Goal: Entertainment & Leisure: Browse casually

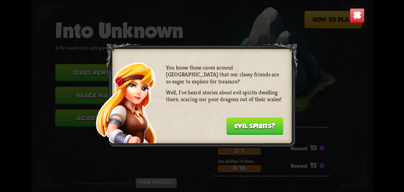
click at [241, 124] on button "Evil spirits?" at bounding box center [254, 125] width 57 height 17
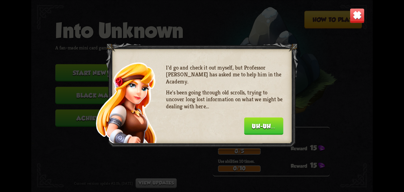
click at [241, 124] on div "I'd go and check it out myself, but Professor [PERSON_NAME] has asked me to hel…" at bounding box center [224, 98] width 117 height 69
click at [248, 123] on button "Uh-uh..." at bounding box center [263, 125] width 39 height 17
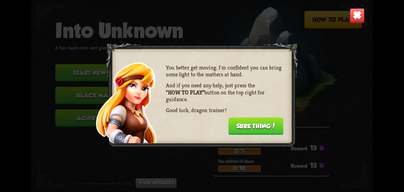
click at [256, 124] on button "Sure thing!" at bounding box center [255, 125] width 55 height 17
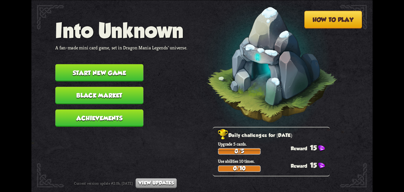
click at [94, 72] on button "Start new game" at bounding box center [99, 72] width 88 height 17
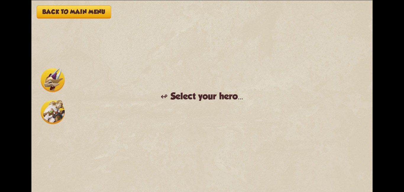
click at [59, 83] on img at bounding box center [53, 80] width 24 height 24
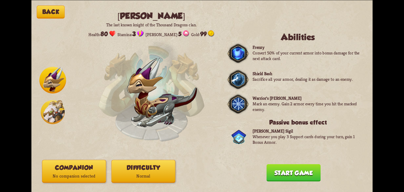
click at [54, 105] on img at bounding box center [53, 112] width 24 height 24
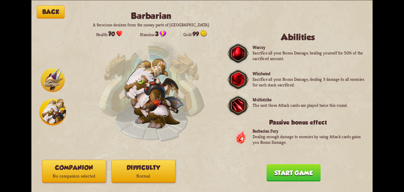
click at [78, 166] on button "Companion No companion selected" at bounding box center [74, 171] width 64 height 23
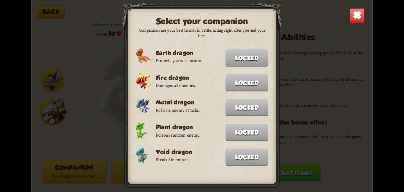
click at [354, 21] on img at bounding box center [357, 15] width 15 height 15
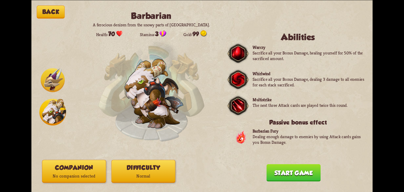
click at [169, 164] on button "Difficulty Normal" at bounding box center [144, 171] width 64 height 23
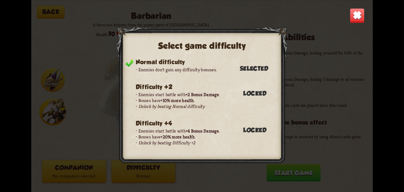
drag, startPoint x: 345, startPoint y: 11, endPoint x: 338, endPoint y: 27, distance: 17.4
click at [345, 12] on div "Select game difficulty Normal difficulty Enemies don't gain any difficulty bonu…" at bounding box center [201, 96] width 341 height 192
click at [353, 18] on img at bounding box center [357, 15] width 15 height 15
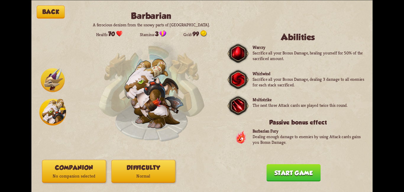
click at [279, 173] on button "Start game" at bounding box center [294, 172] width 54 height 17
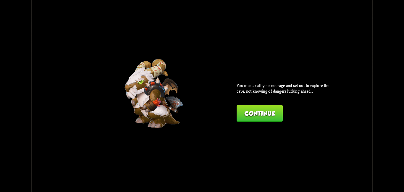
click at [253, 116] on button "Continue" at bounding box center [260, 112] width 46 height 17
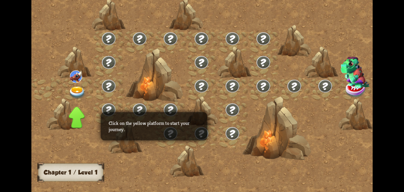
click at [196, 128] on p "Click on the yellow platform to start your journey." at bounding box center [154, 126] width 91 height 12
click at [243, 101] on div at bounding box center [277, 128] width 68 height 64
drag, startPoint x: 152, startPoint y: 101, endPoint x: 88, endPoint y: 53, distance: 79.6
click at [243, 97] on div at bounding box center [277, 128] width 68 height 64
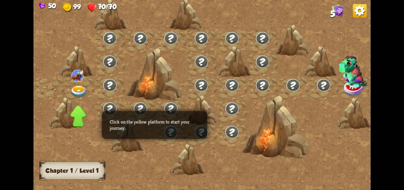
click at [189, 90] on div at bounding box center [201, 88] width 30 height 23
click at [80, 90] on img at bounding box center [78, 91] width 17 height 12
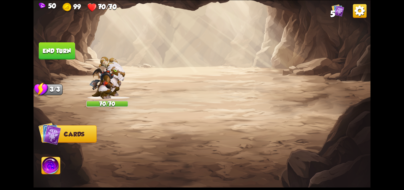
click at [308, 154] on button "Back to combat" at bounding box center [296, 150] width 69 height 17
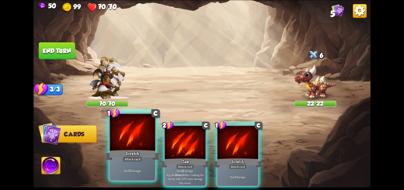
click at [124, 154] on div "Scratch" at bounding box center [132, 155] width 54 height 12
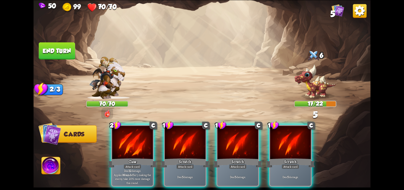
drag, startPoint x: 147, startPoint y: 145, endPoint x: 220, endPoint y: 98, distance: 86.3
click at [220, 98] on div "Select an enemy to attack... You don't have enough stamina to play that card...…" at bounding box center [201, 95] width 337 height 190
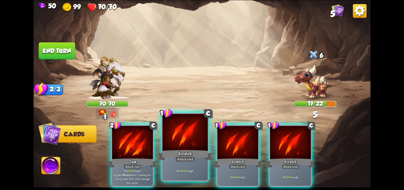
click at [171, 140] on div at bounding box center [184, 133] width 45 height 38
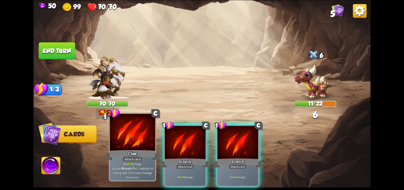
click at [128, 146] on div at bounding box center [132, 133] width 45 height 38
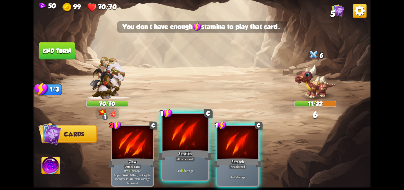
click at [182, 148] on div at bounding box center [184, 133] width 45 height 38
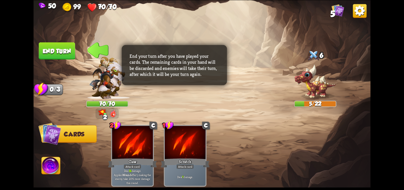
click at [59, 52] on button "End turn" at bounding box center [57, 50] width 36 height 17
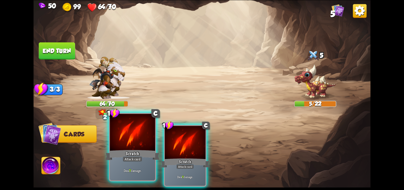
click at [138, 142] on div at bounding box center [132, 133] width 45 height 38
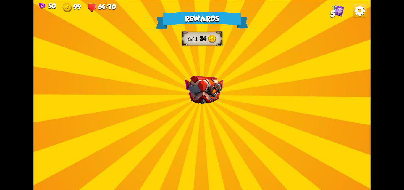
click at [202, 115] on div "Rewards Gold 34 Select a card 1 C Spot Weakness Support card If an enemy intend…" at bounding box center [201, 95] width 337 height 190
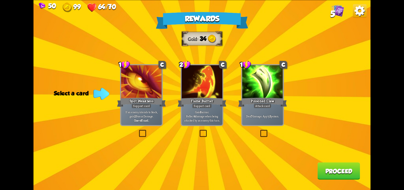
click at [137, 129] on div "Rewards Gold 34 Select a card 1 C Spot Weakness Support card If an enemy intend…" at bounding box center [201, 95] width 337 height 190
click at [138, 130] on label at bounding box center [138, 130] width 0 height 0
click at [0, 0] on input "checkbox" at bounding box center [0, 0] width 0 height 0
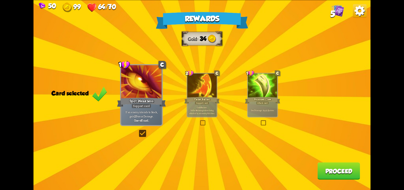
click at [342, 170] on button "Proceed" at bounding box center [338, 170] width 43 height 17
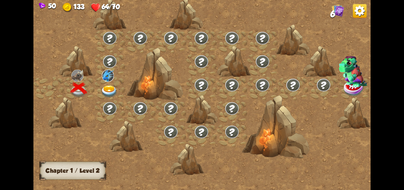
click at [108, 90] on img at bounding box center [109, 91] width 17 height 12
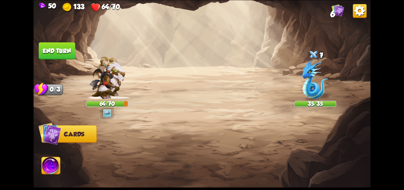
click at [85, 133] on button "Cards" at bounding box center [68, 133] width 55 height 17
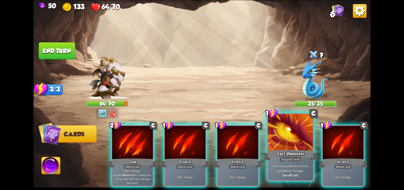
click at [273, 137] on div at bounding box center [290, 133] width 45 height 38
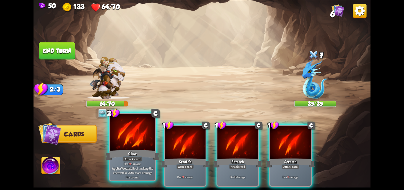
click at [142, 149] on div "Claw" at bounding box center [132, 155] width 54 height 12
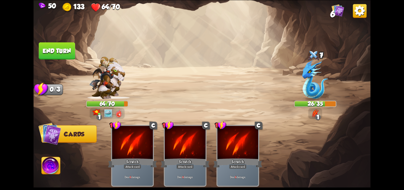
drag, startPoint x: 70, startPoint y: 54, endPoint x: 66, endPoint y: 59, distance: 6.4
click at [69, 54] on button "End turn" at bounding box center [57, 50] width 36 height 17
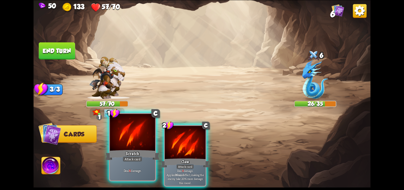
click at [122, 148] on div at bounding box center [132, 133] width 45 height 38
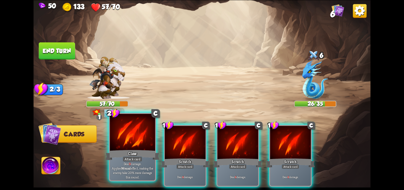
click at [141, 145] on div at bounding box center [132, 133] width 45 height 38
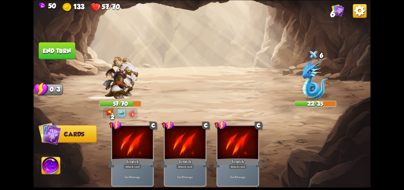
click at [55, 51] on button "End turn" at bounding box center [57, 50] width 36 height 17
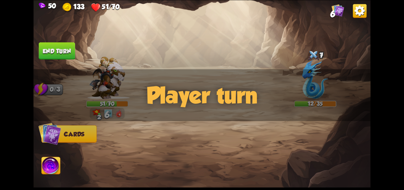
click at [338, 10] on img at bounding box center [338, 10] width 13 height 13
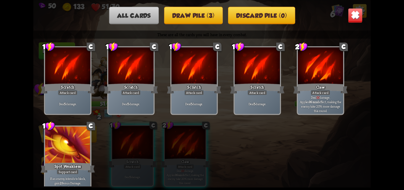
drag, startPoint x: 44, startPoint y: 162, endPoint x: 68, endPoint y: 153, distance: 25.8
click at [49, 160] on div "1 C Spot Weakness Support card If an enemy intends to block, gain 2 Bonus Damag…" at bounding box center [67, 159] width 47 height 68
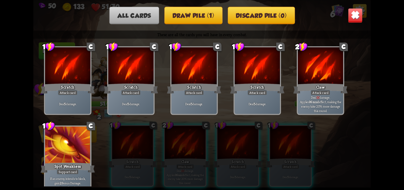
click at [70, 153] on div at bounding box center [67, 145] width 45 height 38
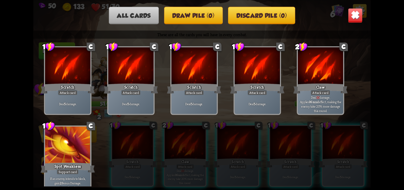
click at [358, 13] on img at bounding box center [355, 15] width 15 height 15
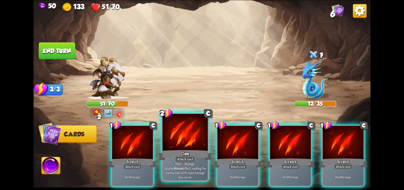
drag, startPoint x: 391, startPoint y: 162, endPoint x: 180, endPoint y: 158, distance: 211.6
click at [180, 158] on div "50 133 51/70 6 Select an enemy to attack... You don't have enough stamina to pl…" at bounding box center [202, 95] width 404 height 190
click at [180, 157] on div "Attack card" at bounding box center [185, 159] width 20 height 6
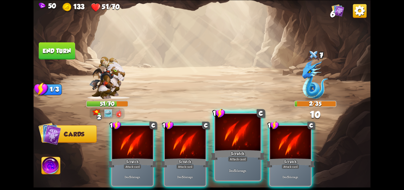
click at [231, 139] on div at bounding box center [237, 133] width 45 height 38
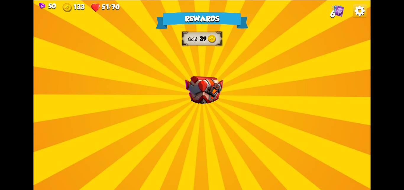
click at [197, 108] on div "Rewards Gold 39 Select a card 2 C Claw Attack card Deal 12 damage. Applies Woun…" at bounding box center [201, 95] width 337 height 190
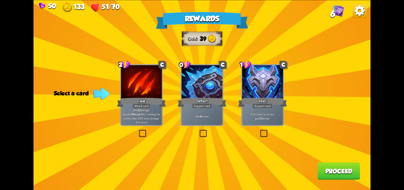
click at [259, 130] on label at bounding box center [259, 130] width 0 height 0
click at [0, 0] on input "checkbox" at bounding box center [0, 0] width 0 height 0
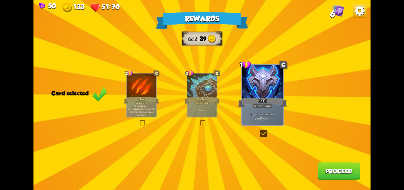
click at [350, 171] on button "Proceed" at bounding box center [338, 170] width 43 height 17
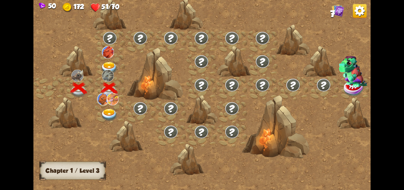
click at [109, 110] on img at bounding box center [109, 115] width 17 height 12
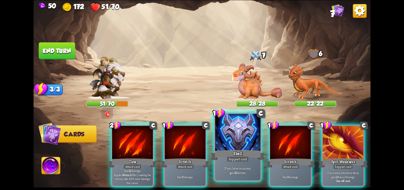
click at [243, 151] on div "Shell" at bounding box center [238, 155] width 54 height 12
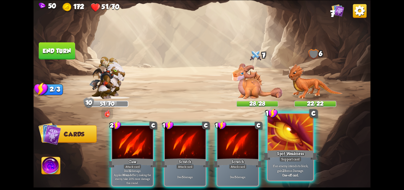
click at [286, 145] on div at bounding box center [290, 133] width 45 height 38
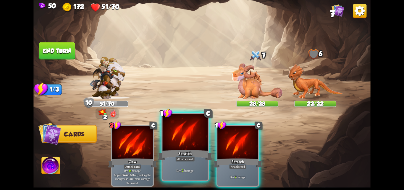
click at [172, 146] on div at bounding box center [184, 133] width 45 height 38
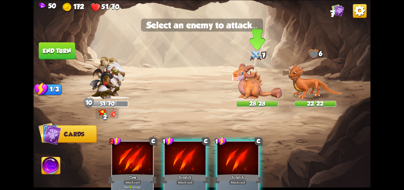
click at [256, 91] on img at bounding box center [257, 80] width 51 height 35
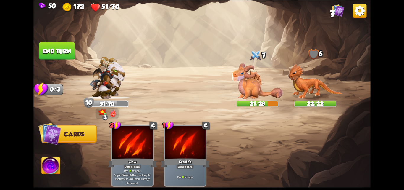
click at [45, 52] on button "End turn" at bounding box center [57, 50] width 36 height 17
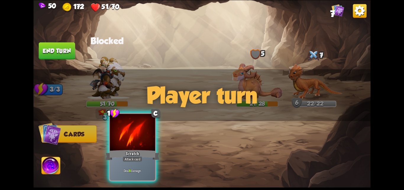
click at [121, 154] on div "Scratch" at bounding box center [132, 155] width 54 height 12
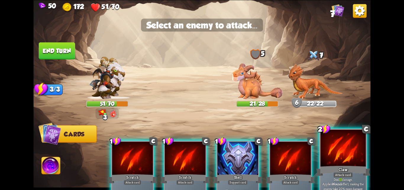
click at [340, 156] on div at bounding box center [343, 148] width 45 height 38
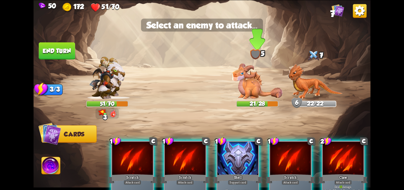
click at [240, 75] on img at bounding box center [257, 80] width 51 height 35
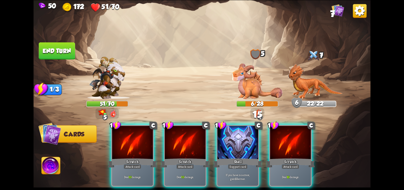
click at [50, 52] on button "End turn" at bounding box center [57, 50] width 36 height 17
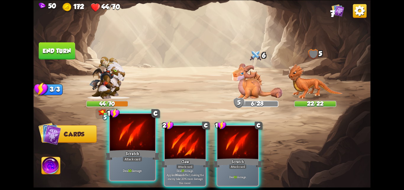
click at [142, 154] on div "Scratch" at bounding box center [132, 155] width 54 height 12
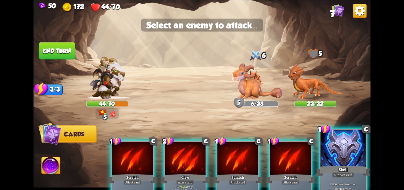
click at [345, 172] on div "Support card" at bounding box center [343, 175] width 22 height 6
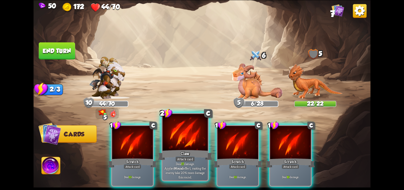
click at [192, 146] on div at bounding box center [184, 133] width 45 height 38
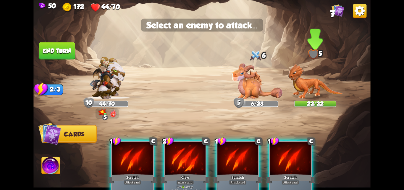
click at [302, 93] on img at bounding box center [315, 80] width 55 height 35
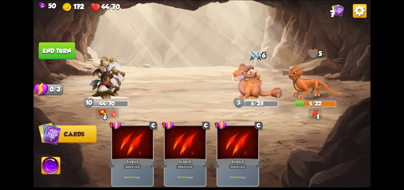
click at [48, 67] on img at bounding box center [201, 95] width 337 height 190
click at [56, 49] on button "End turn" at bounding box center [57, 50] width 36 height 17
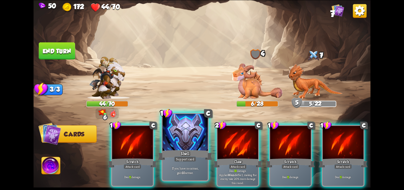
click at [189, 149] on div "Shell" at bounding box center [185, 155] width 54 height 12
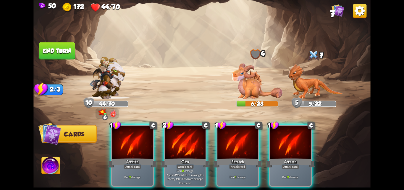
click at [189, 157] on div "Claw" at bounding box center [185, 162] width 49 height 11
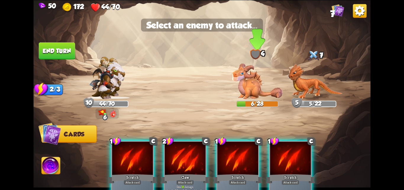
click at [258, 87] on img at bounding box center [257, 80] width 51 height 35
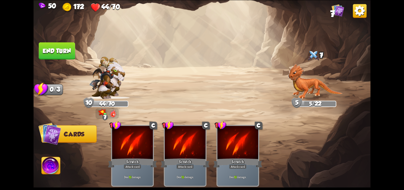
click at [69, 55] on button "End turn" at bounding box center [57, 50] width 36 height 17
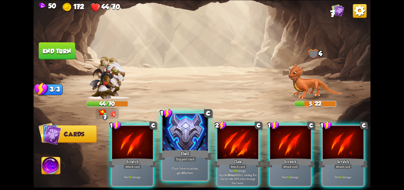
click at [185, 139] on div at bounding box center [184, 133] width 45 height 38
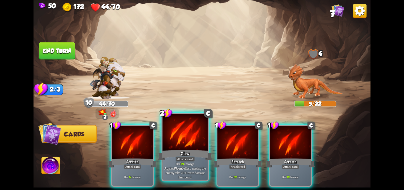
click at [185, 146] on div at bounding box center [184, 133] width 45 height 38
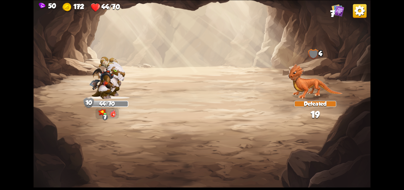
click at [308, 89] on img at bounding box center [315, 80] width 55 height 35
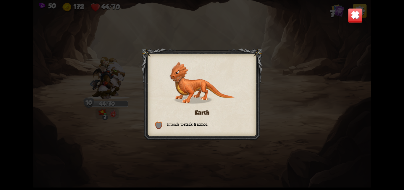
drag, startPoint x: 359, startPoint y: 14, endPoint x: 348, endPoint y: 20, distance: 12.7
click at [358, 14] on img at bounding box center [355, 15] width 15 height 15
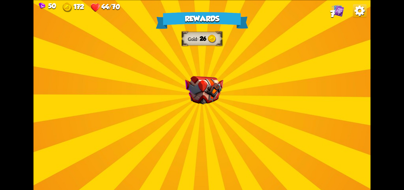
click at [205, 93] on img at bounding box center [204, 90] width 38 height 28
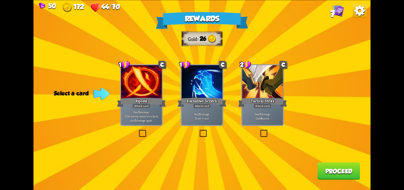
click at [272, 98] on div "Tactical Strike" at bounding box center [262, 101] width 49 height 11
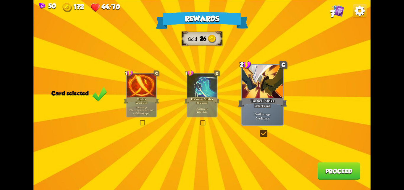
click at [338, 169] on button "Proceed" at bounding box center [338, 170] width 43 height 17
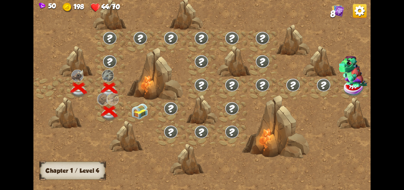
click at [138, 107] on img at bounding box center [139, 111] width 17 height 16
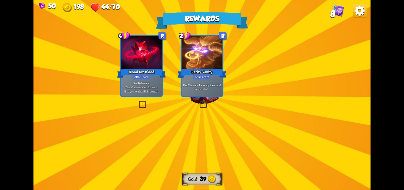
click at [204, 178] on span "39" at bounding box center [203, 178] width 7 height 7
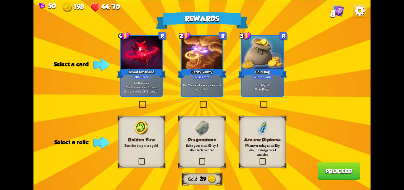
click at [138, 101] on label at bounding box center [138, 101] width 0 height 0
click at [0, 0] on input "checkbox" at bounding box center [0, 0] width 0 height 0
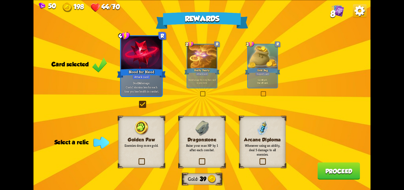
click at [334, 163] on button "Proceed" at bounding box center [338, 170] width 43 height 17
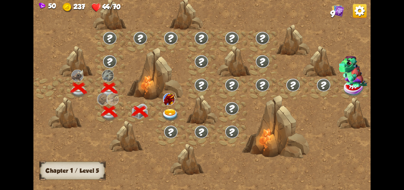
click at [168, 113] on img at bounding box center [170, 115] width 17 height 12
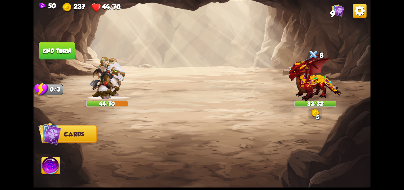
click at [182, 108] on div "Select an enemy to attack... You don't have enough stamina to play that card...…" at bounding box center [201, 95] width 337 height 190
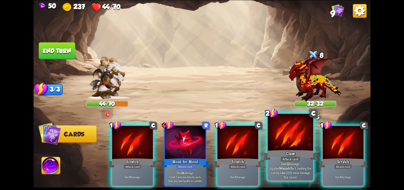
click at [271, 159] on div "Claw" at bounding box center [290, 155] width 54 height 12
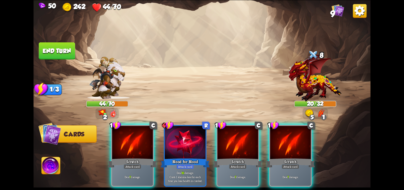
drag, startPoint x: 123, startPoint y: 127, endPoint x: 157, endPoint y: 116, distance: 35.8
click at [123, 127] on div at bounding box center [132, 142] width 41 height 34
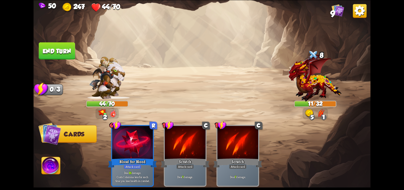
click at [57, 47] on button "End turn" at bounding box center [57, 50] width 36 height 17
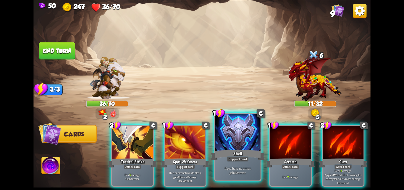
click at [240, 166] on p "If you have no armor, gain 10 armor." at bounding box center [237, 170] width 43 height 9
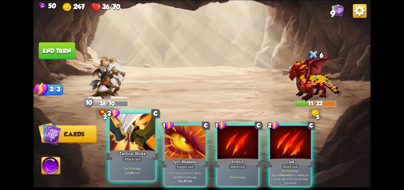
click at [123, 125] on div at bounding box center [132, 133] width 45 height 38
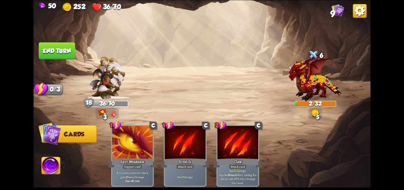
click at [56, 49] on button "End turn" at bounding box center [57, 50] width 36 height 17
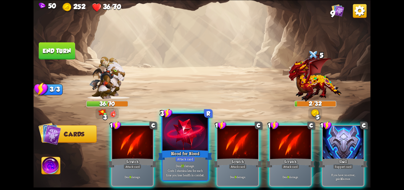
click at [173, 151] on div "Blood for Blood" at bounding box center [185, 155] width 54 height 12
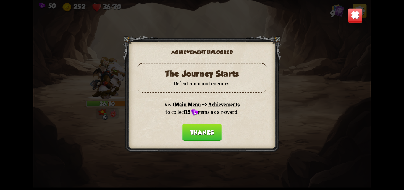
click at [209, 129] on button "Thanks" at bounding box center [202, 131] width 39 height 17
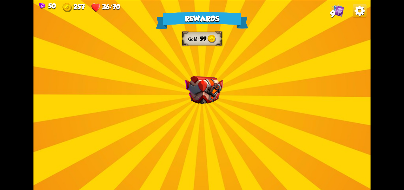
click at [222, 114] on div "Rewards Gold 59 Select a card 1 C Rage Support card Whenever you deal direct da…" at bounding box center [201, 95] width 337 height 190
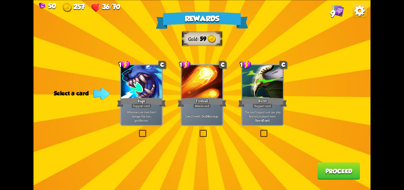
drag, startPoint x: 212, startPoint y: 105, endPoint x: 214, endPoint y: 108, distance: 3.1
click at [212, 106] on div "Fireball" at bounding box center [201, 101] width 49 height 11
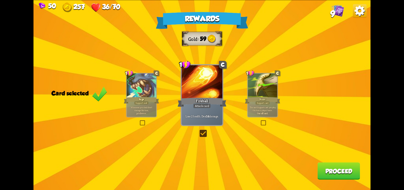
drag, startPoint x: 340, startPoint y: 158, endPoint x: 338, endPoint y: 167, distance: 9.5
click at [339, 160] on div "Rewards Gold 59 Card selected 1 C Rage Support card Whenever you deal direct da…" at bounding box center [201, 95] width 337 height 190
click at [337, 168] on button "Proceed" at bounding box center [338, 170] width 43 height 17
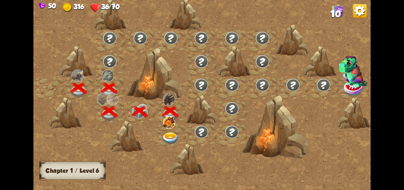
click at [172, 134] on img at bounding box center [170, 138] width 17 height 12
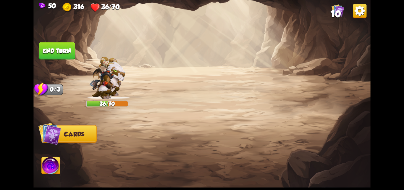
click at [172, 130] on div at bounding box center [236, 147] width 270 height 84
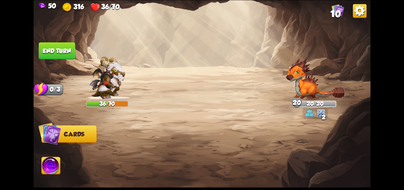
click at [172, 130] on div at bounding box center [236, 147] width 270 height 84
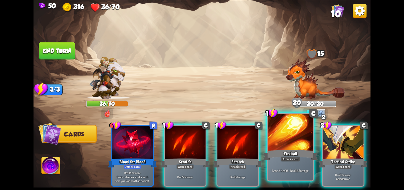
click at [301, 145] on div at bounding box center [290, 133] width 45 height 38
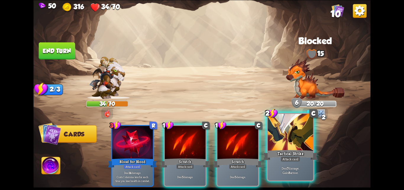
click at [304, 141] on div at bounding box center [290, 133] width 45 height 38
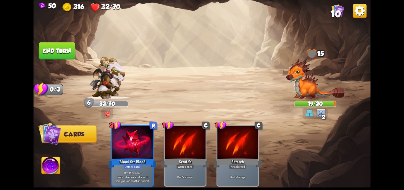
click at [47, 54] on button "End turn" at bounding box center [57, 50] width 36 height 17
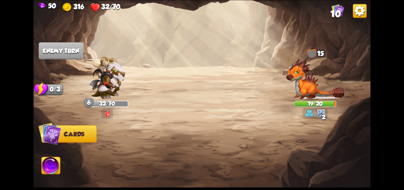
click at [68, 136] on button "Cards" at bounding box center [68, 133] width 55 height 17
click at [68, 136] on span "Cards" at bounding box center [74, 133] width 20 height 7
click at [43, 163] on img at bounding box center [51, 166] width 19 height 19
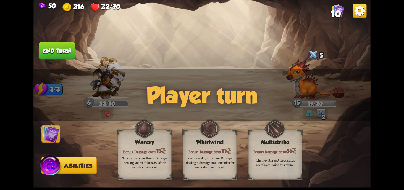
click at [54, 132] on img at bounding box center [49, 133] width 19 height 19
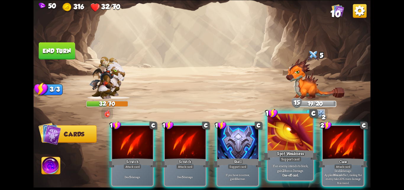
click at [276, 134] on div at bounding box center [290, 133] width 45 height 38
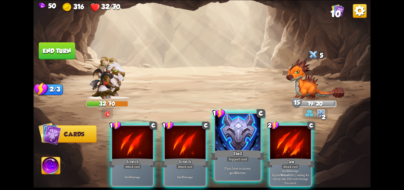
click at [254, 135] on div at bounding box center [237, 133] width 45 height 38
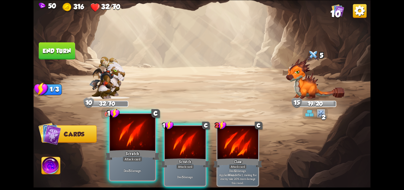
click at [140, 142] on div at bounding box center [132, 133] width 45 height 38
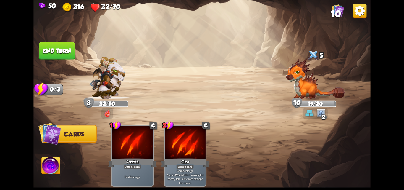
click at [45, 45] on button "End turn" at bounding box center [57, 50] width 36 height 17
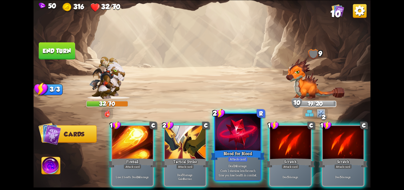
click at [224, 137] on div at bounding box center [237, 133] width 45 height 38
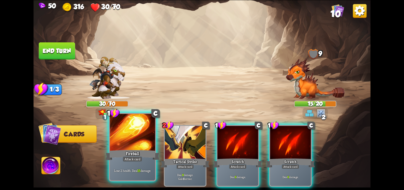
click at [128, 141] on div at bounding box center [132, 133] width 45 height 38
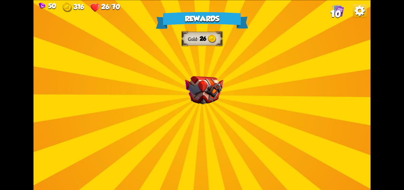
click at [204, 100] on img at bounding box center [204, 90] width 38 height 28
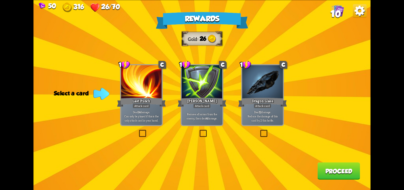
click at [208, 91] on div at bounding box center [202, 82] width 41 height 34
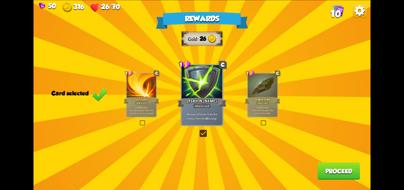
drag, startPoint x: 338, startPoint y: 170, endPoint x: 326, endPoint y: 164, distance: 13.0
click at [326, 164] on button "Proceed" at bounding box center [338, 170] width 43 height 17
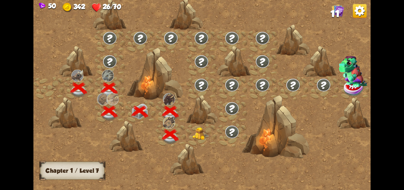
click at [199, 133] on img at bounding box center [201, 133] width 17 height 13
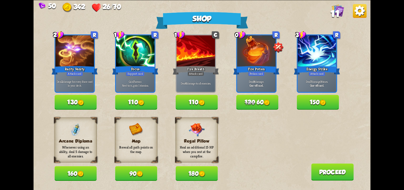
click at [262, 103] on button "120 60" at bounding box center [257, 102] width 42 height 15
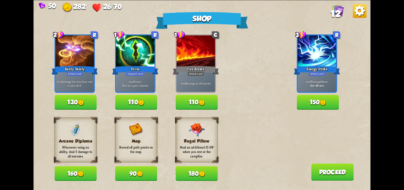
click at [319, 101] on button "150" at bounding box center [318, 102] width 42 height 15
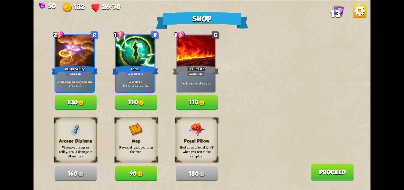
click at [87, 99] on button "130" at bounding box center [75, 102] width 42 height 15
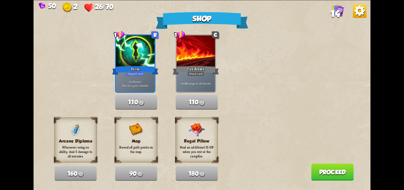
click at [333, 164] on button "Proceed" at bounding box center [332, 171] width 43 height 17
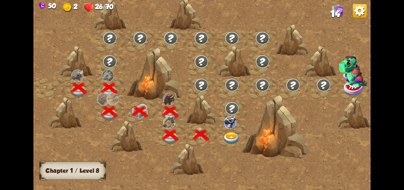
click at [230, 131] on div at bounding box center [232, 134] width 30 height 23
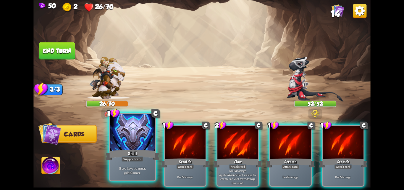
click at [133, 175] on div "If you have no armor, gain 10 armor." at bounding box center [132, 170] width 45 height 20
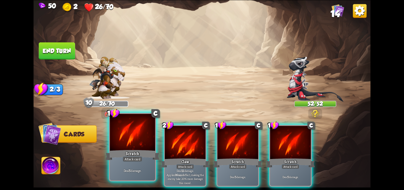
click at [156, 161] on div "Scratch" at bounding box center [132, 155] width 54 height 12
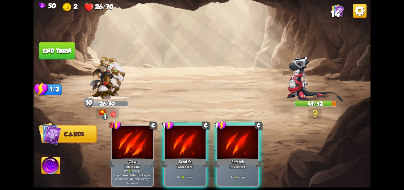
click at [159, 148] on div "2 C Claw Attack card Deal 13 damage. Applies Wound effect, making the enemy tak…" at bounding box center [236, 147] width 270 height 84
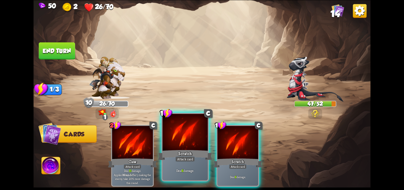
click at [178, 147] on div at bounding box center [184, 133] width 45 height 38
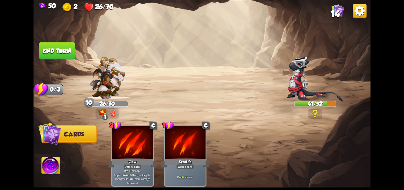
click at [56, 52] on button "End turn" at bounding box center [57, 50] width 36 height 17
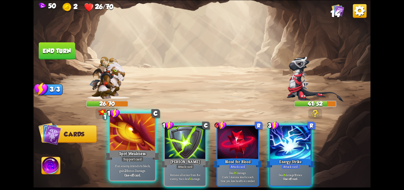
click at [134, 164] on p "If an enemy intends to block, gain 2 Bonus Damage." at bounding box center [132, 167] width 43 height 9
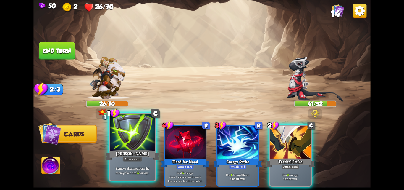
click at [142, 168] on p "Remove all armor from the enemy, then deal 5 damage." at bounding box center [132, 170] width 43 height 9
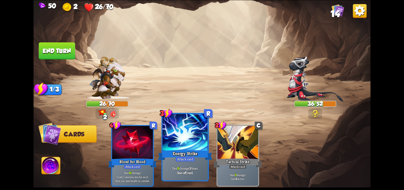
click at [183, 164] on div "Deal 9 damage 3 times. One-off card." at bounding box center [184, 170] width 45 height 20
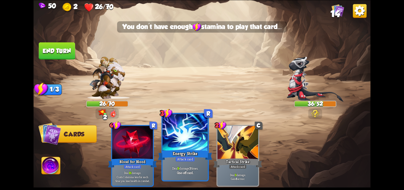
drag, startPoint x: 147, startPoint y: 167, endPoint x: 198, endPoint y: 158, distance: 52.0
click at [147, 170] on p "Deal 16 damage. Costs 1 stamina less for each time you lose health in combat." at bounding box center [132, 176] width 39 height 12
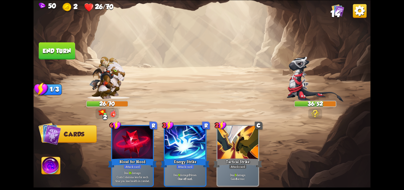
click at [44, 49] on button "End turn" at bounding box center [57, 50] width 36 height 17
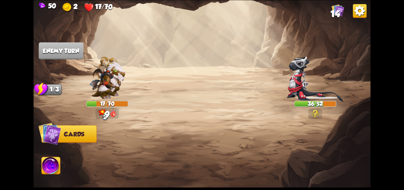
click at [335, 4] on img at bounding box center [338, 10] width 13 height 13
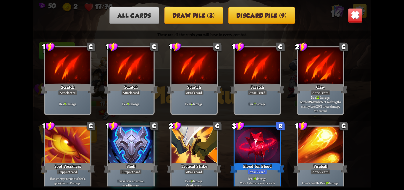
click at [352, 16] on img at bounding box center [355, 15] width 15 height 15
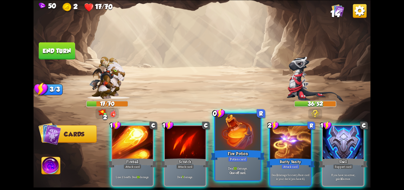
click at [227, 158] on div "Fire Potion" at bounding box center [238, 155] width 54 height 12
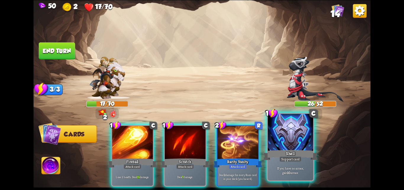
click at [285, 135] on div at bounding box center [290, 133] width 45 height 38
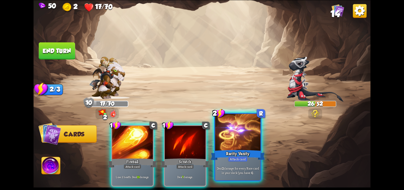
click at [248, 133] on div at bounding box center [237, 133] width 45 height 38
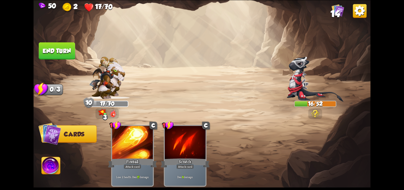
click at [348, 17] on img at bounding box center [201, 95] width 337 height 190
click at [337, 16] on span "14" at bounding box center [334, 14] width 9 height 10
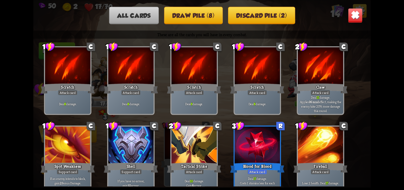
click at [257, 146] on div at bounding box center [257, 145] width 45 height 38
drag, startPoint x: 360, startPoint y: 15, endPoint x: 301, endPoint y: 36, distance: 63.0
click at [360, 15] on img at bounding box center [355, 15] width 15 height 15
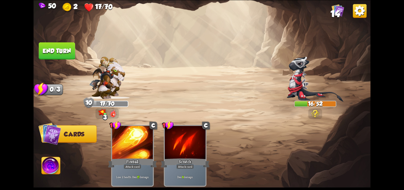
click at [59, 50] on button "End turn" at bounding box center [57, 50] width 36 height 17
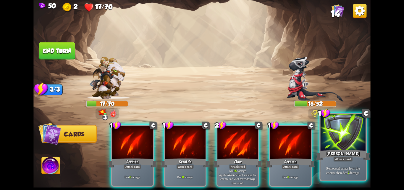
click at [340, 156] on div "[PERSON_NAME]" at bounding box center [343, 155] width 54 height 12
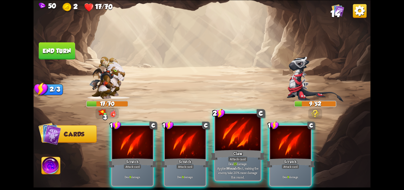
click at [247, 147] on div at bounding box center [237, 133] width 45 height 38
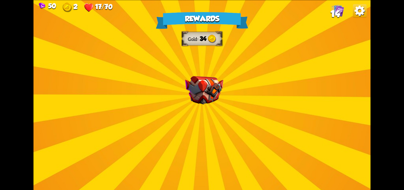
click at [198, 125] on div "Rewards Gold 34 Select a card 0 C Growl Attack card Deal 4 damage. 1 C Bane Att…" at bounding box center [201, 95] width 337 height 190
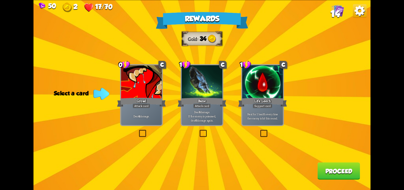
click at [258, 102] on div "Life Leech" at bounding box center [262, 101] width 49 height 11
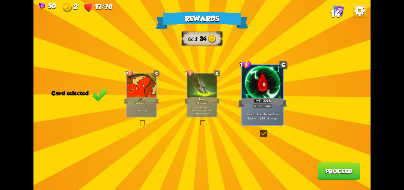
click at [150, 117] on div "Rewards Gold 34 Card selected 0 C Growl Attack card Deal 4 damage. 1 C Bane Att…" at bounding box center [201, 95] width 337 height 190
click at [153, 115] on div "Deal 4 damage." at bounding box center [142, 110] width 30 height 13
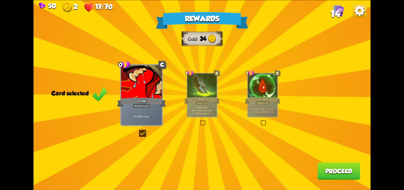
click at [252, 93] on div at bounding box center [263, 85] width 30 height 25
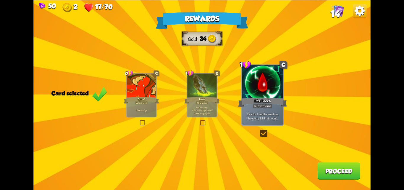
click at [323, 163] on button "Proceed" at bounding box center [338, 170] width 43 height 17
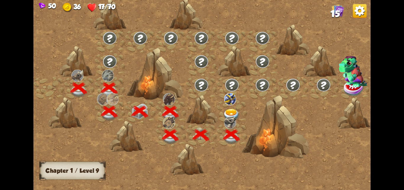
click at [226, 112] on img at bounding box center [231, 115] width 17 height 12
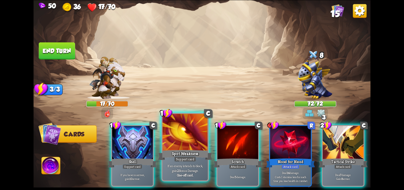
click at [173, 140] on div at bounding box center [184, 133] width 45 height 38
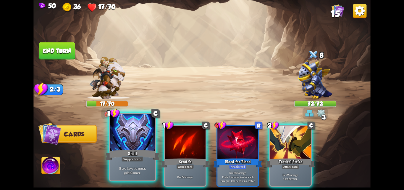
click at [149, 135] on div at bounding box center [132, 133] width 45 height 38
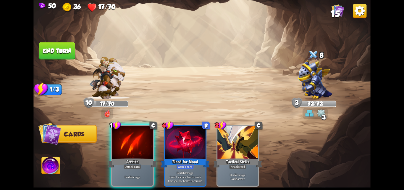
click at [149, 135] on div at bounding box center [132, 142] width 41 height 34
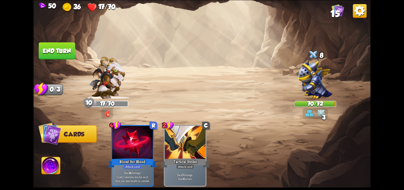
click at [53, 54] on button "End turn" at bounding box center [57, 50] width 36 height 17
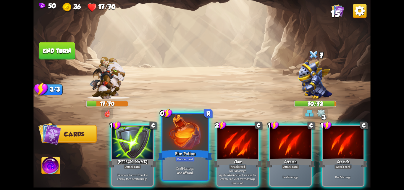
click at [198, 146] on div at bounding box center [184, 133] width 45 height 38
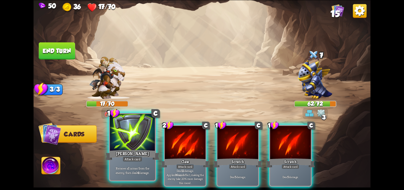
click at [143, 138] on div at bounding box center [132, 133] width 45 height 38
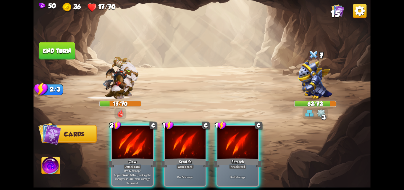
click at [143, 138] on div at bounding box center [132, 142] width 41 height 34
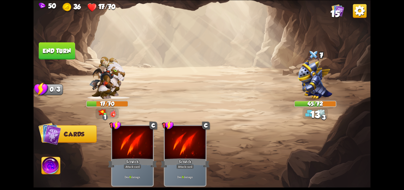
click at [58, 43] on button "End turn" at bounding box center [57, 50] width 36 height 17
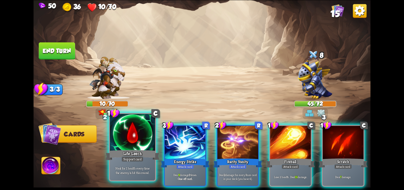
click at [129, 153] on div "Life Leech" at bounding box center [132, 155] width 54 height 12
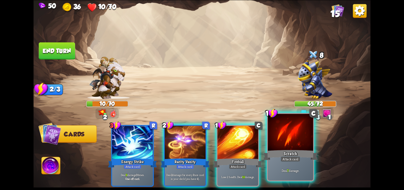
click at [285, 154] on div "Scratch" at bounding box center [290, 155] width 54 height 12
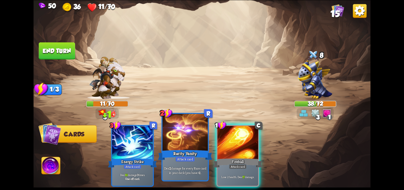
click at [194, 137] on div at bounding box center [184, 133] width 45 height 38
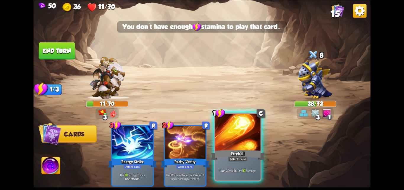
click at [219, 141] on div at bounding box center [237, 133] width 45 height 38
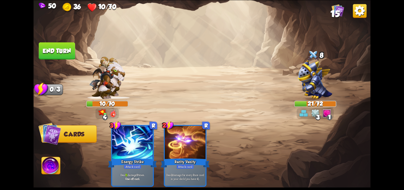
click at [66, 49] on button "End turn" at bounding box center [57, 50] width 36 height 17
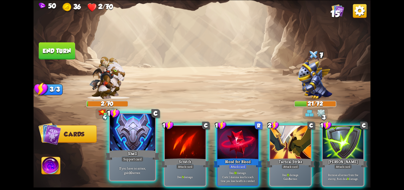
click at [121, 141] on div at bounding box center [132, 133] width 45 height 38
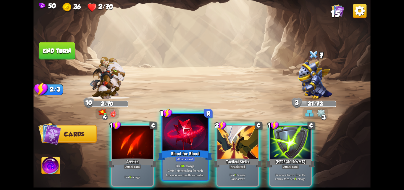
click at [176, 141] on div at bounding box center [184, 133] width 45 height 38
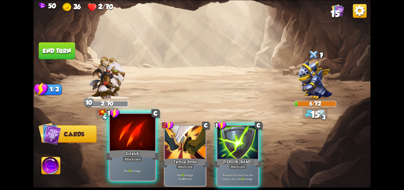
click at [124, 130] on div at bounding box center [132, 133] width 45 height 38
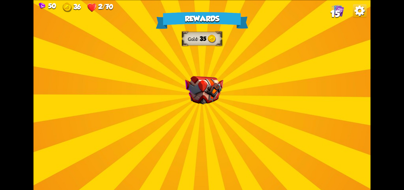
drag, startPoint x: 192, startPoint y: 64, endPoint x: 192, endPoint y: 81, distance: 17.2
click at [192, 81] on div "Rewards Gold 35 Select a card 1 C Incantation Support card Gain 7 armor. Draw 1…" at bounding box center [201, 95] width 337 height 190
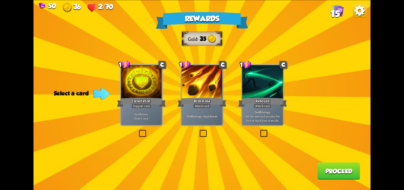
click at [143, 94] on div at bounding box center [141, 82] width 41 height 34
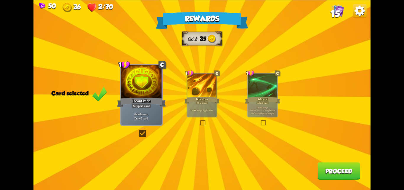
click at [346, 176] on button "Proceed" at bounding box center [338, 170] width 43 height 17
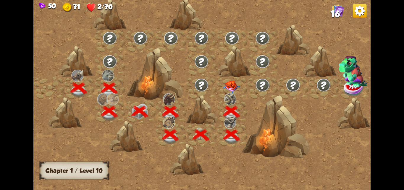
click at [227, 83] on img at bounding box center [231, 86] width 17 height 13
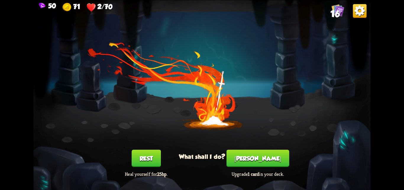
click at [147, 157] on button "Rest" at bounding box center [146, 157] width 29 height 17
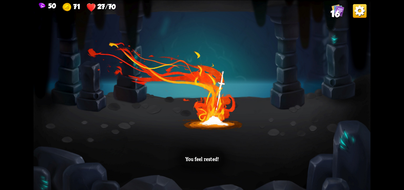
click at [199, 152] on div "You feel rested!" at bounding box center [202, 158] width 44 height 17
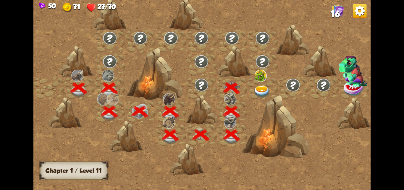
scroll to position [0, 90]
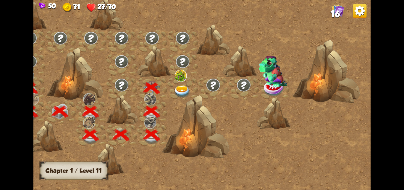
click at [175, 90] on img at bounding box center [182, 91] width 17 height 12
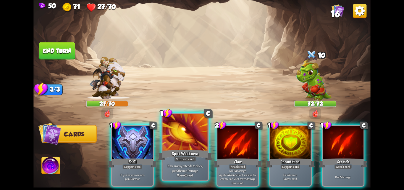
drag, startPoint x: 125, startPoint y: 159, endPoint x: 143, endPoint y: 151, distance: 19.3
click at [125, 164] on div "Support card" at bounding box center [132, 166] width 20 height 5
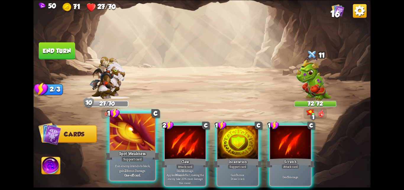
click at [138, 138] on div at bounding box center [132, 133] width 45 height 38
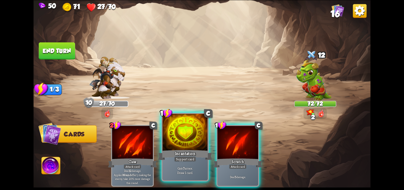
click at [178, 142] on div at bounding box center [184, 133] width 45 height 38
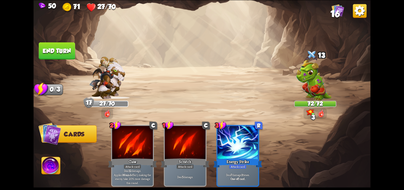
click at [58, 47] on button "End turn" at bounding box center [57, 50] width 36 height 17
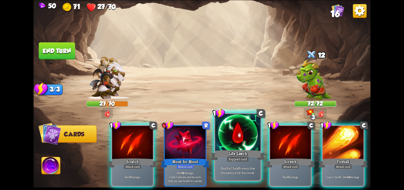
click at [235, 150] on div "Life Leech" at bounding box center [238, 155] width 54 height 12
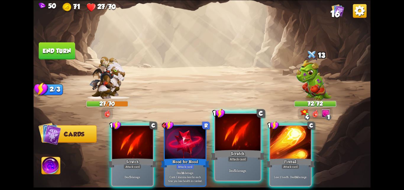
drag, startPoint x: 118, startPoint y: 140, endPoint x: 220, endPoint y: 132, distance: 102.1
click at [133, 137] on div at bounding box center [132, 142] width 41 height 34
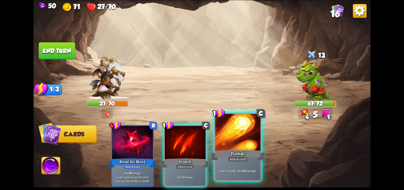
click at [247, 133] on div at bounding box center [237, 133] width 45 height 38
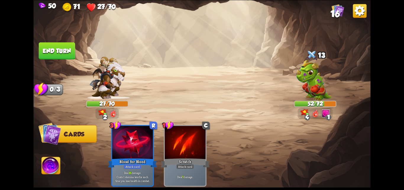
click at [64, 52] on button "End turn" at bounding box center [57, 50] width 36 height 17
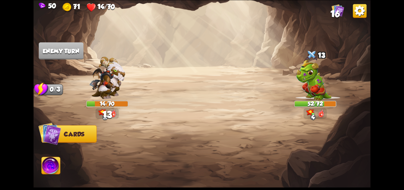
click at [209, 112] on div at bounding box center [236, 147] width 270 height 84
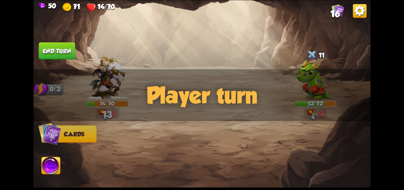
click at [209, 112] on div "Player turn" at bounding box center [201, 95] width 337 height 52
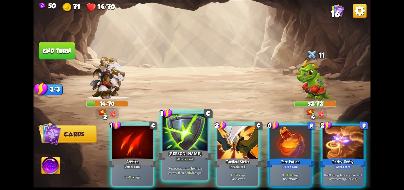
click at [181, 150] on div "[PERSON_NAME]" at bounding box center [185, 155] width 54 height 12
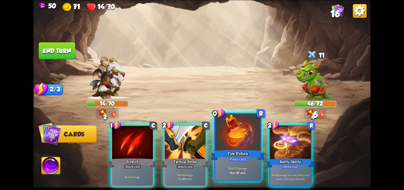
click at [242, 152] on div "Fire Potion" at bounding box center [238, 155] width 54 height 12
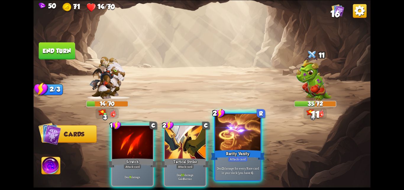
click at [242, 152] on div "Rarity Vanity" at bounding box center [238, 155] width 54 height 12
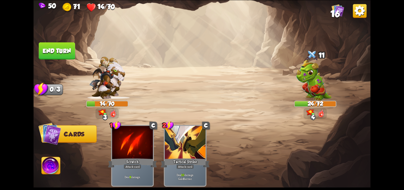
click at [55, 39] on img at bounding box center [201, 95] width 337 height 190
drag, startPoint x: 57, startPoint y: 46, endPoint x: 62, endPoint y: 54, distance: 10.0
click at [59, 49] on button "End turn" at bounding box center [57, 50] width 36 height 17
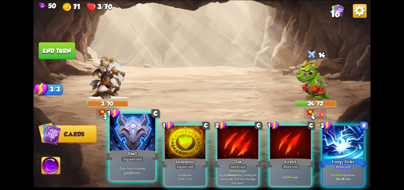
click at [141, 149] on div "Shell" at bounding box center [132, 155] width 54 height 12
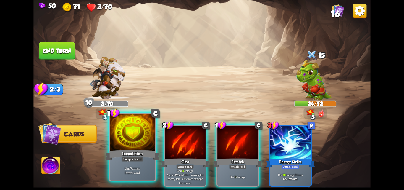
click at [141, 148] on div at bounding box center [132, 133] width 45 height 38
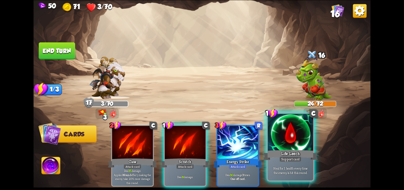
click at [275, 147] on div at bounding box center [290, 133] width 45 height 38
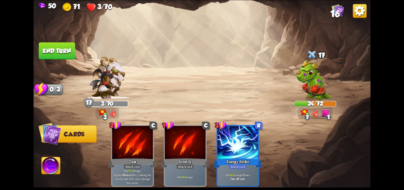
click at [65, 48] on button "End turn" at bounding box center [57, 50] width 36 height 17
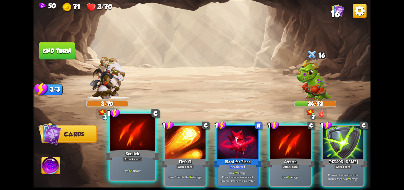
click at [121, 139] on div at bounding box center [132, 133] width 45 height 38
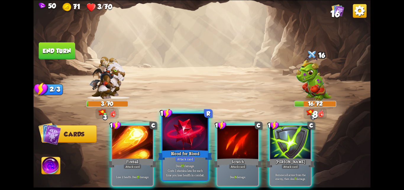
click at [173, 137] on div at bounding box center [184, 133] width 45 height 38
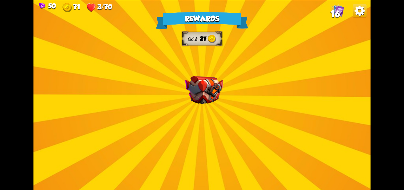
click at [196, 86] on img at bounding box center [204, 90] width 38 height 28
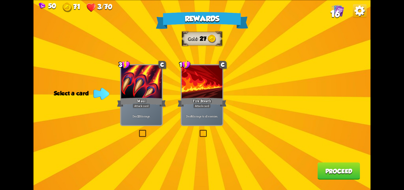
click at [133, 110] on div "Deal 20 damage." at bounding box center [141, 116] width 41 height 18
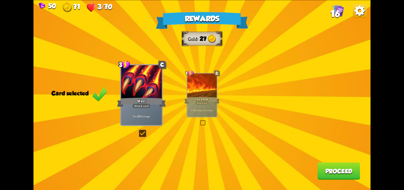
click at [339, 165] on button "Proceed" at bounding box center [338, 170] width 43 height 17
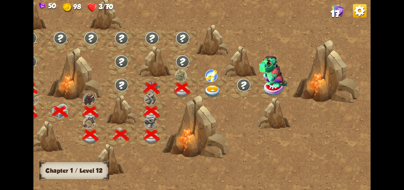
click at [209, 89] on img at bounding box center [212, 91] width 17 height 12
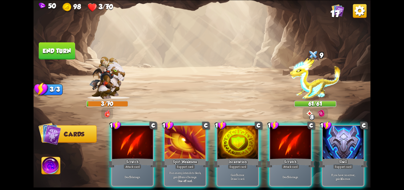
click at [331, 139] on div at bounding box center [343, 142] width 41 height 34
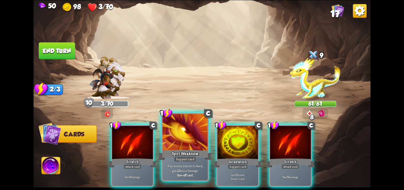
drag, startPoint x: 245, startPoint y: 151, endPoint x: 200, endPoint y: 143, distance: 45.3
click at [243, 157] on div "Incantation" at bounding box center [237, 162] width 49 height 11
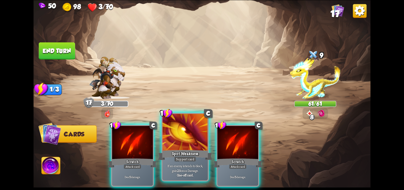
click at [177, 141] on div at bounding box center [184, 133] width 45 height 38
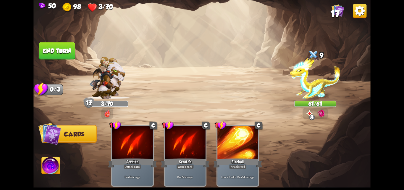
click at [47, 55] on button "End turn" at bounding box center [57, 50] width 36 height 17
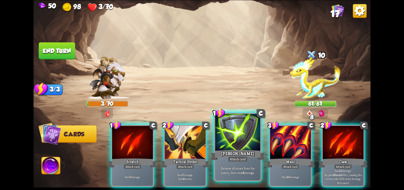
click at [223, 149] on div "[PERSON_NAME]" at bounding box center [238, 155] width 54 height 12
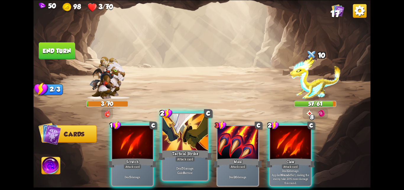
click at [167, 142] on div at bounding box center [184, 133] width 45 height 38
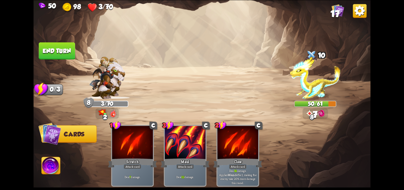
drag, startPoint x: 64, startPoint y: 49, endPoint x: 64, endPoint y: 53, distance: 3.8
click at [64, 50] on button "End turn" at bounding box center [57, 50] width 36 height 17
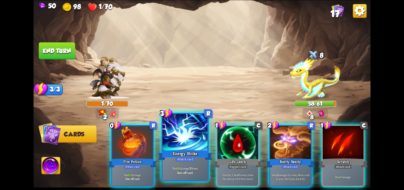
drag, startPoint x: 252, startPoint y: 142, endPoint x: 205, endPoint y: 139, distance: 47.4
click at [251, 142] on div at bounding box center [237, 142] width 41 height 34
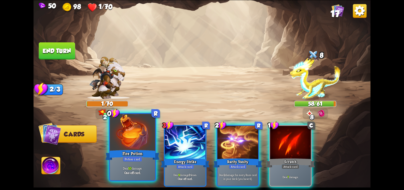
click at [135, 136] on div at bounding box center [132, 133] width 45 height 38
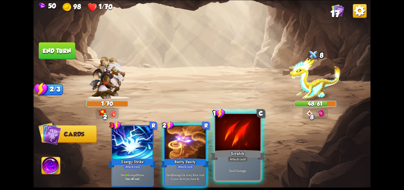
click at [230, 138] on div at bounding box center [237, 133] width 45 height 38
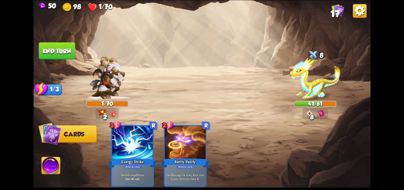
click at [52, 59] on button "End turn" at bounding box center [57, 50] width 36 height 17
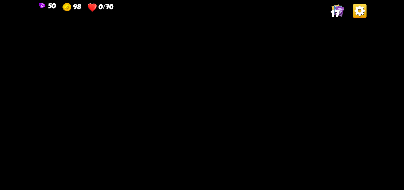
click at [281, 43] on img at bounding box center [201, 95] width 337 height 190
click at [274, 48] on img at bounding box center [201, 95] width 337 height 190
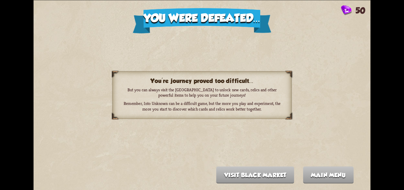
click at [0, 167] on div "You were defeated... 50 You're journey proved too difficult... But you can alwa…" at bounding box center [202, 95] width 404 height 190
click at [0, 166] on div "You were defeated... 50 You're journey proved too difficult... But you can alwa…" at bounding box center [202, 95] width 404 height 190
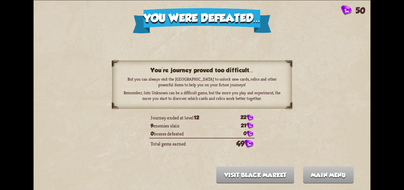
click at [404, 90] on div "You were defeated... 50 You're journey proved too difficult... But you can alwa…" at bounding box center [202, 95] width 404 height 190
click at [404, 91] on div "You were defeated... 50 You're journey proved too difficult... But you can alwa…" at bounding box center [202, 95] width 404 height 190
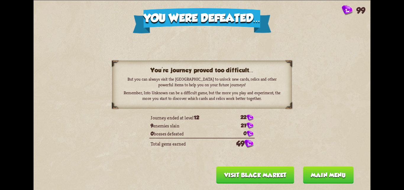
click at [404, 22] on div "You were defeated... 99 You're journey proved too difficult... But you can alwa…" at bounding box center [202, 95] width 404 height 190
click at [315, 174] on button "Main menu" at bounding box center [328, 174] width 51 height 17
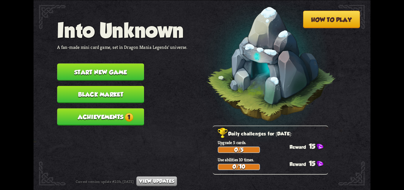
click at [124, 96] on button "Black Market" at bounding box center [100, 93] width 87 height 17
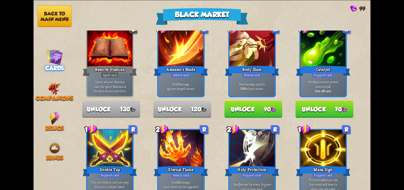
scroll to position [0, 0]
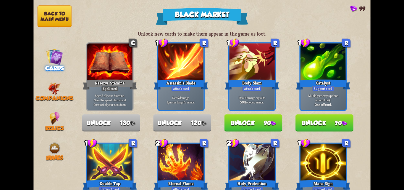
click at [46, 13] on button "Back to main menu" at bounding box center [55, 16] width 34 height 22
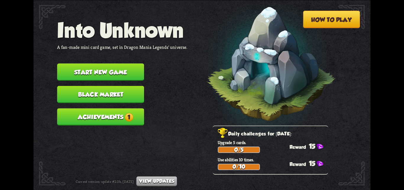
click at [116, 118] on button "Achievements 1" at bounding box center [100, 116] width 87 height 17
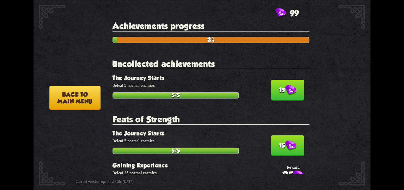
click at [290, 95] on img at bounding box center [290, 90] width 11 height 11
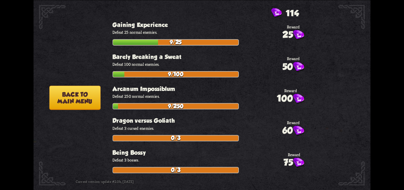
scroll to position [99, 0]
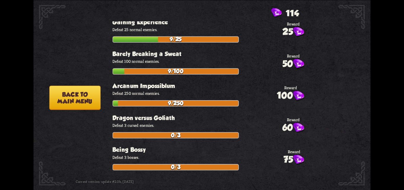
click at [78, 93] on button "Back to main menu" at bounding box center [74, 97] width 51 height 24
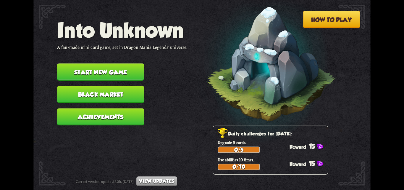
click at [106, 96] on button "Black Market" at bounding box center [100, 93] width 87 height 17
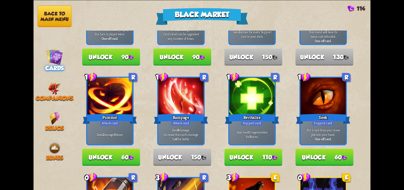
scroll to position [187, 0]
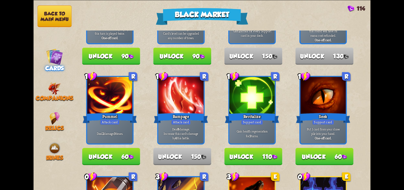
click at [257, 156] on button "Unlock 110" at bounding box center [254, 156] width 58 height 17
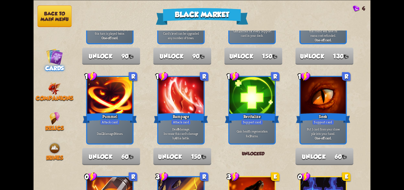
click at [51, 24] on button "Back to main menu" at bounding box center [55, 16] width 34 height 22
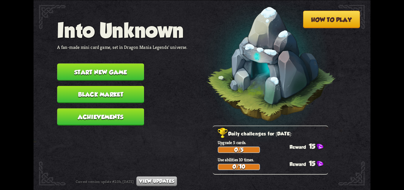
click at [72, 72] on button "Start new game" at bounding box center [100, 71] width 87 height 17
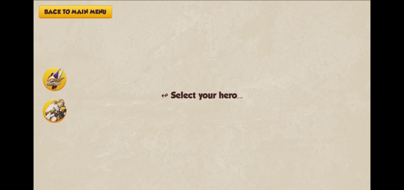
click at [57, 78] on img at bounding box center [55, 79] width 24 height 24
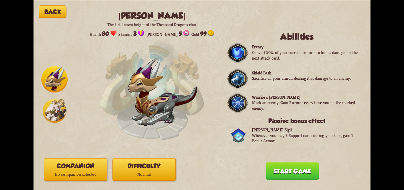
click at [164, 167] on button "Difficulty Normal" at bounding box center [143, 169] width 63 height 23
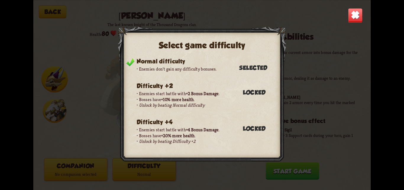
click at [271, 123] on div "Normal difficulty Enemies don't gain any difficulty bonuses. Selected Difficult…" at bounding box center [198, 105] width 154 height 95
drag, startPoint x: 236, startPoint y: 76, endPoint x: 275, endPoint y: 69, distance: 38.9
click at [275, 69] on div "Normal difficulty Enemies don't gain any difficulty bonuses. Selected Difficult…" at bounding box center [198, 105] width 154 height 95
click at [271, 87] on div "Normal difficulty Enemies don't gain any difficulty bonuses. Selected Difficult…" at bounding box center [198, 105] width 154 height 95
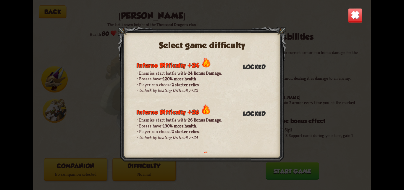
scroll to position [0, 0]
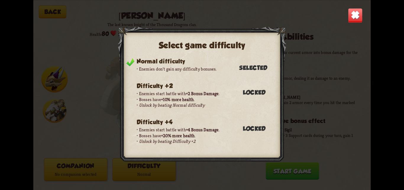
drag, startPoint x: 350, startPoint y: 92, endPoint x: 327, endPoint y: 126, distance: 40.5
click at [342, 100] on div "Select game difficulty Normal difficulty Enemies don't gain any difficulty bonu…" at bounding box center [201, 95] width 337 height 190
drag, startPoint x: 360, startPoint y: 14, endPoint x: 336, endPoint y: 62, distance: 53.2
click at [359, 15] on img at bounding box center [355, 15] width 15 height 15
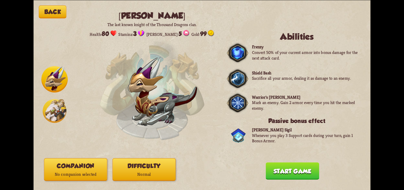
drag, startPoint x: 295, startPoint y: 167, endPoint x: 296, endPoint y: 164, distance: 3.4
click at [295, 166] on button "Start game" at bounding box center [293, 170] width 54 height 17
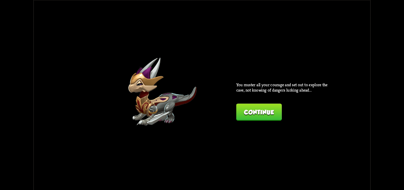
click at [266, 118] on button "Continue" at bounding box center [259, 111] width 46 height 17
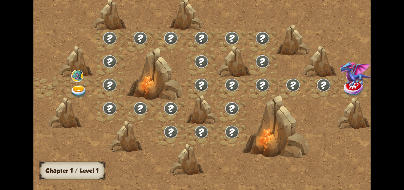
drag, startPoint x: 235, startPoint y: 62, endPoint x: 304, endPoint y: 46, distance: 71.3
click at [78, 90] on img at bounding box center [78, 91] width 17 height 12
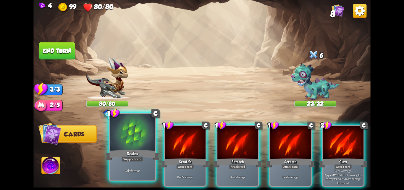
click at [143, 141] on div at bounding box center [132, 133] width 45 height 38
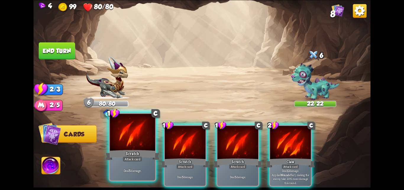
click at [143, 141] on div at bounding box center [132, 133] width 45 height 38
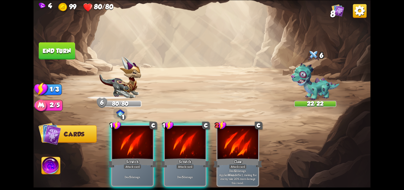
click at [143, 141] on div at bounding box center [132, 142] width 41 height 34
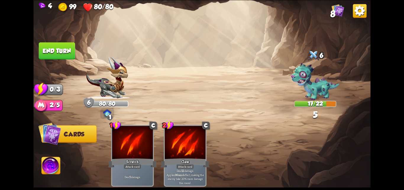
click at [51, 50] on button "End turn" at bounding box center [57, 50] width 36 height 17
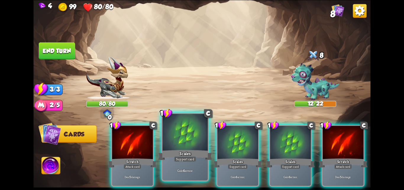
click at [191, 150] on div "Scales" at bounding box center [185, 155] width 54 height 12
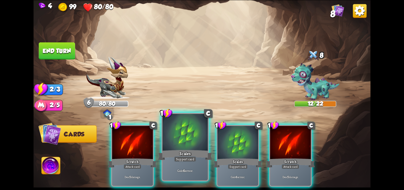
click at [203, 149] on div "Scales" at bounding box center [185, 155] width 54 height 12
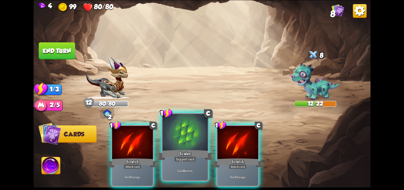
click at [202, 148] on div at bounding box center [184, 133] width 45 height 38
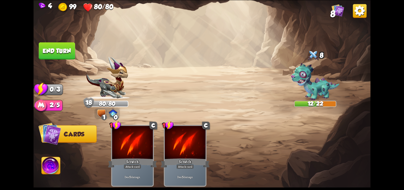
click at [65, 44] on button "End turn" at bounding box center [57, 50] width 36 height 17
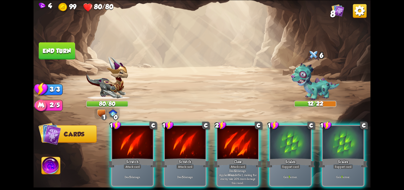
click at [233, 143] on div at bounding box center [237, 142] width 41 height 34
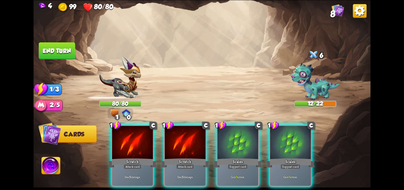
click at [235, 142] on div at bounding box center [237, 142] width 41 height 34
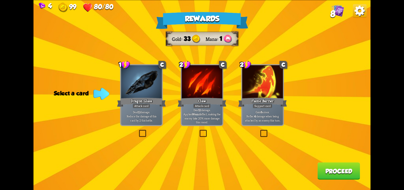
drag, startPoint x: 141, startPoint y: 133, endPoint x: 258, endPoint y: 185, distance: 128.0
click at [138, 130] on label at bounding box center [138, 130] width 0 height 0
click at [0, 0] on input "checkbox" at bounding box center [0, 0] width 0 height 0
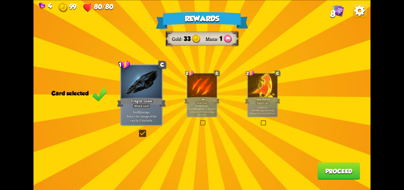
click at [340, 168] on button "Proceed" at bounding box center [338, 170] width 43 height 17
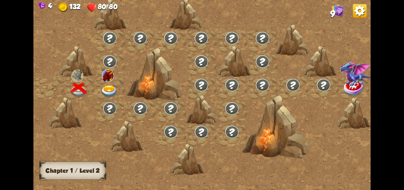
click at [108, 91] on img at bounding box center [109, 91] width 17 height 12
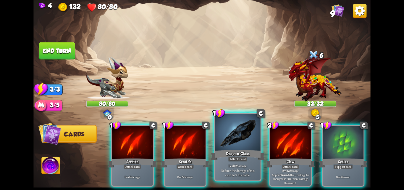
click at [240, 140] on div at bounding box center [237, 133] width 45 height 38
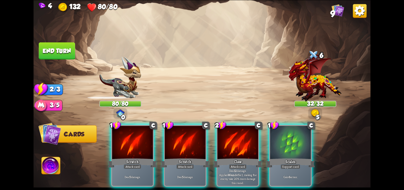
drag, startPoint x: 290, startPoint y: 142, endPoint x: 278, endPoint y: 143, distance: 11.9
click at [289, 142] on div at bounding box center [290, 142] width 41 height 34
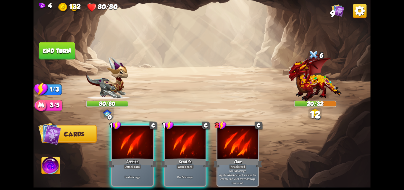
drag, startPoint x: 183, startPoint y: 129, endPoint x: 93, endPoint y: 78, distance: 103.7
click at [183, 129] on div at bounding box center [185, 142] width 41 height 34
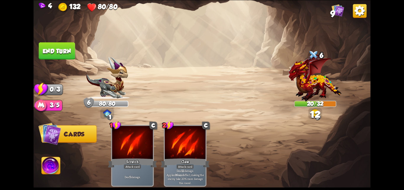
click at [53, 42] on img at bounding box center [201, 95] width 337 height 190
click at [49, 53] on button "End turn" at bounding box center [57, 50] width 36 height 17
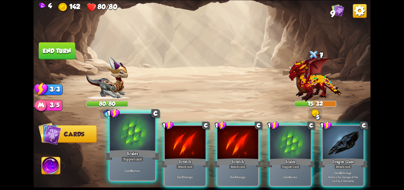
click at [125, 134] on div at bounding box center [132, 133] width 45 height 38
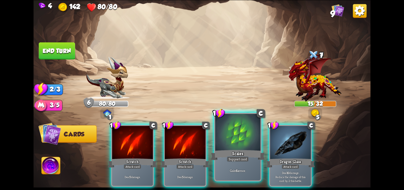
click at [235, 150] on div "Scales" at bounding box center [238, 155] width 54 height 12
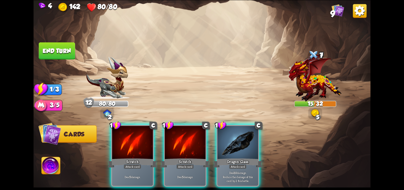
click at [235, 157] on div "Dragon Glass" at bounding box center [237, 162] width 49 height 11
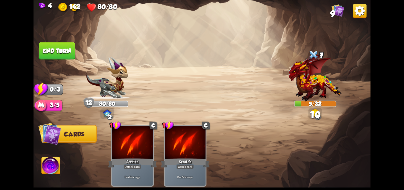
click at [58, 47] on button "End turn" at bounding box center [57, 50] width 36 height 17
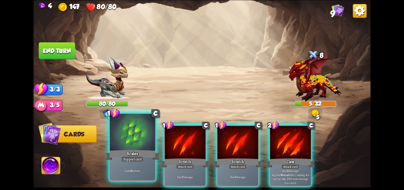
click at [129, 140] on div at bounding box center [132, 133] width 45 height 38
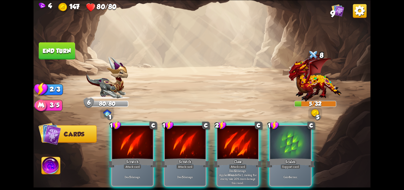
drag, startPoint x: 287, startPoint y: 152, endPoint x: 270, endPoint y: 151, distance: 16.9
click at [282, 157] on div "Scales" at bounding box center [290, 162] width 49 height 11
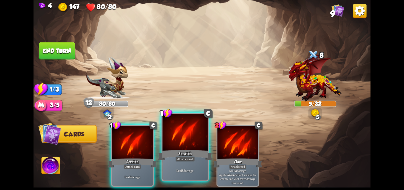
click at [196, 137] on div at bounding box center [184, 133] width 45 height 38
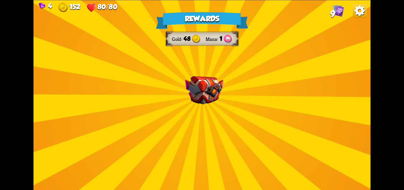
click at [198, 97] on img at bounding box center [204, 90] width 38 height 28
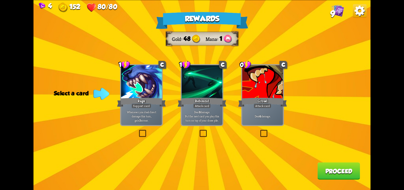
drag, startPoint x: 269, startPoint y: 134, endPoint x: 261, endPoint y: 130, distance: 9.7
click at [267, 133] on div "Rewards Gold 48 Mana 1 Select a card 1 C Rage Support card Whenever you deal di…" at bounding box center [201, 95] width 337 height 190
click at [259, 130] on label at bounding box center [259, 130] width 0 height 0
click at [0, 0] on input "checkbox" at bounding box center [0, 0] width 0 height 0
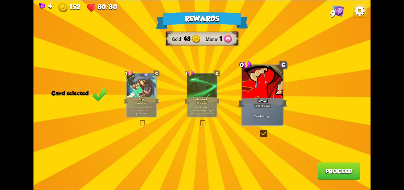
click at [334, 169] on button "Proceed" at bounding box center [338, 170] width 43 height 17
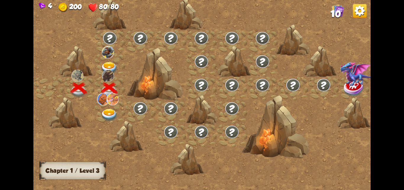
click at [107, 64] on img at bounding box center [109, 68] width 17 height 12
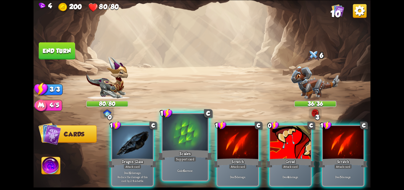
click at [169, 143] on div at bounding box center [184, 133] width 45 height 38
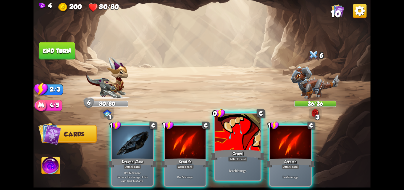
drag, startPoint x: 221, startPoint y: 148, endPoint x: 218, endPoint y: 149, distance: 3.7
click at [221, 148] on div at bounding box center [237, 133] width 45 height 38
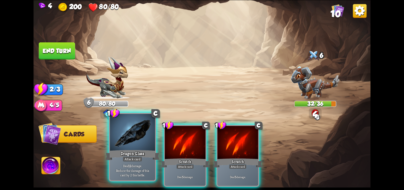
click at [136, 142] on div at bounding box center [132, 133] width 45 height 38
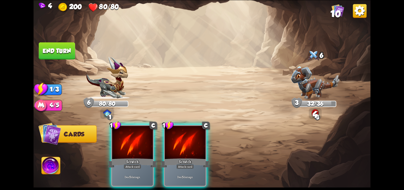
click at [136, 142] on div at bounding box center [132, 142] width 41 height 34
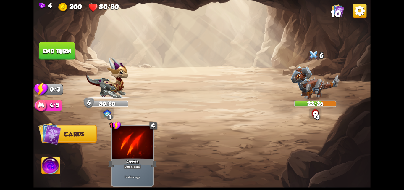
click at [53, 42] on button "End turn" at bounding box center [57, 50] width 36 height 17
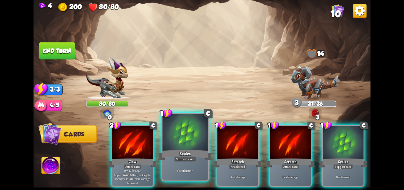
click at [191, 136] on div at bounding box center [184, 133] width 45 height 38
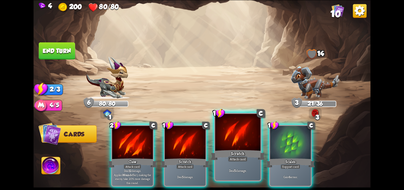
drag, startPoint x: 286, startPoint y: 141, endPoint x: 222, endPoint y: 128, distance: 65.6
click at [283, 141] on div at bounding box center [290, 142] width 41 height 34
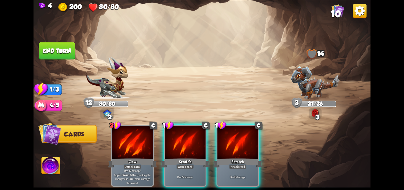
drag, startPoint x: 181, startPoint y: 126, endPoint x: 43, endPoint y: 70, distance: 149.1
click at [139, 106] on div "2 C Claw Attack card Deal 12 damage. Applies Wound effect, making the enemy tak…" at bounding box center [236, 147] width 270 height 84
drag, startPoint x: 189, startPoint y: 132, endPoint x: 166, endPoint y: 119, distance: 26.6
click at [186, 131] on div at bounding box center [185, 142] width 41 height 34
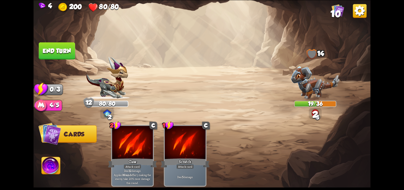
click at [48, 53] on button "End turn" at bounding box center [57, 50] width 36 height 17
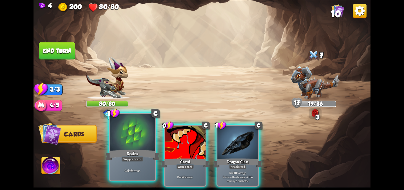
click at [127, 134] on div at bounding box center [132, 133] width 45 height 38
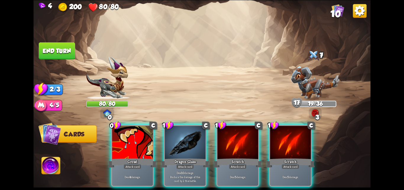
click at [127, 134] on div at bounding box center [132, 142] width 41 height 34
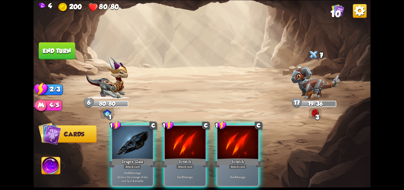
click at [127, 134] on div at bounding box center [132, 142] width 41 height 34
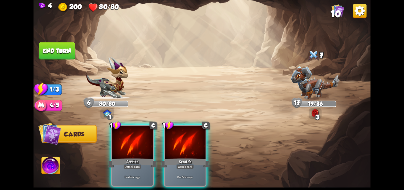
click at [127, 134] on div at bounding box center [132, 142] width 41 height 34
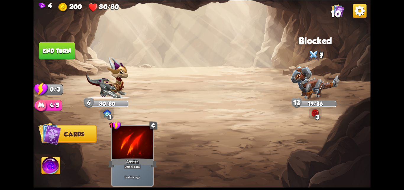
click at [41, 51] on button "End turn" at bounding box center [57, 50] width 36 height 17
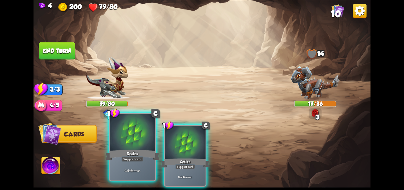
click at [134, 151] on div "Scales" at bounding box center [132, 155] width 54 height 12
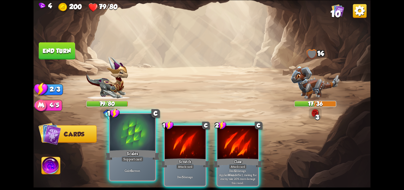
click at [134, 151] on div "Scales" at bounding box center [132, 155] width 54 height 12
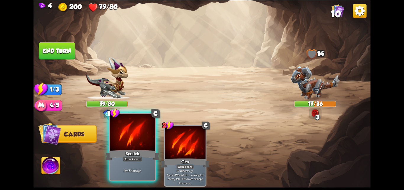
click at [138, 147] on div at bounding box center [132, 133] width 45 height 38
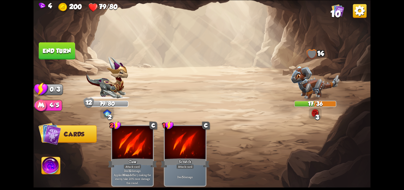
click at [49, 50] on button "End turn" at bounding box center [57, 50] width 36 height 17
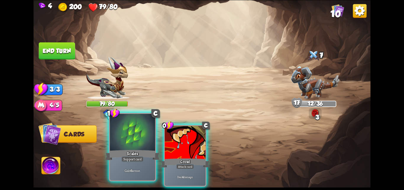
click at [153, 139] on div at bounding box center [132, 133] width 45 height 38
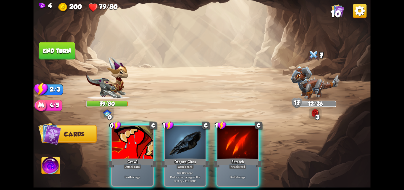
click at [153, 139] on div at bounding box center [132, 142] width 41 height 34
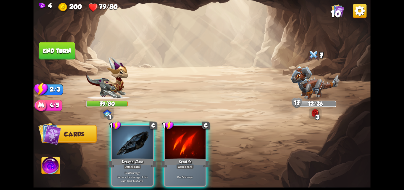
click at [153, 139] on div at bounding box center [132, 142] width 41 height 34
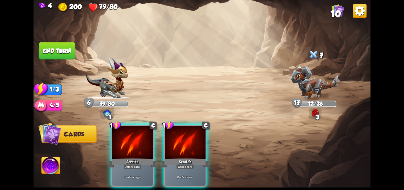
click at [153, 139] on div at bounding box center [132, 142] width 41 height 34
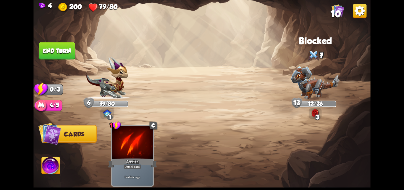
click at [44, 51] on button "End turn" at bounding box center [57, 50] width 36 height 17
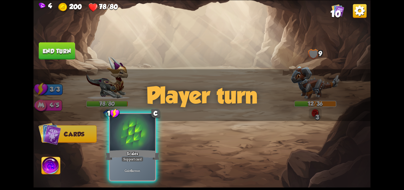
click at [124, 146] on div at bounding box center [132, 133] width 45 height 38
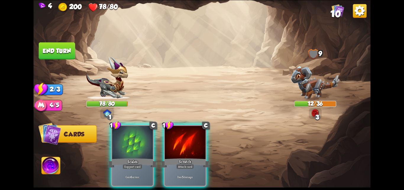
click at [124, 145] on div at bounding box center [132, 142] width 41 height 34
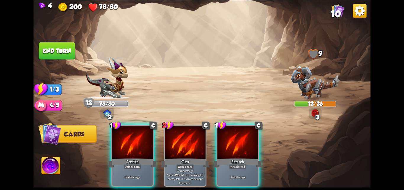
click at [133, 133] on div at bounding box center [132, 142] width 41 height 34
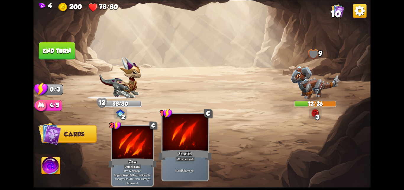
click at [170, 138] on div at bounding box center [184, 133] width 45 height 38
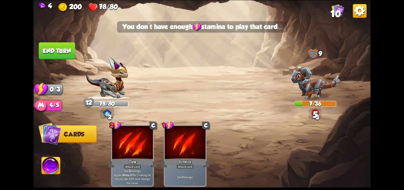
click at [54, 54] on button "End turn" at bounding box center [57, 50] width 36 height 17
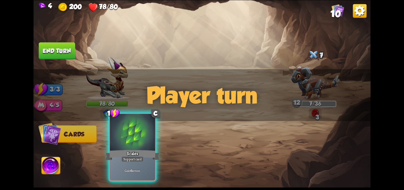
click at [113, 132] on div at bounding box center [132, 133] width 45 height 38
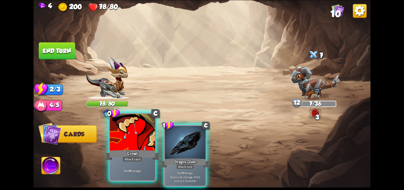
click at [126, 131] on div at bounding box center [132, 133] width 45 height 38
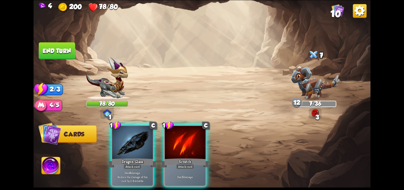
click at [126, 131] on div "1 C Dragon Glass Attack card Deal 6 damage. Reduce the damage of this card by 2…" at bounding box center [236, 147] width 270 height 84
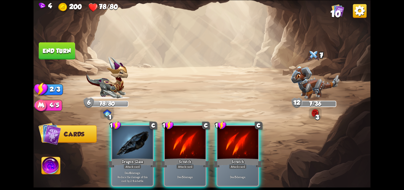
click at [126, 131] on div at bounding box center [132, 142] width 41 height 34
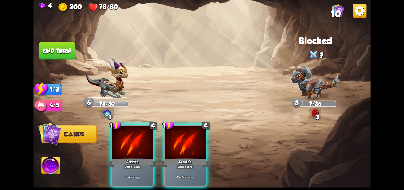
click at [126, 131] on div at bounding box center [132, 142] width 41 height 34
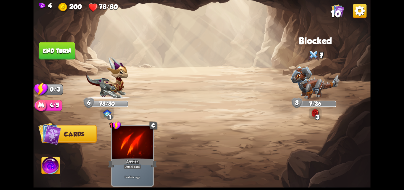
click at [78, 46] on img at bounding box center [201, 95] width 337 height 190
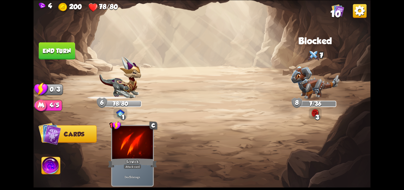
click at [71, 45] on button "End turn" at bounding box center [57, 50] width 36 height 17
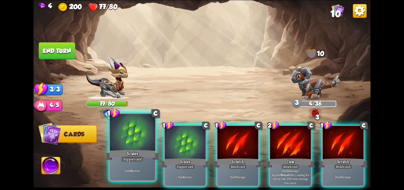
click at [125, 152] on div "Scales" at bounding box center [132, 155] width 54 height 12
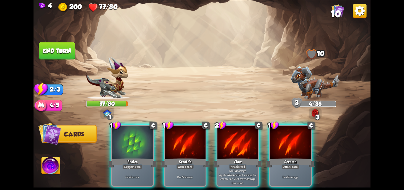
click at [125, 157] on div "Scales" at bounding box center [132, 162] width 49 height 11
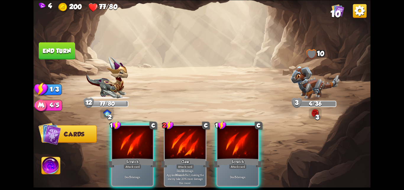
click at [125, 157] on div "Scratch" at bounding box center [132, 162] width 49 height 11
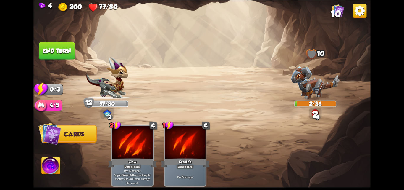
click at [66, 43] on button "End turn" at bounding box center [57, 50] width 36 height 17
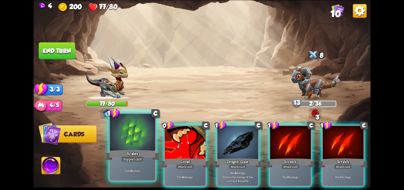
click at [123, 154] on div "Scales" at bounding box center [132, 155] width 54 height 12
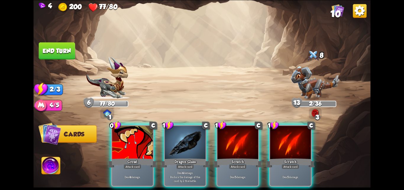
click at [123, 157] on div "Growl" at bounding box center [132, 162] width 49 height 11
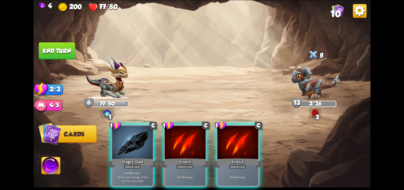
click at [123, 157] on div "Dragon Glass" at bounding box center [132, 162] width 49 height 11
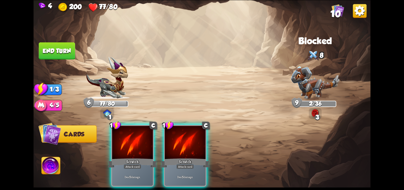
click at [123, 157] on div "Scratch" at bounding box center [132, 162] width 49 height 11
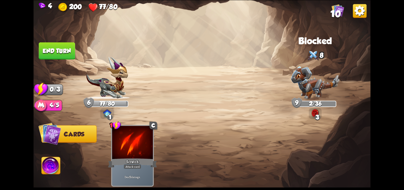
click at [68, 47] on button "End turn" at bounding box center [57, 50] width 36 height 17
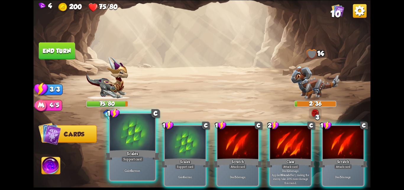
click at [135, 145] on div at bounding box center [132, 133] width 45 height 38
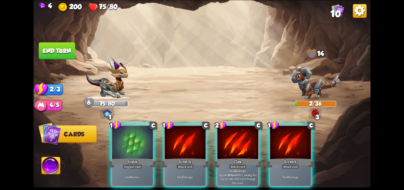
click at [135, 145] on div at bounding box center [132, 142] width 41 height 34
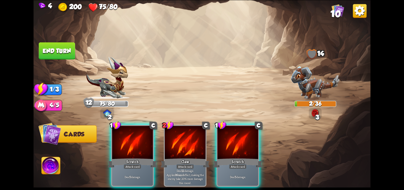
click at [135, 145] on div at bounding box center [132, 142] width 41 height 34
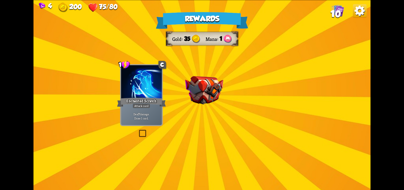
drag, startPoint x: 175, startPoint y: 86, endPoint x: 179, endPoint y: 84, distance: 4.3
click at [176, 85] on div "Rewards Gold 35 Mana 1 Select a card 1 C Enchanted Scratch Attack card Deal 7 d…" at bounding box center [201, 95] width 337 height 190
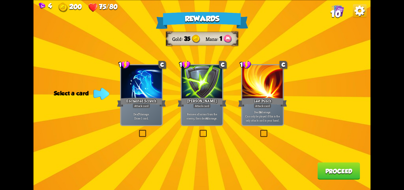
click at [198, 130] on label at bounding box center [198, 130] width 0 height 0
click at [0, 0] on input "checkbox" at bounding box center [0, 0] width 0 height 0
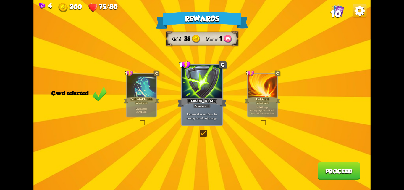
drag, startPoint x: 347, startPoint y: 172, endPoint x: 336, endPoint y: 163, distance: 14.5
click at [336, 163] on button "Proceed" at bounding box center [338, 170] width 43 height 17
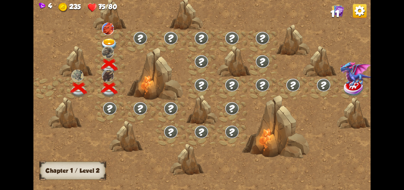
click at [106, 39] on img at bounding box center [109, 44] width 17 height 12
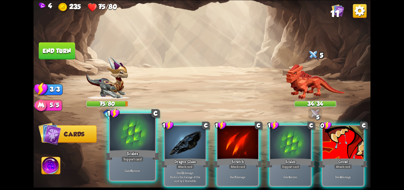
click at [145, 160] on div "Scales" at bounding box center [132, 155] width 54 height 12
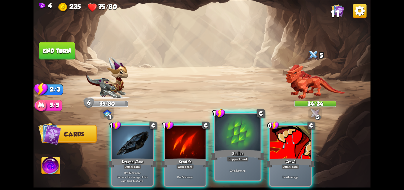
click at [233, 155] on div "Scales" at bounding box center [238, 155] width 54 height 12
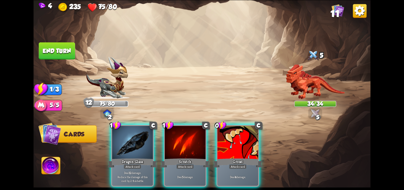
click at [233, 157] on div "Growl" at bounding box center [237, 162] width 49 height 11
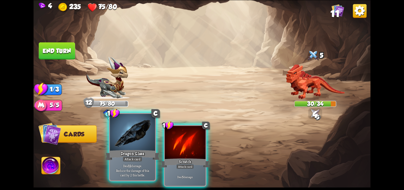
click at [136, 138] on div at bounding box center [132, 133] width 45 height 38
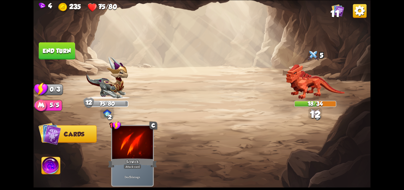
click at [53, 46] on button "End turn" at bounding box center [57, 50] width 36 height 17
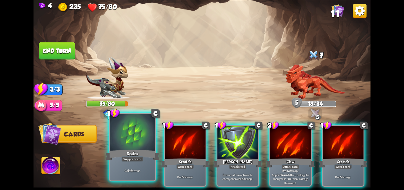
drag, startPoint x: 125, startPoint y: 146, endPoint x: 144, endPoint y: 133, distance: 23.6
click at [125, 146] on div at bounding box center [132, 133] width 45 height 38
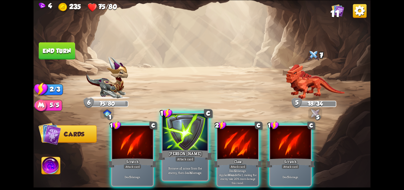
drag, startPoint x: 182, startPoint y: 143, endPoint x: 178, endPoint y: 143, distance: 4.1
click at [178, 143] on div at bounding box center [184, 133] width 45 height 38
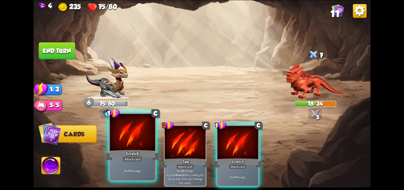
click at [142, 137] on div at bounding box center [132, 133] width 45 height 38
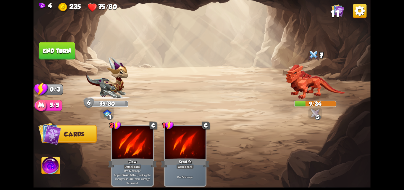
click at [65, 54] on button "End turn" at bounding box center [56, 50] width 37 height 17
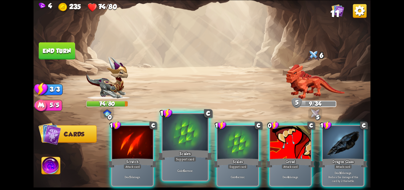
click at [173, 144] on div at bounding box center [184, 133] width 45 height 38
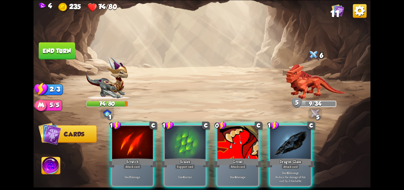
click at [173, 143] on div at bounding box center [185, 142] width 41 height 34
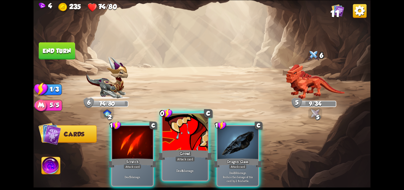
click at [174, 142] on div at bounding box center [184, 133] width 45 height 38
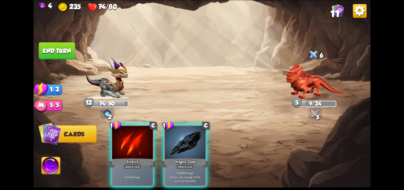
drag, startPoint x: 172, startPoint y: 141, endPoint x: 159, endPoint y: 135, distance: 14.6
click at [167, 138] on div at bounding box center [185, 142] width 41 height 34
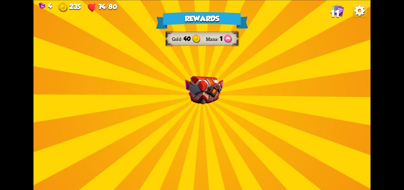
click at [204, 103] on img at bounding box center [204, 90] width 38 height 28
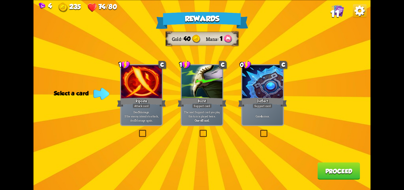
click at [259, 130] on label at bounding box center [259, 130] width 0 height 0
click at [0, 0] on input "checkbox" at bounding box center [0, 0] width 0 height 0
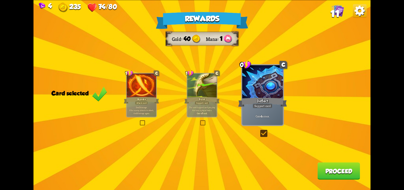
drag, startPoint x: 345, startPoint y: 175, endPoint x: 336, endPoint y: 169, distance: 10.8
click at [336, 169] on button "Proceed" at bounding box center [338, 170] width 43 height 17
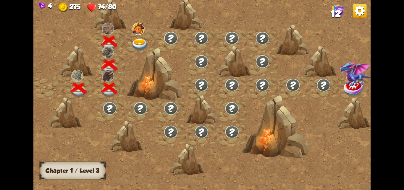
click at [137, 40] on img at bounding box center [139, 44] width 17 height 12
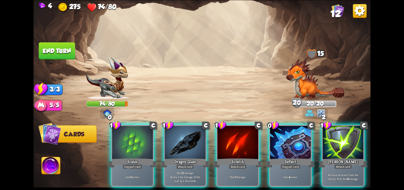
click at [130, 144] on div at bounding box center [132, 142] width 41 height 34
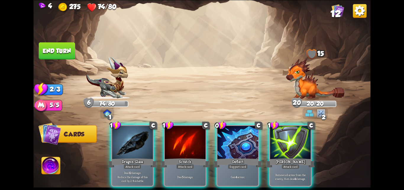
click at [241, 164] on div "Support card" at bounding box center [238, 166] width 20 height 5
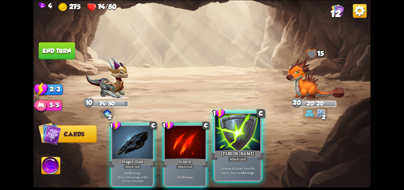
click at [242, 156] on div "Attack card" at bounding box center [238, 159] width 20 height 6
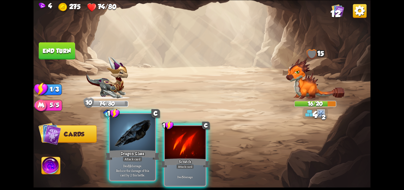
click at [126, 142] on div at bounding box center [132, 133] width 45 height 38
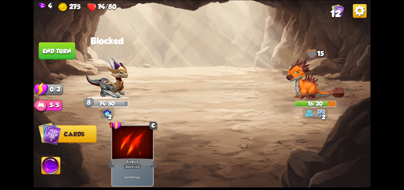
click at [46, 46] on button "End turn" at bounding box center [57, 50] width 36 height 17
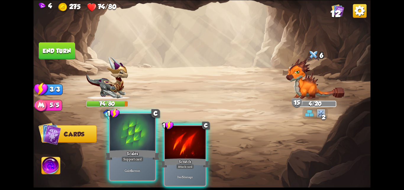
click at [119, 144] on div at bounding box center [132, 133] width 45 height 38
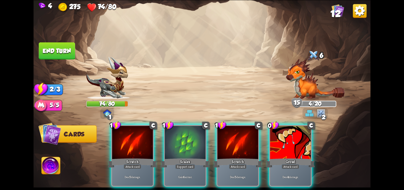
click at [163, 148] on div "1 C Scratch Attack card Deal 5 damage. 1 C Scales Support card Gain 6 armor. 1 …" at bounding box center [236, 147] width 270 height 84
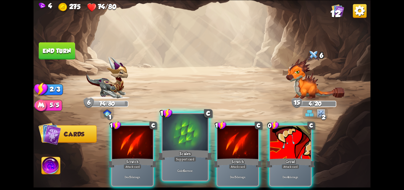
click at [170, 147] on div at bounding box center [184, 133] width 45 height 38
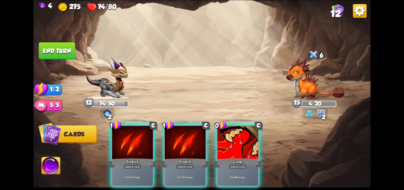
click at [250, 167] on div "Deal 4 damage." at bounding box center [237, 176] width 41 height 18
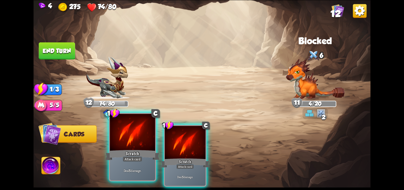
click at [149, 133] on div at bounding box center [132, 133] width 45 height 38
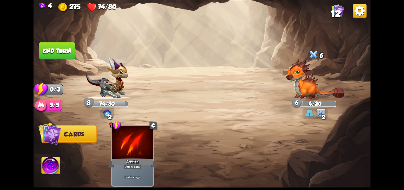
click at [50, 50] on button "End turn" at bounding box center [57, 50] width 36 height 17
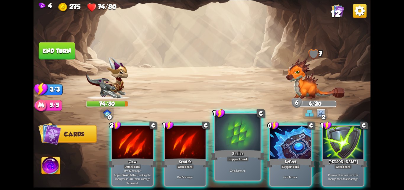
click at [243, 149] on div "Scales" at bounding box center [238, 155] width 54 height 12
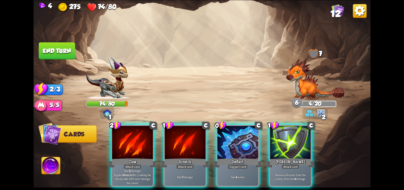
click at [243, 157] on div "Deflect" at bounding box center [237, 162] width 49 height 11
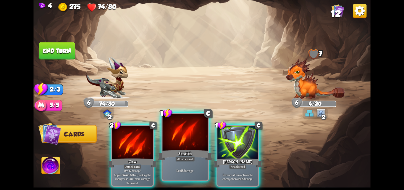
drag, startPoint x: 243, startPoint y: 149, endPoint x: 206, endPoint y: 136, distance: 39.3
click at [241, 148] on div "1 C [PERSON_NAME] Attack card Remove all armor from the enemy, then deal 4 dama…" at bounding box center [238, 156] width 43 height 62
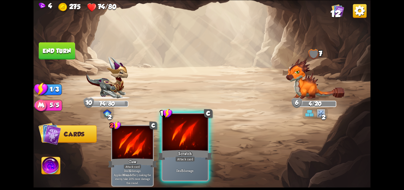
click at [204, 136] on div at bounding box center [184, 133] width 45 height 38
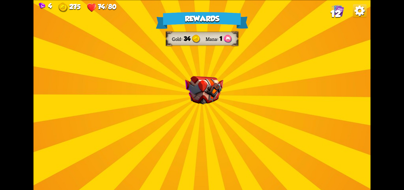
click at [217, 82] on img at bounding box center [204, 90] width 38 height 28
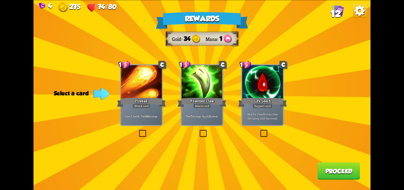
drag, startPoint x: 200, startPoint y: 129, endPoint x: 220, endPoint y: 139, distance: 22.5
click at [198, 130] on label at bounding box center [198, 130] width 0 height 0
click at [0, 0] on input "checkbox" at bounding box center [0, 0] width 0 height 0
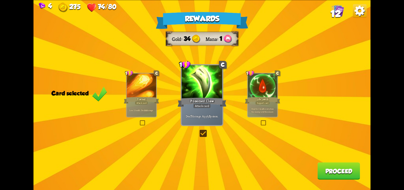
drag, startPoint x: 352, startPoint y: 172, endPoint x: 349, endPoint y: 171, distance: 3.2
click at [349, 171] on button "Proceed" at bounding box center [338, 170] width 43 height 17
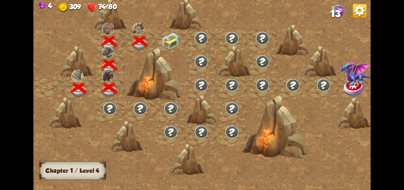
click at [173, 42] on img at bounding box center [170, 41] width 17 height 16
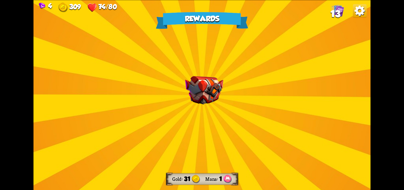
drag, startPoint x: 184, startPoint y: 67, endPoint x: 203, endPoint y: 79, distance: 22.9
click at [192, 71] on div "Rewards Gold 31 Mana 1 Select a card 0 R Water Potion Potion card Heal for 4 he…" at bounding box center [201, 95] width 337 height 190
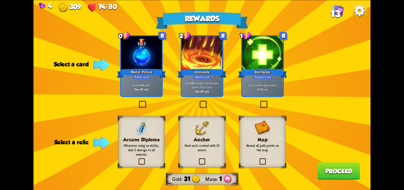
click at [259, 101] on label at bounding box center [259, 101] width 0 height 0
click at [0, 0] on input "checkbox" at bounding box center [0, 0] width 0 height 0
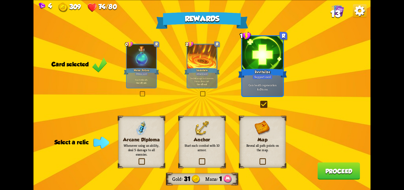
click at [329, 168] on button "Proceed" at bounding box center [338, 170] width 43 height 17
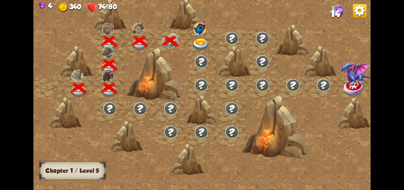
click at [203, 41] on img at bounding box center [201, 44] width 17 height 12
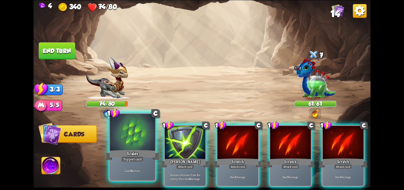
click at [128, 139] on div at bounding box center [132, 133] width 45 height 38
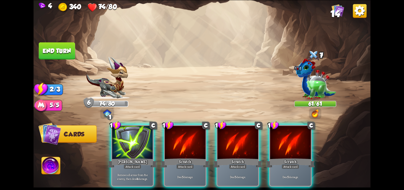
click at [128, 139] on div at bounding box center [132, 142] width 41 height 34
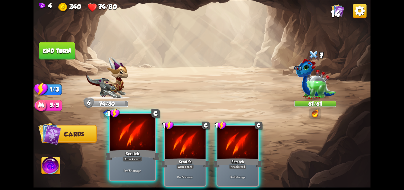
click at [136, 141] on div at bounding box center [132, 133] width 45 height 38
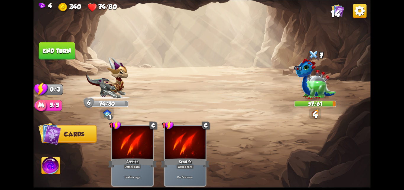
click at [46, 50] on button "End turn" at bounding box center [57, 50] width 36 height 17
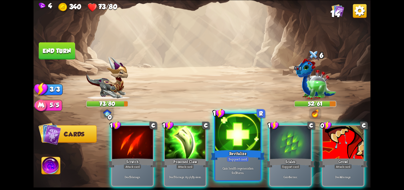
drag, startPoint x: 214, startPoint y: 140, endPoint x: 217, endPoint y: 141, distance: 3.6
click at [214, 140] on div "1 C Scratch Attack card Deal 5 damage. 1 C Poisoned Claw Attack card Deal 7 dam…" at bounding box center [236, 147] width 270 height 84
click at [235, 144] on div at bounding box center [237, 133] width 45 height 38
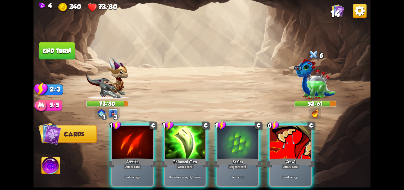
click at [235, 144] on div at bounding box center [237, 142] width 41 height 34
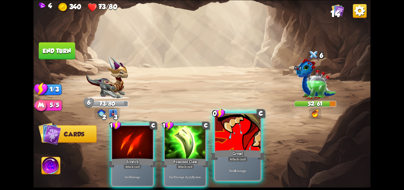
click at [235, 144] on div at bounding box center [237, 133] width 45 height 38
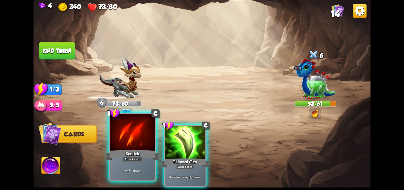
drag, startPoint x: 175, startPoint y: 130, endPoint x: 154, endPoint y: 120, distance: 23.9
click at [174, 130] on div at bounding box center [185, 142] width 41 height 34
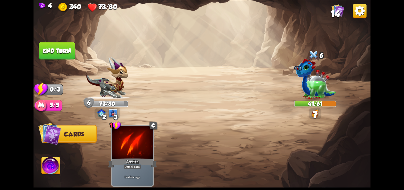
click at [54, 50] on button "End turn" at bounding box center [57, 50] width 36 height 17
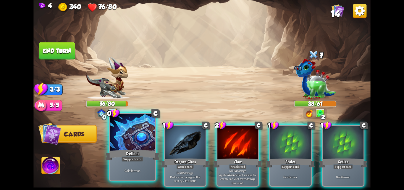
click at [124, 146] on div at bounding box center [132, 133] width 45 height 38
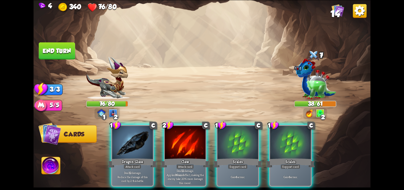
click at [124, 146] on div at bounding box center [132, 142] width 41 height 34
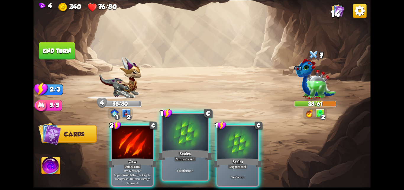
click at [175, 152] on div "Scales" at bounding box center [185, 155] width 54 height 12
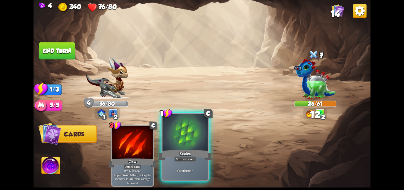
click at [175, 151] on div "Scales" at bounding box center [185, 155] width 54 height 12
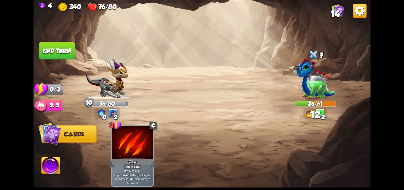
click at [61, 48] on button "End turn" at bounding box center [57, 50] width 36 height 17
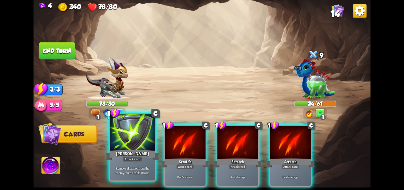
click at [141, 142] on div at bounding box center [132, 133] width 45 height 38
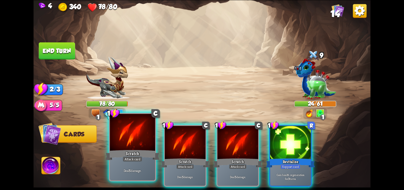
click at [143, 141] on div at bounding box center [132, 133] width 45 height 38
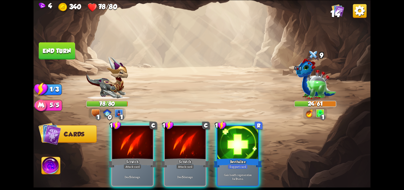
drag, startPoint x: 243, startPoint y: 152, endPoint x: 238, endPoint y: 151, distance: 4.3
click at [241, 157] on div "Revitalize" at bounding box center [237, 162] width 49 height 11
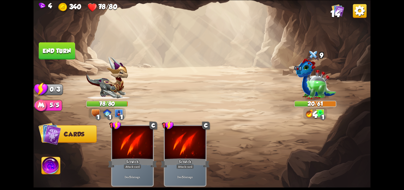
click at [50, 54] on button "End turn" at bounding box center [57, 50] width 36 height 17
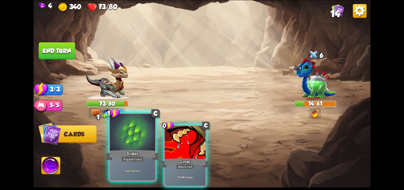
click at [131, 137] on div at bounding box center [132, 133] width 45 height 38
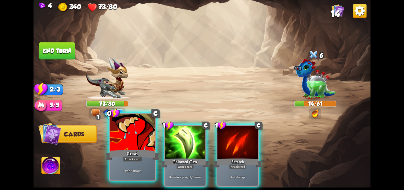
click at [137, 133] on div at bounding box center [132, 133] width 45 height 38
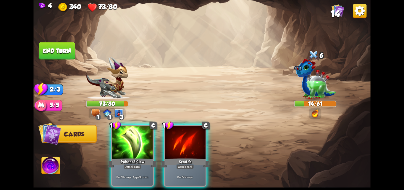
click at [137, 133] on div at bounding box center [132, 142] width 41 height 34
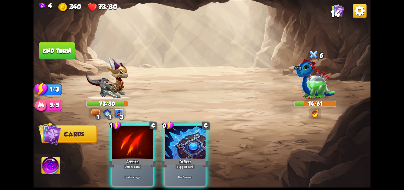
click at [137, 133] on div at bounding box center [132, 142] width 41 height 34
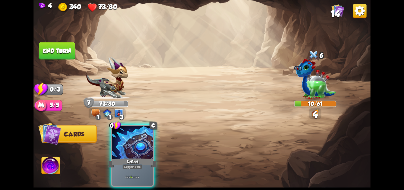
drag, startPoint x: 123, startPoint y: 134, endPoint x: 90, endPoint y: 73, distance: 70.0
click at [124, 132] on div at bounding box center [132, 142] width 41 height 34
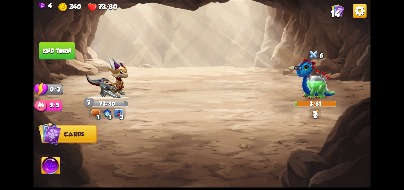
drag, startPoint x: 72, startPoint y: 51, endPoint x: 68, endPoint y: 50, distance: 4.2
click at [70, 51] on button "End turn" at bounding box center [57, 50] width 36 height 17
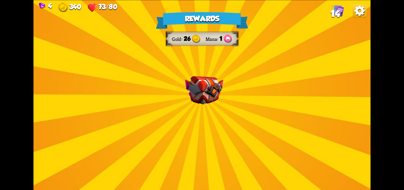
drag, startPoint x: 227, startPoint y: 77, endPoint x: 209, endPoint y: 86, distance: 20.5
click at [227, 77] on div "Rewards Gold 26 Mana 1 Select a card 0 R Water Potion Potion card Heal for 4 he…" at bounding box center [201, 95] width 337 height 190
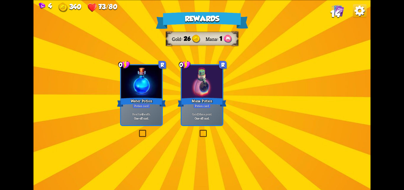
click at [206, 88] on img at bounding box center [204, 90] width 38 height 28
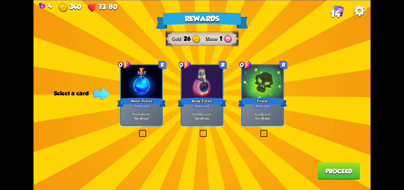
click at [259, 130] on label at bounding box center [259, 130] width 0 height 0
click at [0, 0] on input "checkbox" at bounding box center [0, 0] width 0 height 0
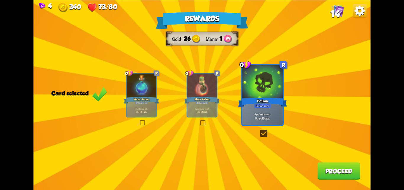
click at [329, 172] on button "Proceed" at bounding box center [338, 170] width 43 height 17
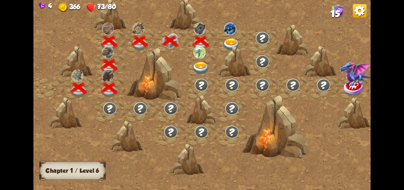
click at [228, 43] on img at bounding box center [231, 44] width 17 height 12
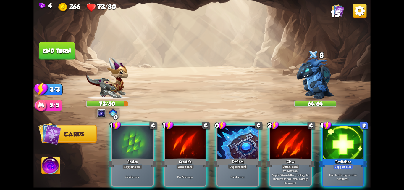
drag, startPoint x: 242, startPoint y: 134, endPoint x: 248, endPoint y: 135, distance: 6.2
click at [243, 135] on div at bounding box center [237, 142] width 41 height 34
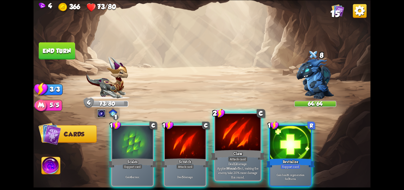
drag, startPoint x: 288, startPoint y: 137, endPoint x: 244, endPoint y: 136, distance: 43.8
click at [285, 137] on div at bounding box center [290, 142] width 41 height 34
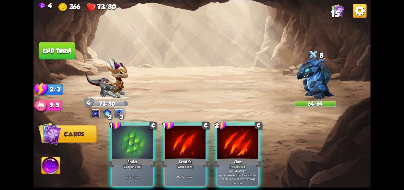
click at [155, 136] on div "1 C Scales Support card Gain 6 armor. 1 C Scratch Attack card Deal 5 damage. 2 …" at bounding box center [236, 147] width 270 height 84
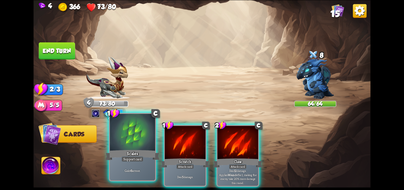
click at [144, 136] on div at bounding box center [132, 133] width 45 height 38
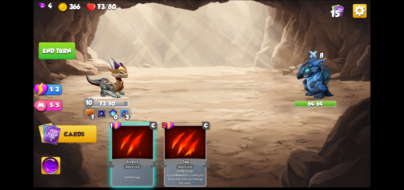
click at [59, 50] on button "End turn" at bounding box center [57, 50] width 36 height 17
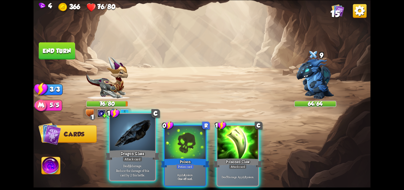
click at [131, 133] on div at bounding box center [132, 133] width 45 height 38
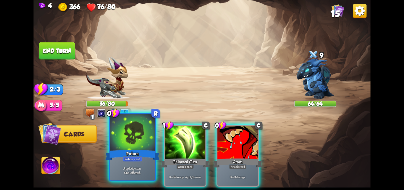
click at [132, 133] on div at bounding box center [132, 133] width 45 height 38
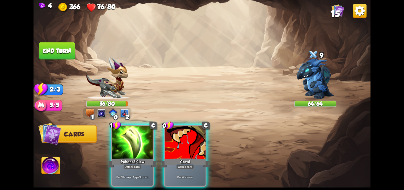
click at [132, 133] on div at bounding box center [132, 142] width 41 height 34
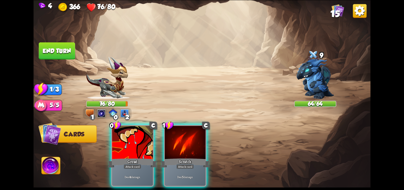
click at [132, 133] on div at bounding box center [132, 142] width 41 height 34
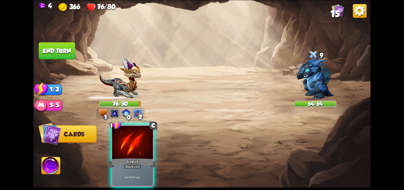
click at [132, 133] on div at bounding box center [132, 142] width 41 height 34
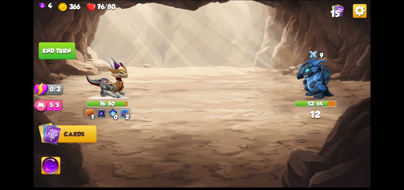
click at [49, 52] on button "End turn" at bounding box center [57, 50] width 36 height 17
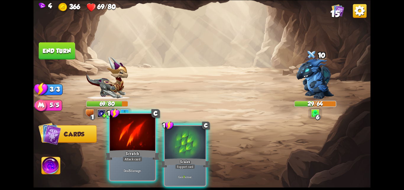
click at [130, 140] on div at bounding box center [132, 133] width 45 height 38
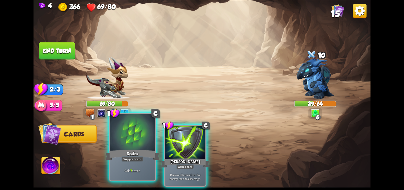
click at [134, 139] on div at bounding box center [132, 133] width 45 height 38
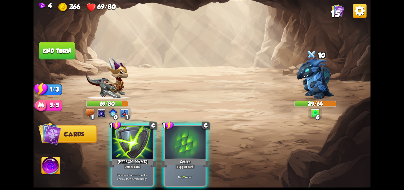
click at [134, 139] on div at bounding box center [132, 142] width 41 height 34
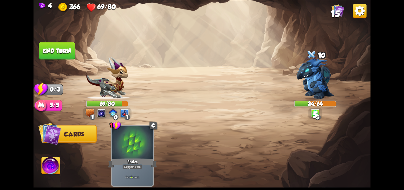
click at [134, 139] on div at bounding box center [132, 142] width 41 height 34
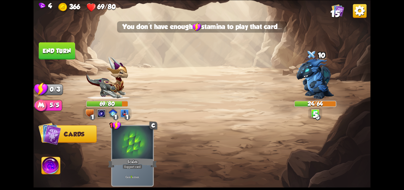
click at [63, 55] on button "End turn" at bounding box center [57, 50] width 36 height 17
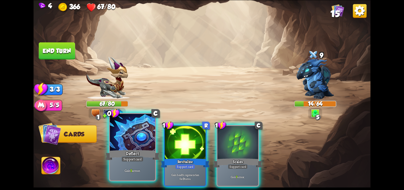
click at [137, 144] on div at bounding box center [132, 133] width 45 height 38
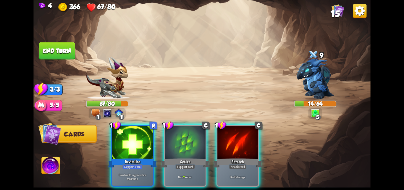
click at [137, 144] on div at bounding box center [132, 142] width 41 height 34
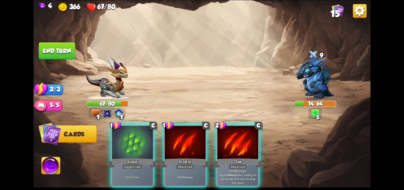
click at [137, 144] on div at bounding box center [132, 142] width 41 height 34
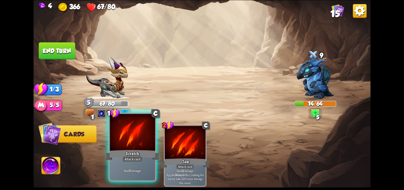
click at [137, 141] on div at bounding box center [132, 133] width 45 height 38
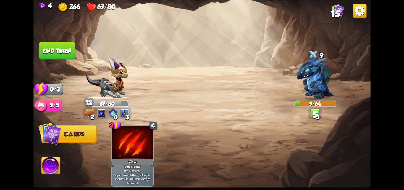
click at [62, 51] on button "End turn" at bounding box center [57, 50] width 36 height 17
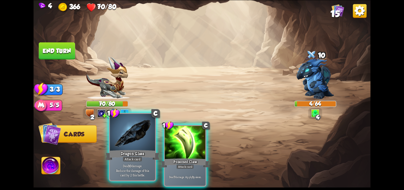
click at [134, 147] on div at bounding box center [132, 133] width 45 height 38
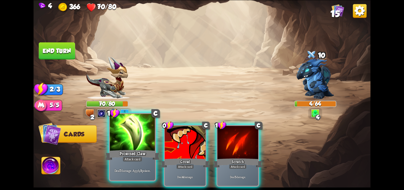
click at [122, 127] on div at bounding box center [132, 133] width 45 height 38
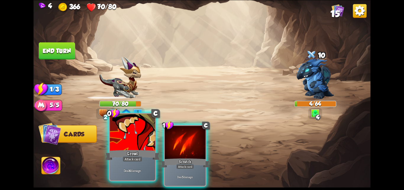
click at [122, 127] on div at bounding box center [132, 133] width 45 height 38
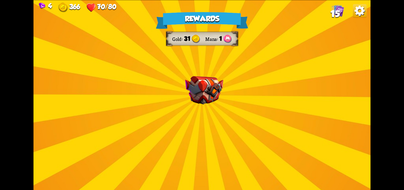
click at [201, 96] on img at bounding box center [204, 90] width 38 height 28
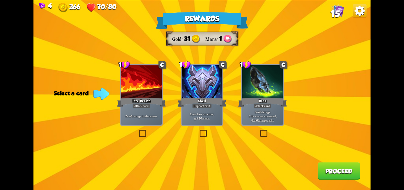
click at [259, 130] on label at bounding box center [259, 130] width 0 height 0
click at [0, 0] on input "checkbox" at bounding box center [0, 0] width 0 height 0
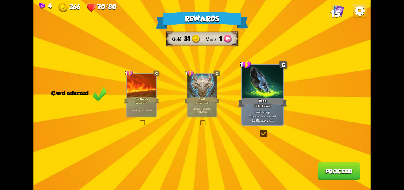
click at [325, 155] on div "Rewards Gold 31 Mana 1 Card selected 1 C Fire Breath Attack card Deal 6 damage …" at bounding box center [201, 95] width 337 height 190
click at [327, 166] on button "Proceed" at bounding box center [338, 170] width 43 height 17
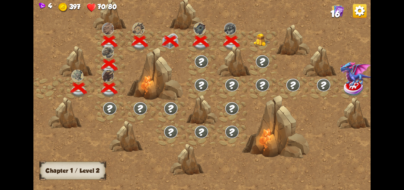
click at [263, 34] on img at bounding box center [262, 39] width 17 height 13
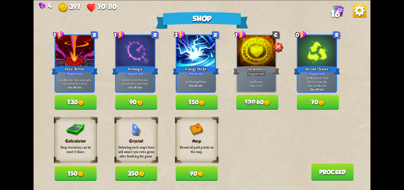
click at [321, 105] on img at bounding box center [321, 102] width 6 height 6
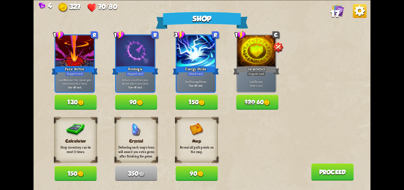
drag, startPoint x: 185, startPoint y: 172, endPoint x: 188, endPoint y: 170, distance: 3.1
click at [187, 171] on button "90" at bounding box center [197, 173] width 42 height 15
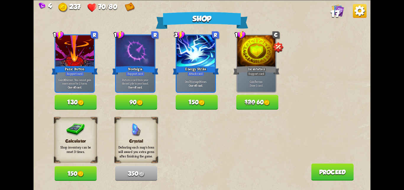
click at [328, 175] on button "Proceed" at bounding box center [332, 171] width 43 height 17
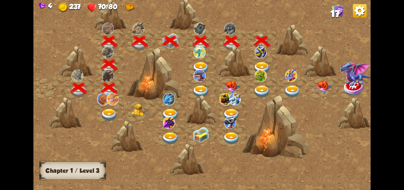
click at [229, 85] on img at bounding box center [231, 86] width 17 height 13
click at [232, 85] on img at bounding box center [231, 86] width 17 height 13
click at [201, 89] on img at bounding box center [201, 91] width 17 height 12
click at [204, 86] on img at bounding box center [201, 91] width 17 height 12
click at [199, 67] on img at bounding box center [201, 68] width 17 height 12
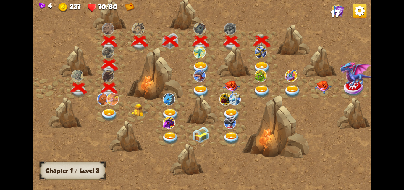
click at [259, 63] on img at bounding box center [262, 68] width 17 height 12
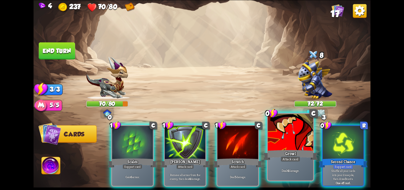
click at [285, 151] on div "Growl" at bounding box center [290, 155] width 54 height 12
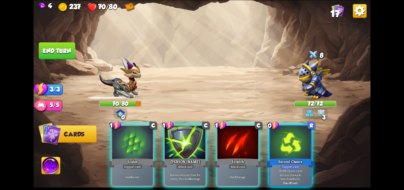
click at [285, 157] on div "Second Chance" at bounding box center [290, 162] width 49 height 11
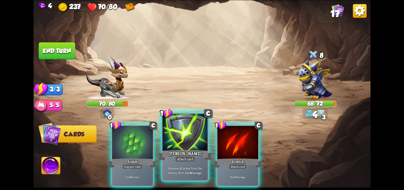
click at [176, 147] on div at bounding box center [184, 133] width 45 height 38
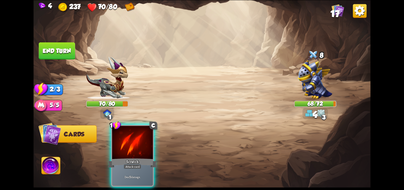
click at [125, 134] on div "1 C Scratch Attack card Deal 5 damage." at bounding box center [236, 147] width 270 height 84
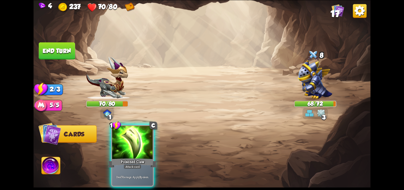
click at [125, 134] on div at bounding box center [132, 142] width 41 height 34
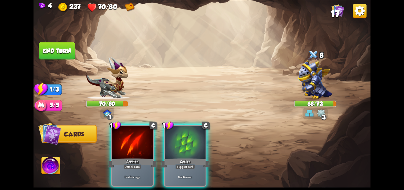
click at [125, 134] on div at bounding box center [132, 142] width 41 height 34
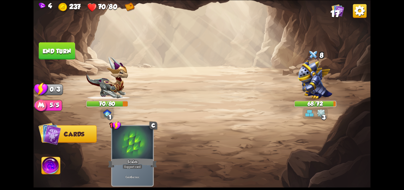
click at [125, 134] on div at bounding box center [132, 142] width 41 height 34
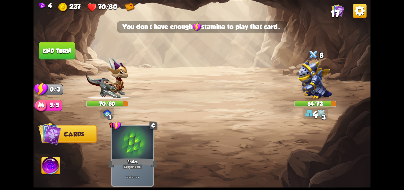
drag, startPoint x: 52, startPoint y: 58, endPoint x: 54, endPoint y: 55, distance: 3.5
click at [53, 57] on button "End turn" at bounding box center [57, 50] width 36 height 17
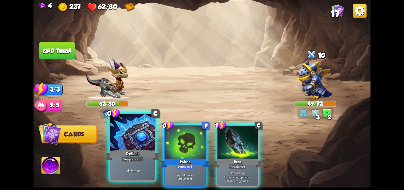
click at [123, 135] on div at bounding box center [132, 133] width 45 height 38
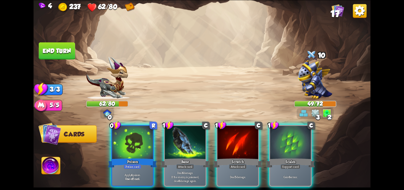
click at [123, 135] on div at bounding box center [132, 142] width 41 height 34
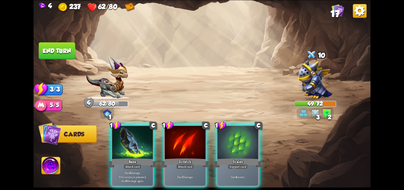
click at [123, 135] on div at bounding box center [132, 142] width 41 height 34
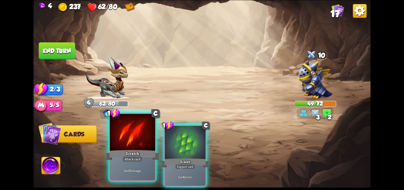
click at [134, 137] on div at bounding box center [132, 133] width 45 height 38
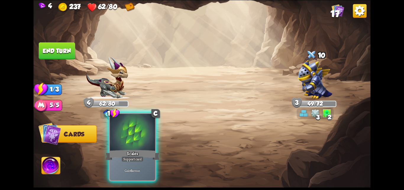
click at [135, 137] on div at bounding box center [132, 133] width 45 height 38
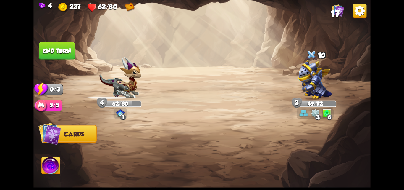
click at [69, 50] on button "End turn" at bounding box center [57, 50] width 36 height 17
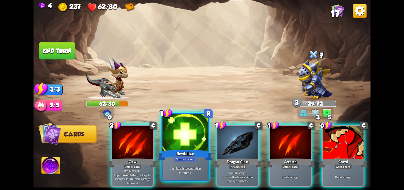
click at [198, 156] on div "Revitalize" at bounding box center [185, 155] width 54 height 12
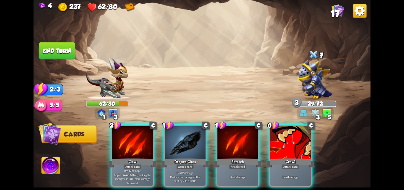
click at [198, 157] on div "Dragon Glass" at bounding box center [185, 162] width 49 height 11
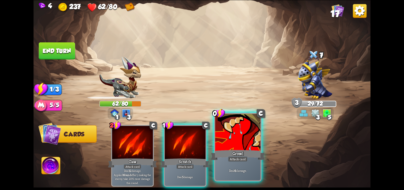
click at [251, 160] on div "Growl" at bounding box center [238, 155] width 54 height 12
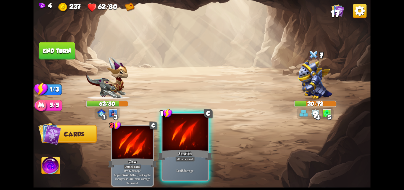
click at [172, 135] on div at bounding box center [184, 133] width 45 height 38
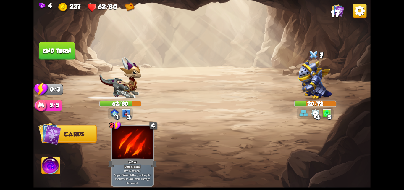
click at [65, 58] on button "End turn" at bounding box center [57, 50] width 36 height 17
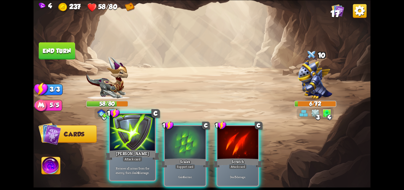
click at [126, 157] on div "Attack card" at bounding box center [133, 159] width 20 height 6
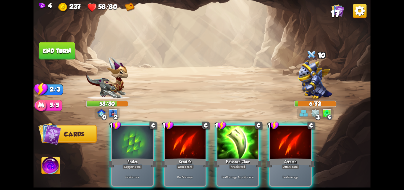
click at [126, 157] on div "1 C Scales Support card Gain 6 armor." at bounding box center [132, 156] width 43 height 62
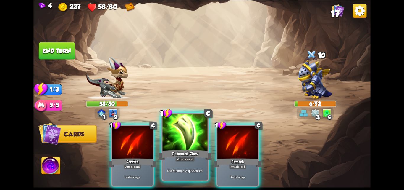
click at [185, 159] on div "Attack card" at bounding box center [185, 159] width 20 height 6
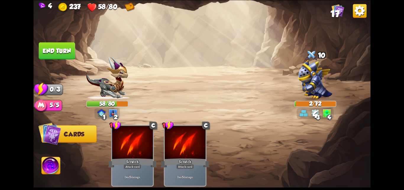
click at [59, 50] on button "End turn" at bounding box center [57, 50] width 36 height 17
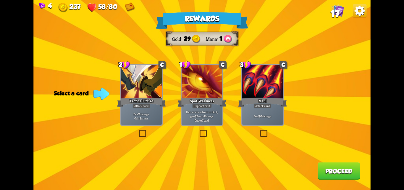
click at [198, 130] on label at bounding box center [198, 130] width 0 height 0
click at [0, 0] on input "checkbox" at bounding box center [0, 0] width 0 height 0
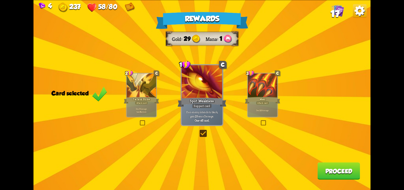
click at [339, 167] on button "Proceed" at bounding box center [338, 170] width 43 height 17
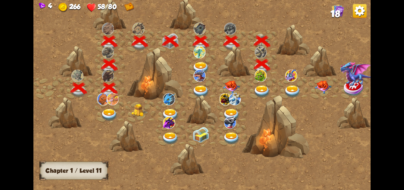
scroll to position [0, 90]
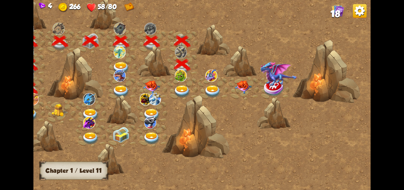
click at [182, 90] on img at bounding box center [182, 91] width 17 height 12
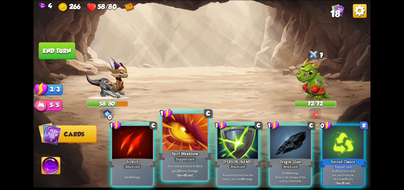
click at [194, 150] on div "Spot Weakness" at bounding box center [185, 155] width 54 height 12
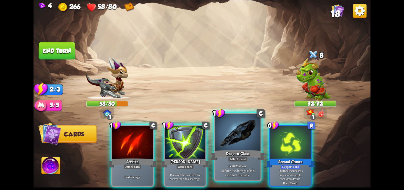
click at [227, 151] on div "Dragon Glass" at bounding box center [238, 155] width 54 height 12
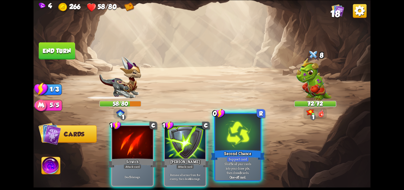
drag, startPoint x: 235, startPoint y: 149, endPoint x: 215, endPoint y: 147, distance: 19.3
click at [234, 149] on div "Second Chance" at bounding box center [238, 155] width 54 height 12
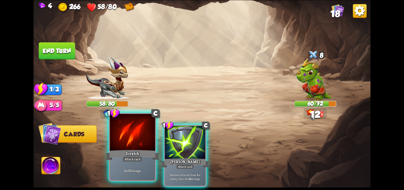
click at [123, 135] on div at bounding box center [132, 133] width 45 height 38
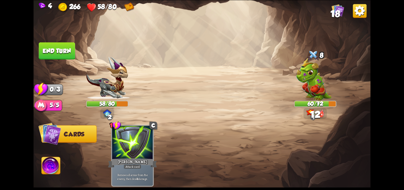
click at [68, 47] on button "End turn" at bounding box center [57, 50] width 36 height 17
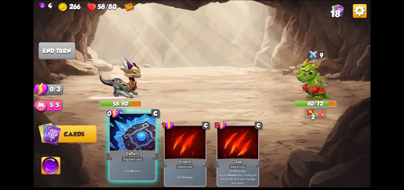
click at [122, 140] on div at bounding box center [132, 133] width 45 height 38
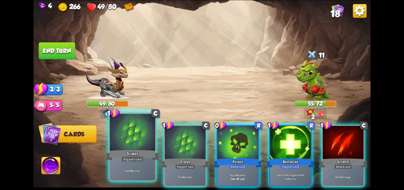
click at [141, 141] on div at bounding box center [132, 133] width 45 height 38
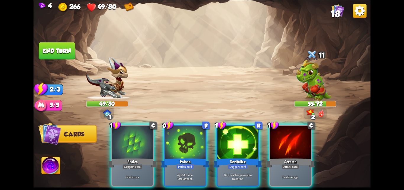
click at [141, 141] on div at bounding box center [132, 142] width 41 height 34
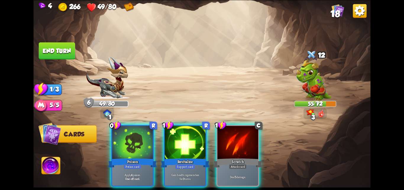
click at [141, 141] on div at bounding box center [132, 142] width 41 height 34
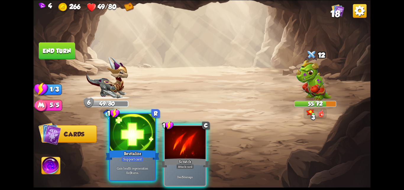
click at [141, 141] on div at bounding box center [132, 133] width 45 height 38
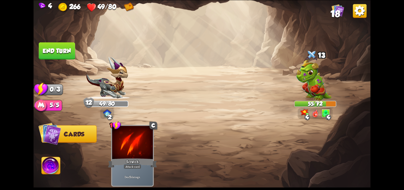
click at [67, 43] on button "End turn" at bounding box center [57, 50] width 36 height 17
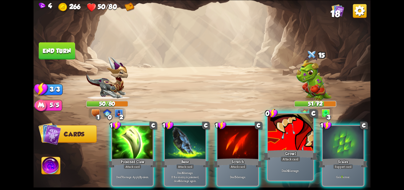
click at [296, 156] on div "Growl" at bounding box center [290, 155] width 54 height 12
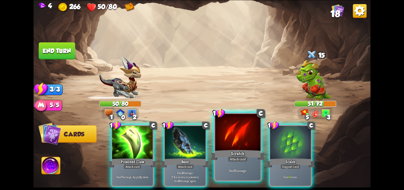
drag, startPoint x: 298, startPoint y: 155, endPoint x: 218, endPoint y: 141, distance: 82.0
click at [260, 146] on div "1 C Poisoned Claw Attack card Deal 7 damage. Apply 3 poison. 1 C Bane Attack ca…" at bounding box center [236, 147] width 270 height 84
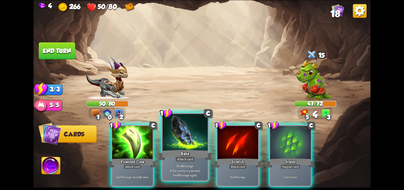
click at [184, 140] on div at bounding box center [184, 133] width 45 height 38
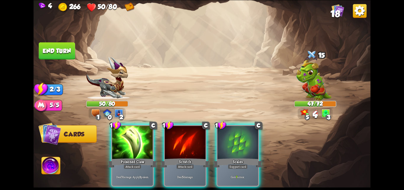
drag, startPoint x: 242, startPoint y: 148, endPoint x: 216, endPoint y: 143, distance: 26.3
click at [237, 148] on div at bounding box center [237, 142] width 41 height 34
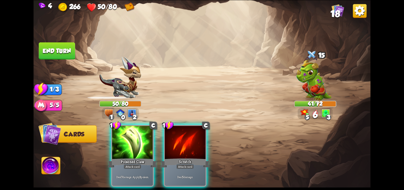
drag, startPoint x: 161, startPoint y: 141, endPoint x: 156, endPoint y: 139, distance: 4.5
click at [158, 140] on div "1 C Poisoned Claw Attack card Deal 7 damage. Apply 3 poison. 1 C Scratch Attack…" at bounding box center [236, 147] width 270 height 84
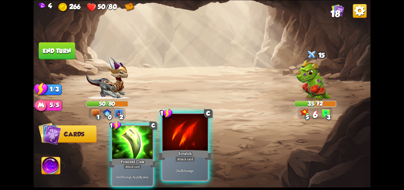
click at [180, 139] on div at bounding box center [184, 133] width 45 height 38
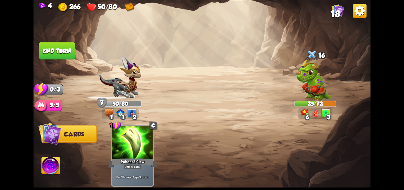
click at [59, 42] on button "End turn" at bounding box center [57, 50] width 36 height 17
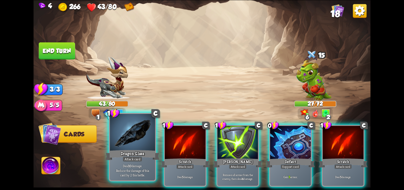
click at [134, 161] on div "Attack card" at bounding box center [133, 159] width 20 height 6
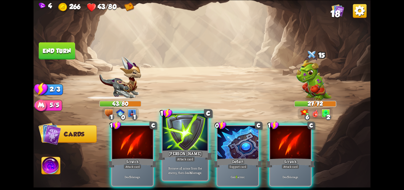
click at [173, 148] on div at bounding box center [184, 133] width 45 height 38
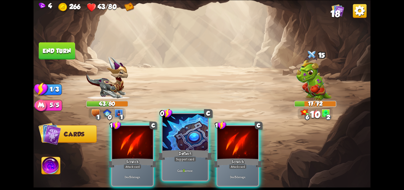
click at [184, 146] on div at bounding box center [184, 133] width 45 height 38
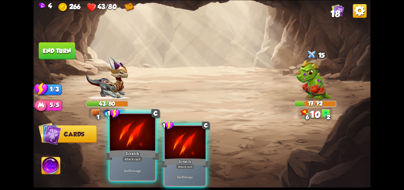
click at [138, 147] on div at bounding box center [132, 133] width 45 height 38
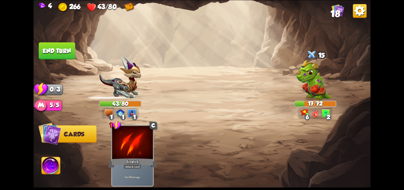
click at [65, 47] on button "End turn" at bounding box center [57, 50] width 36 height 17
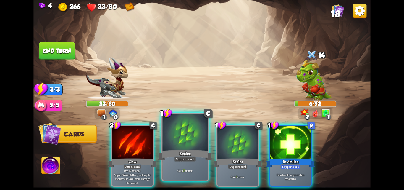
click at [181, 152] on div "Scales" at bounding box center [185, 155] width 54 height 12
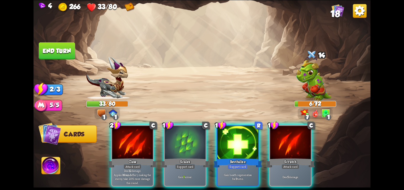
click at [185, 157] on div "Scales" at bounding box center [185, 162] width 49 height 11
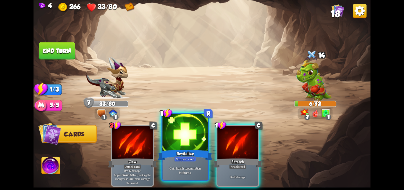
click at [201, 148] on div at bounding box center [184, 133] width 45 height 38
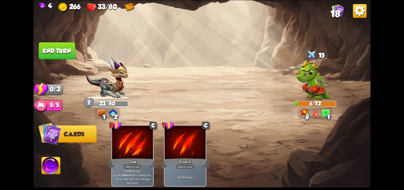
drag, startPoint x: 209, startPoint y: 144, endPoint x: 138, endPoint y: 107, distance: 79.3
click at [193, 137] on div at bounding box center [185, 142] width 41 height 34
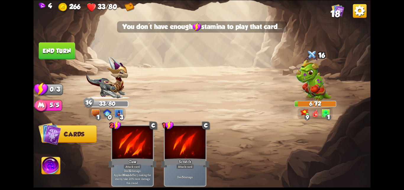
click at [59, 55] on button "End turn" at bounding box center [57, 50] width 36 height 17
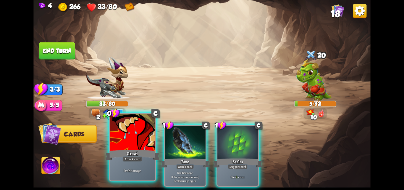
click at [133, 152] on div "Growl" at bounding box center [132, 155] width 54 height 12
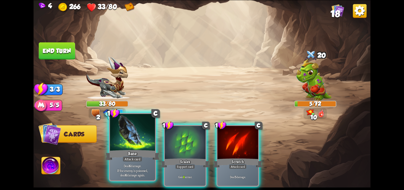
drag, startPoint x: 158, startPoint y: 147, endPoint x: 151, endPoint y: 145, distance: 6.6
click at [156, 147] on div "1 C Bane Attack card Deal 6 damage. If the enemy is poisoned, deal 6 damage aga…" at bounding box center [236, 147] width 270 height 84
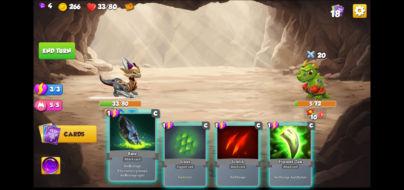
click at [136, 140] on div at bounding box center [132, 133] width 45 height 38
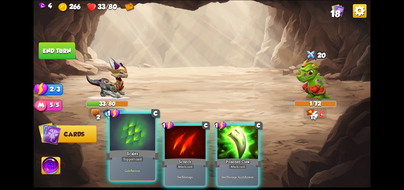
click at [138, 139] on div at bounding box center [132, 133] width 45 height 38
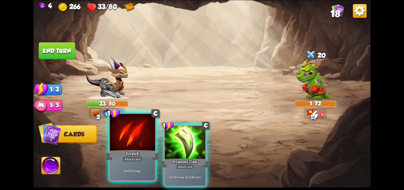
drag, startPoint x: 142, startPoint y: 138, endPoint x: 110, endPoint y: 107, distance: 43.9
click at [142, 138] on div at bounding box center [132, 133] width 45 height 38
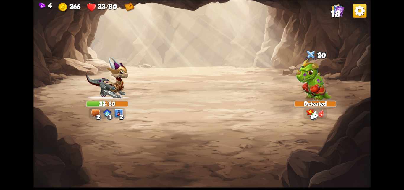
click at [57, 48] on div "Select an enemy to attack... You don't have enough stamina to play that card...…" at bounding box center [201, 95] width 337 height 190
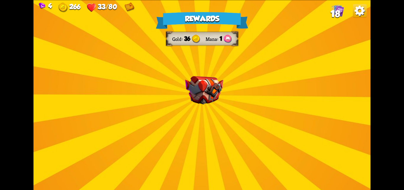
click at [213, 89] on img at bounding box center [204, 90] width 38 height 28
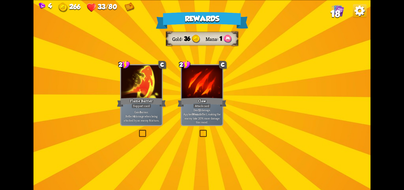
click at [213, 89] on img at bounding box center [204, 90] width 38 height 28
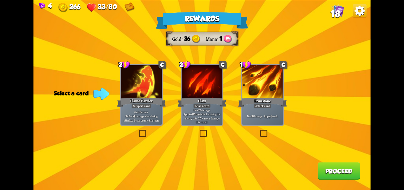
click at [259, 130] on label at bounding box center [259, 130] width 0 height 0
click at [0, 0] on input "checkbox" at bounding box center [0, 0] width 0 height 0
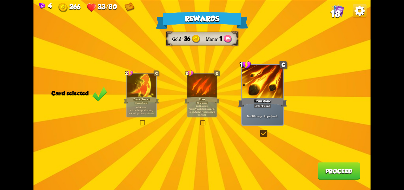
click at [338, 173] on button "Proceed" at bounding box center [338, 170] width 43 height 17
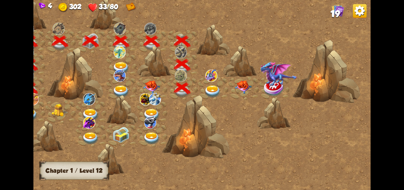
click at [215, 93] on img at bounding box center [212, 91] width 17 height 12
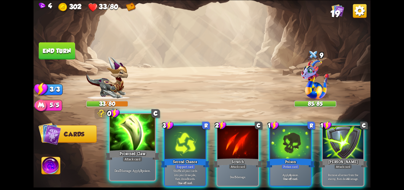
click at [114, 145] on div at bounding box center [132, 133] width 45 height 38
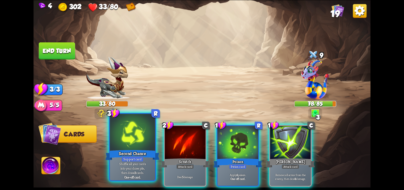
click at [121, 143] on div at bounding box center [132, 133] width 45 height 38
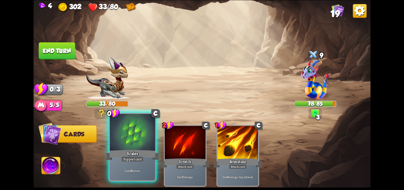
click at [137, 135] on div at bounding box center [132, 133] width 45 height 38
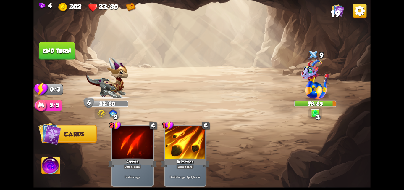
click at [66, 54] on button "End turn" at bounding box center [57, 50] width 36 height 17
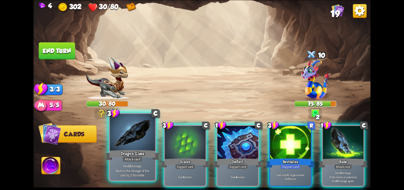
click at [128, 134] on div at bounding box center [132, 133] width 45 height 38
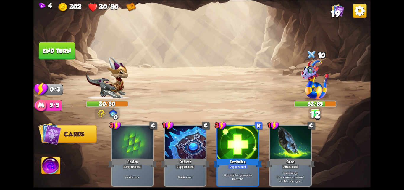
click at [43, 52] on button "End turn" at bounding box center [57, 50] width 36 height 17
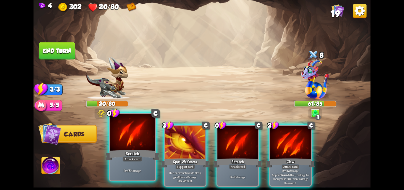
click at [124, 139] on div at bounding box center [132, 133] width 45 height 38
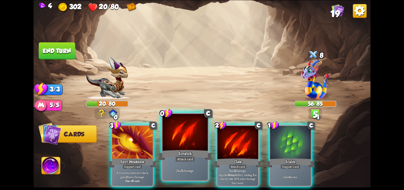
click at [172, 131] on div at bounding box center [184, 133] width 45 height 38
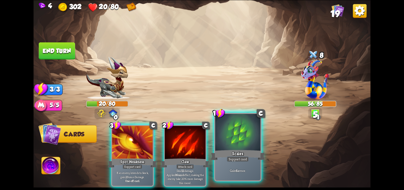
click at [231, 144] on div at bounding box center [237, 133] width 45 height 38
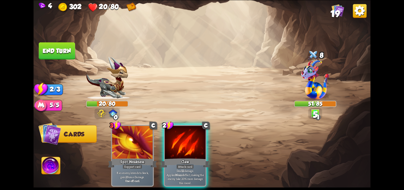
click at [64, 48] on button "End turn" at bounding box center [57, 50] width 36 height 17
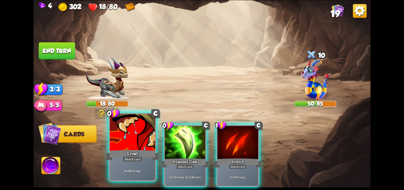
drag, startPoint x: 125, startPoint y: 135, endPoint x: 131, endPoint y: 131, distance: 7.4
click at [125, 135] on div at bounding box center [132, 133] width 45 height 38
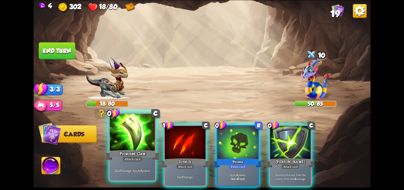
click at [134, 131] on div at bounding box center [132, 133] width 45 height 38
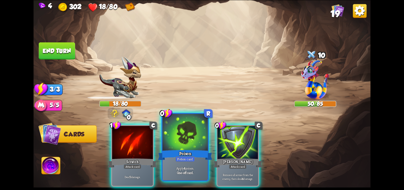
click at [199, 147] on div at bounding box center [184, 133] width 45 height 38
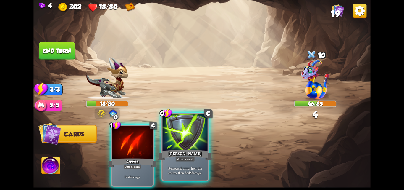
click at [200, 146] on div at bounding box center [184, 133] width 45 height 38
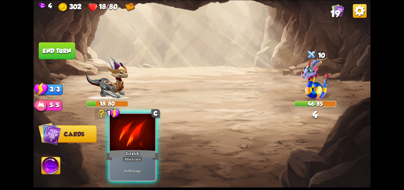
click at [142, 141] on div at bounding box center [132, 133] width 45 height 38
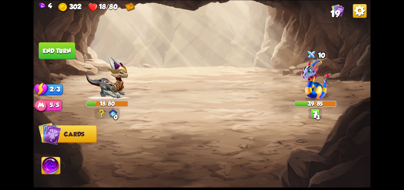
click at [62, 49] on button "End turn" at bounding box center [57, 50] width 36 height 17
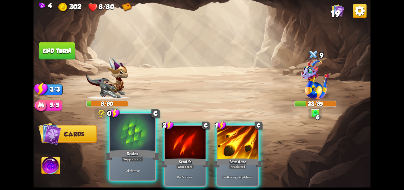
click at [142, 134] on div at bounding box center [132, 133] width 45 height 38
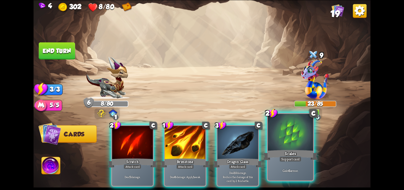
click at [273, 149] on div "Scales" at bounding box center [290, 155] width 54 height 12
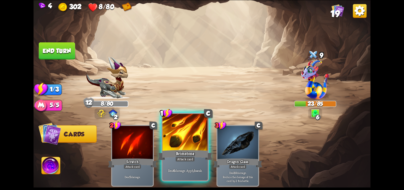
click at [173, 134] on div at bounding box center [184, 133] width 45 height 38
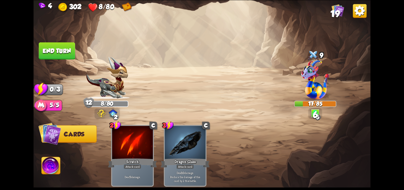
click at [65, 55] on button "End turn" at bounding box center [57, 50] width 36 height 17
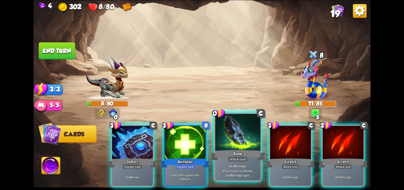
click at [218, 143] on div at bounding box center [237, 133] width 45 height 38
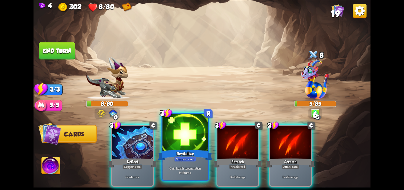
drag, startPoint x: 165, startPoint y: 143, endPoint x: 170, endPoint y: 141, distance: 4.5
click at [166, 143] on div at bounding box center [184, 133] width 45 height 38
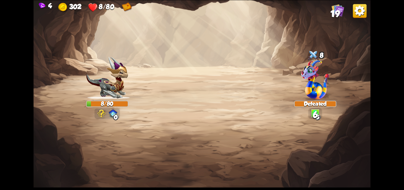
click at [46, 52] on img at bounding box center [201, 95] width 337 height 190
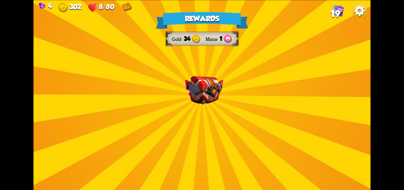
click at [201, 77] on img at bounding box center [204, 90] width 38 height 28
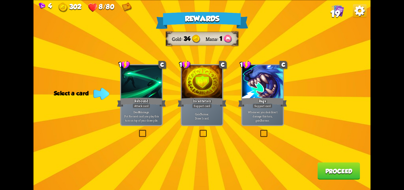
drag, startPoint x: 262, startPoint y: 132, endPoint x: 268, endPoint y: 133, distance: 7.0
click at [259, 130] on label at bounding box center [259, 130] width 0 height 0
click at [0, 0] on input "checkbox" at bounding box center [0, 0] width 0 height 0
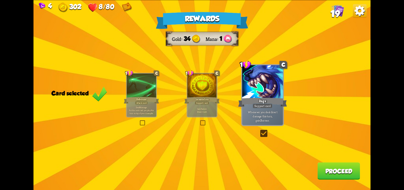
click at [338, 168] on button "Proceed" at bounding box center [338, 170] width 43 height 17
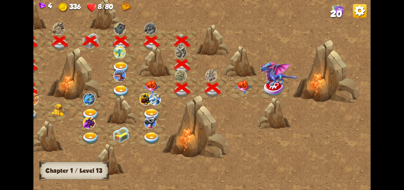
click at [236, 86] on img at bounding box center [243, 86] width 17 height 13
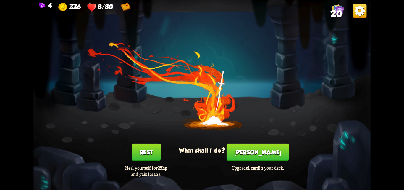
click at [247, 151] on button "[PERSON_NAME]" at bounding box center [258, 151] width 63 height 17
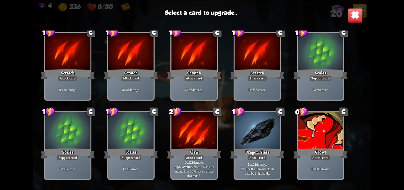
scroll to position [0, 0]
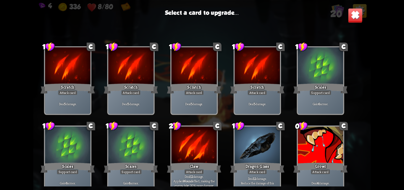
click at [207, 135] on div at bounding box center [194, 145] width 45 height 38
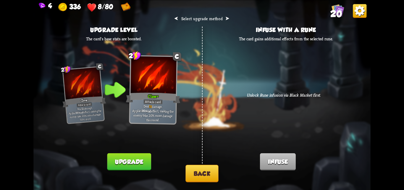
click at [196, 170] on button "Back" at bounding box center [201, 172] width 33 height 17
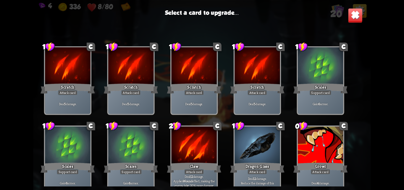
click at [241, 91] on div "Scratch" at bounding box center [257, 88] width 54 height 12
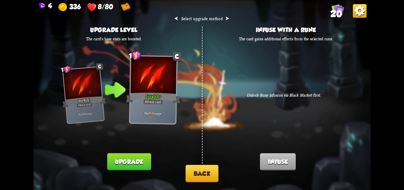
click at [202, 170] on button "Back" at bounding box center [201, 172] width 33 height 17
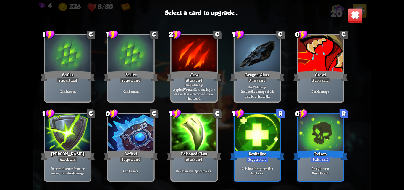
scroll to position [109, 0]
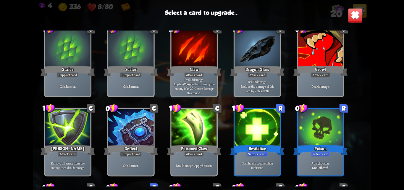
click at [245, 131] on div at bounding box center [257, 128] width 45 height 38
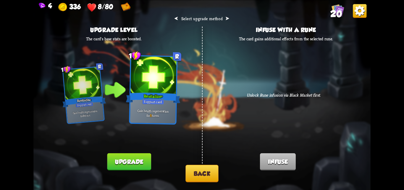
click at [136, 159] on button "Upgrade" at bounding box center [129, 161] width 44 height 17
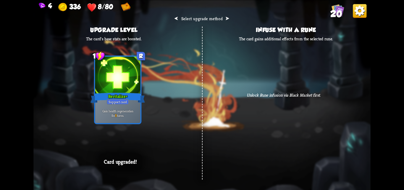
click at [137, 128] on div "⮜ Select upgrade method ⮞ Upgrade level The card's base stats are boosted. 1 R …" at bounding box center [201, 95] width 337 height 190
drag, startPoint x: 301, startPoint y: 76, endPoint x: 301, endPoint y: 79, distance: 3.3
click at [301, 79] on div "⮜ Select upgrade method ⮞ Upgrade level The card's base stats are boosted. 1 R …" at bounding box center [201, 95] width 337 height 190
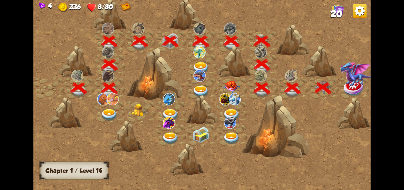
scroll to position [0, 90]
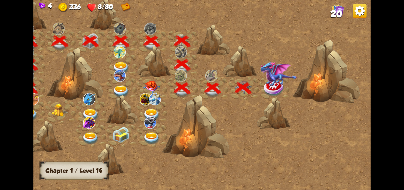
click at [269, 80] on img at bounding box center [278, 73] width 37 height 25
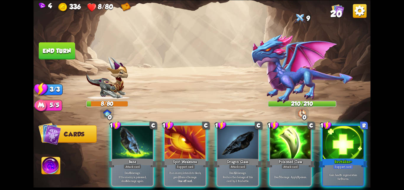
drag, startPoint x: 345, startPoint y: 143, endPoint x: 325, endPoint y: 142, distance: 19.5
click at [344, 143] on div at bounding box center [343, 142] width 41 height 34
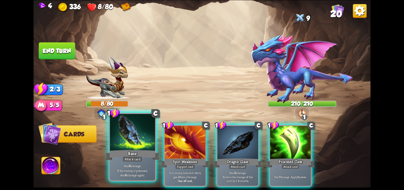
click at [127, 129] on div at bounding box center [132, 133] width 45 height 38
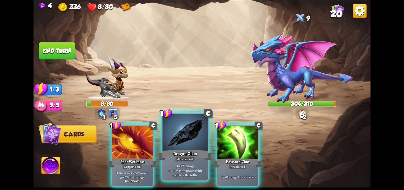
click at [201, 145] on div at bounding box center [184, 133] width 45 height 38
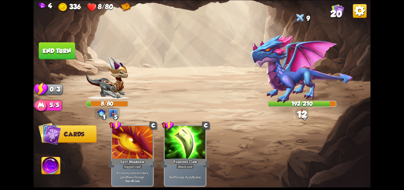
click at [46, 45] on button "End turn" at bounding box center [57, 50] width 36 height 17
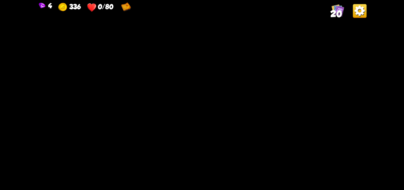
click at [337, 10] on span "20" at bounding box center [336, 14] width 12 height 10
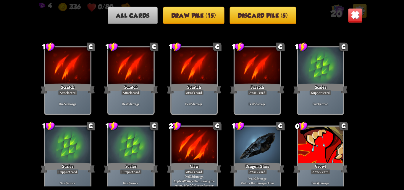
click at [348, 14] on img at bounding box center [355, 15] width 15 height 15
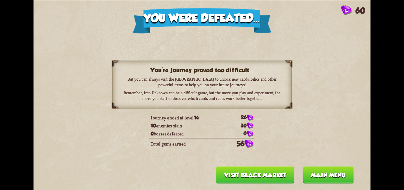
click at [328, 174] on button "Main menu" at bounding box center [328, 174] width 51 height 17
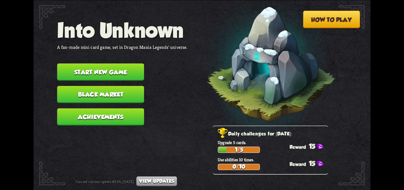
click at [86, 92] on button "Black Market" at bounding box center [100, 93] width 87 height 17
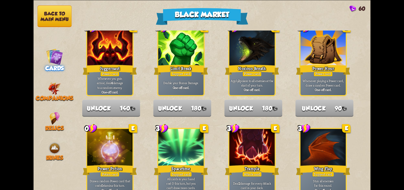
scroll to position [582, 0]
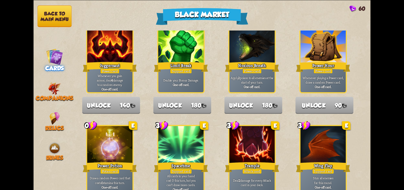
drag, startPoint x: 366, startPoint y: 159, endPoint x: 360, endPoint y: 178, distance: 20.1
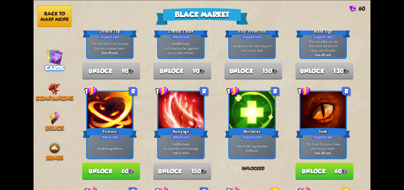
scroll to position [177, 0]
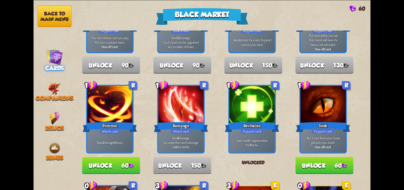
drag, startPoint x: 337, startPoint y: 164, endPoint x: 309, endPoint y: 160, distance: 28.2
click at [327, 163] on button "Unlock 60" at bounding box center [325, 164] width 58 height 17
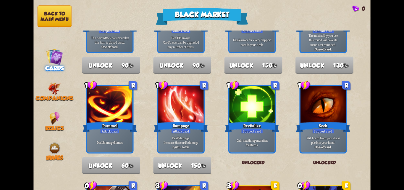
click at [51, 25] on button "Back to main menu" at bounding box center [55, 16] width 34 height 22
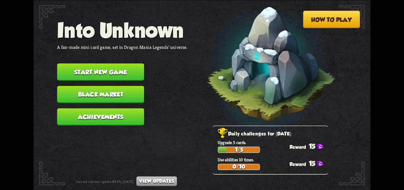
click at [106, 119] on button "Achievements" at bounding box center [100, 116] width 87 height 17
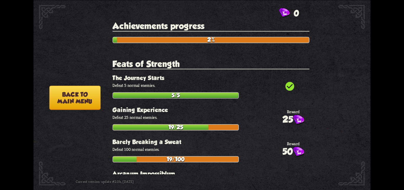
click at [69, 96] on button "Back to main menu" at bounding box center [74, 97] width 51 height 24
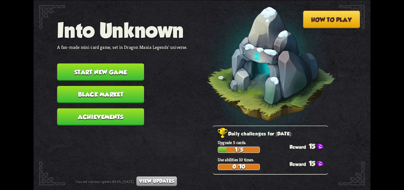
click at [105, 75] on button "Start new game" at bounding box center [100, 71] width 87 height 17
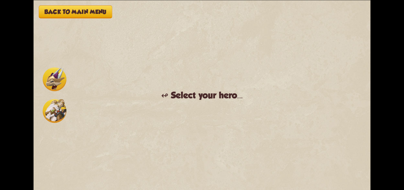
click at [54, 72] on img at bounding box center [55, 79] width 24 height 24
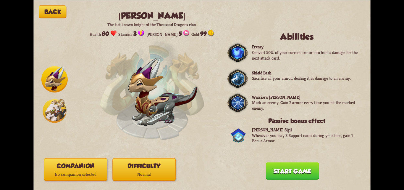
click at [281, 171] on button "Start game" at bounding box center [293, 170] width 54 height 17
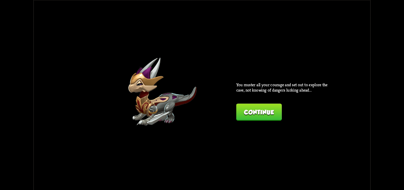
click at [262, 122] on div "Back [PERSON_NAME] The last known knight of the Thousand Dragons clan. Health: …" at bounding box center [201, 95] width 337 height 190
click at [262, 113] on button "Continue" at bounding box center [259, 111] width 46 height 17
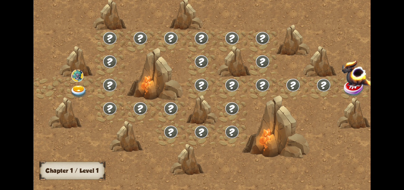
click at [303, 67] on div at bounding box center [320, 62] width 34 height 32
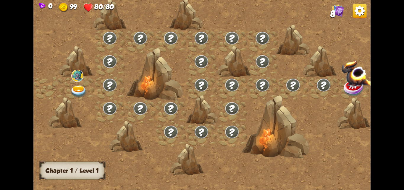
click at [76, 89] on img at bounding box center [78, 91] width 17 height 12
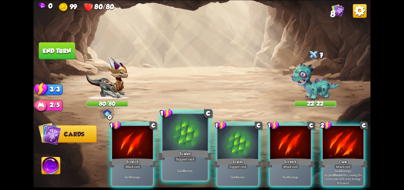
click at [185, 149] on div "Scales" at bounding box center [185, 155] width 54 height 12
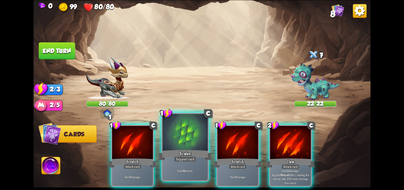
click at [185, 148] on div at bounding box center [184, 133] width 45 height 38
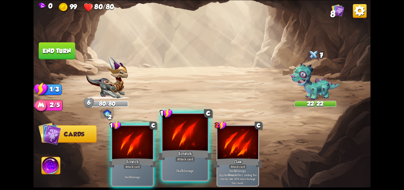
drag, startPoint x: 188, startPoint y: 146, endPoint x: 135, endPoint y: 122, distance: 58.4
click at [188, 146] on div at bounding box center [184, 133] width 45 height 38
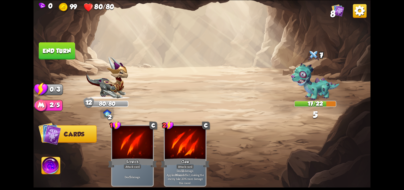
click at [67, 52] on button "End turn" at bounding box center [57, 50] width 36 height 17
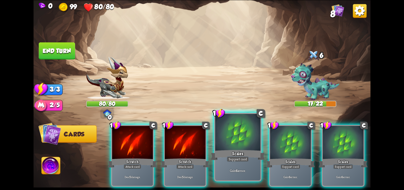
click at [240, 144] on div at bounding box center [237, 133] width 45 height 38
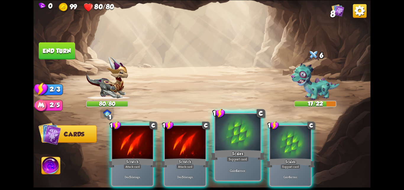
click at [242, 143] on div at bounding box center [237, 133] width 45 height 38
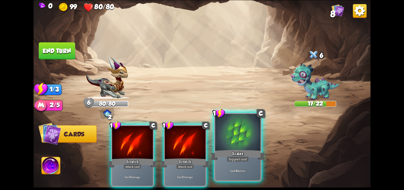
click at [243, 142] on div at bounding box center [237, 133] width 45 height 38
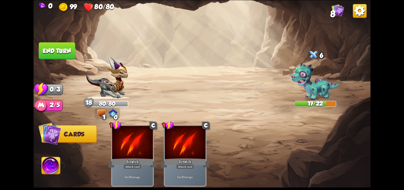
click at [62, 49] on button "End turn" at bounding box center [57, 50] width 36 height 17
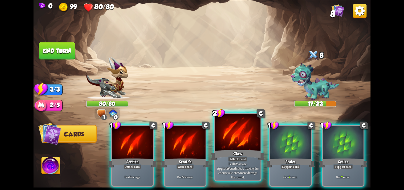
click at [222, 143] on div at bounding box center [237, 133] width 45 height 38
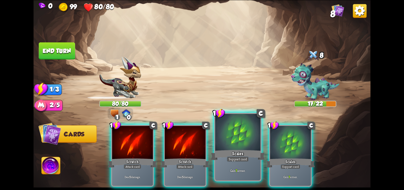
drag, startPoint x: 224, startPoint y: 144, endPoint x: 51, endPoint y: 93, distance: 179.6
click at [223, 144] on div at bounding box center [237, 133] width 45 height 38
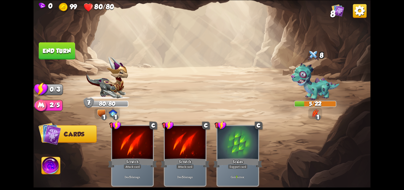
click at [63, 52] on button "End turn" at bounding box center [57, 50] width 36 height 17
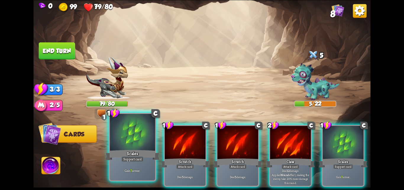
click at [154, 132] on div at bounding box center [132, 133] width 45 height 38
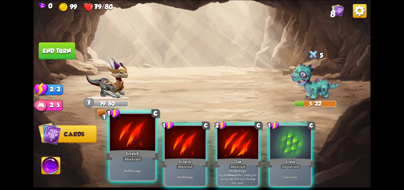
click at [134, 121] on div at bounding box center [132, 133] width 45 height 38
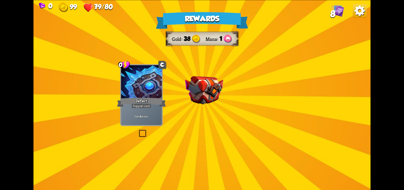
click at [206, 112] on div "Rewards Gold 38 Mana 1 Select a card 0 C Deflect Support card Gain 4 armor. 1 C…" at bounding box center [201, 95] width 337 height 190
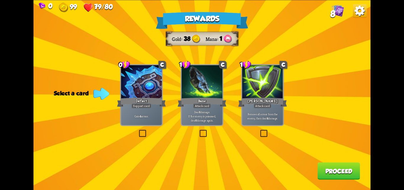
click at [143, 93] on div at bounding box center [141, 82] width 41 height 34
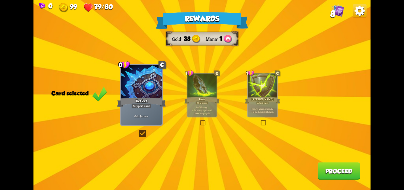
click at [332, 174] on button "Proceed" at bounding box center [338, 170] width 43 height 17
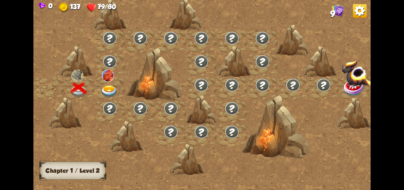
click at [111, 85] on img at bounding box center [109, 91] width 17 height 12
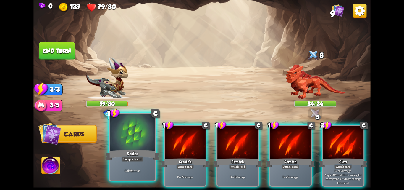
click at [130, 133] on div at bounding box center [132, 133] width 45 height 38
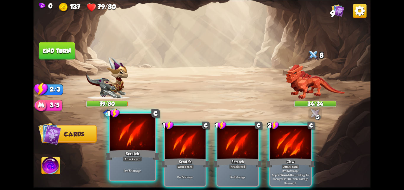
click at [157, 139] on div "1 C Scratch Attack card Deal 5 damage. 1 C Scratch Attack card Deal 5 damage. 1…" at bounding box center [236, 147] width 270 height 84
click at [121, 138] on div at bounding box center [132, 133] width 45 height 38
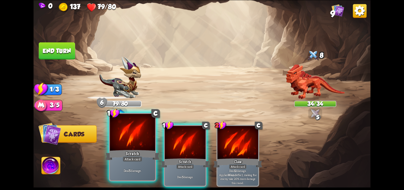
click at [125, 136] on div at bounding box center [132, 133] width 45 height 38
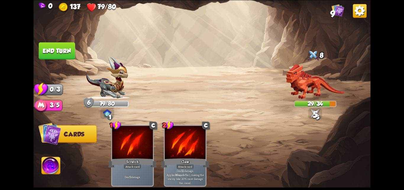
click at [67, 55] on button "End turn" at bounding box center [57, 50] width 36 height 17
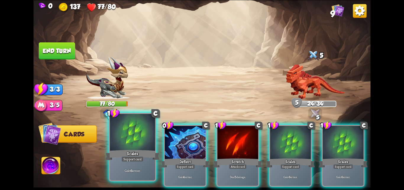
click at [154, 131] on div at bounding box center [132, 133] width 45 height 38
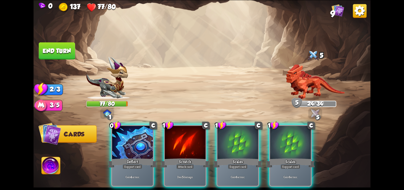
click at [153, 131] on div at bounding box center [132, 142] width 41 height 34
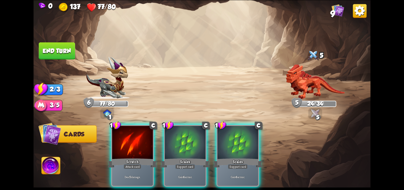
click at [153, 131] on div at bounding box center [132, 142] width 41 height 34
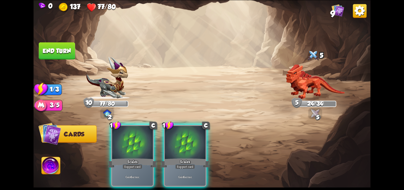
click at [153, 131] on div at bounding box center [132, 142] width 41 height 34
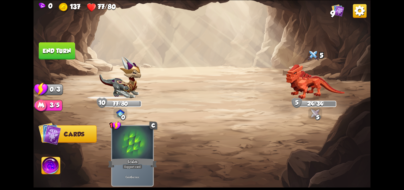
drag, startPoint x: 65, startPoint y: 43, endPoint x: 57, endPoint y: 49, distance: 10.0
click at [64, 44] on button "End turn" at bounding box center [57, 50] width 36 height 17
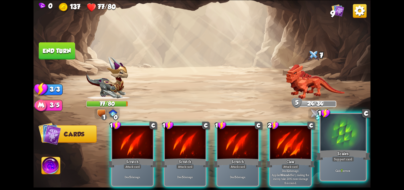
drag, startPoint x: 353, startPoint y: 167, endPoint x: 273, endPoint y: 158, distance: 80.1
click at [353, 167] on div "Gain 7 armor." at bounding box center [343, 170] width 45 height 20
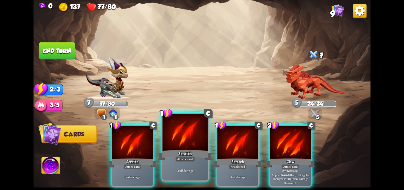
drag, startPoint x: 149, startPoint y: 135, endPoint x: 158, endPoint y: 140, distance: 10.7
click at [149, 135] on div at bounding box center [132, 142] width 41 height 34
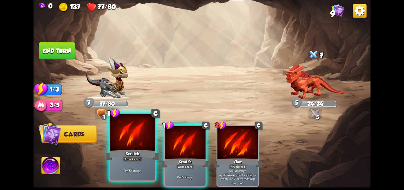
click at [158, 140] on div "1 C Scratch Attack card Deal 5 damage. 1 C Scratch Attack card Deal 5 damage. 2…" at bounding box center [236, 147] width 270 height 84
click at [149, 135] on div at bounding box center [132, 133] width 45 height 38
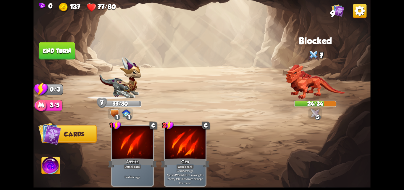
click at [60, 54] on button "End turn" at bounding box center [57, 50] width 36 height 17
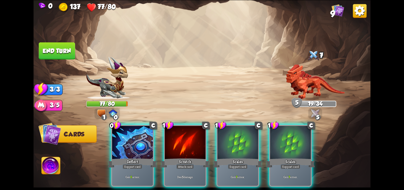
click at [132, 139] on div at bounding box center [132, 142] width 41 height 34
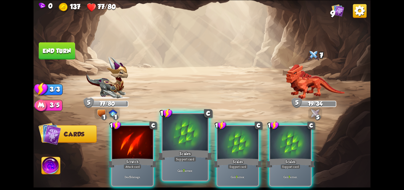
click at [177, 144] on div at bounding box center [184, 133] width 45 height 38
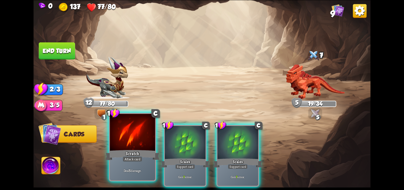
click at [112, 129] on div at bounding box center [132, 133] width 45 height 38
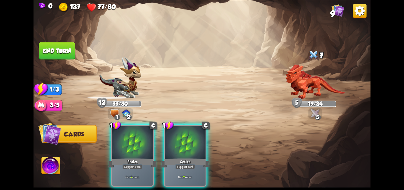
click at [112, 129] on div at bounding box center [132, 142] width 41 height 34
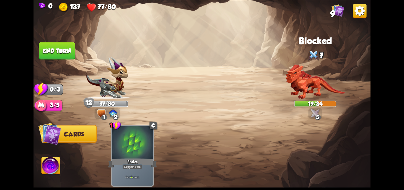
click at [65, 58] on button "End turn" at bounding box center [57, 50] width 36 height 17
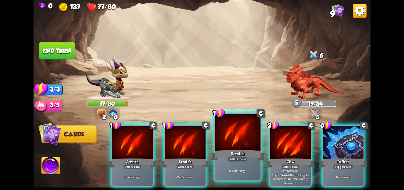
click at [246, 155] on div "Scratch" at bounding box center [238, 155] width 54 height 12
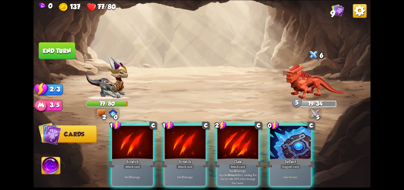
click at [246, 157] on div "Claw" at bounding box center [237, 162] width 49 height 11
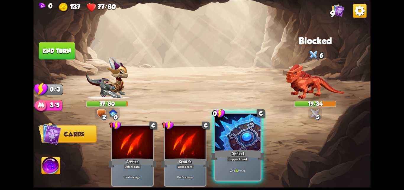
click at [251, 154] on div "Deflect" at bounding box center [238, 155] width 54 height 12
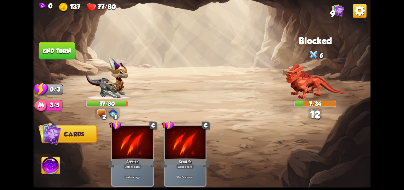
click at [67, 47] on button "End turn" at bounding box center [57, 50] width 36 height 17
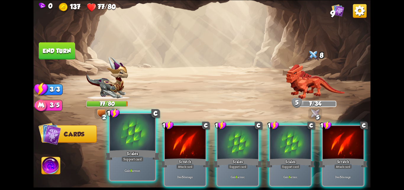
click at [145, 141] on div at bounding box center [132, 133] width 45 height 38
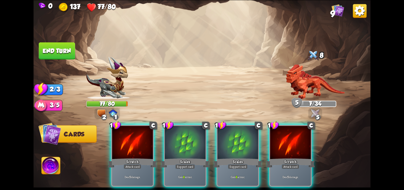
click at [145, 141] on div at bounding box center [132, 142] width 41 height 34
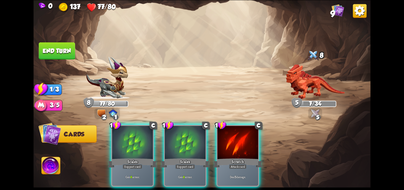
click at [145, 141] on div at bounding box center [132, 142] width 41 height 34
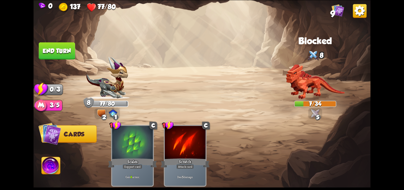
click at [59, 54] on button "End turn" at bounding box center [57, 50] width 36 height 17
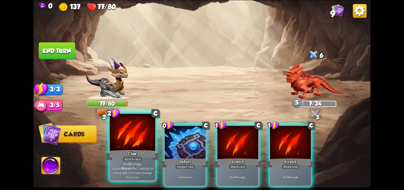
click at [143, 141] on div at bounding box center [132, 133] width 45 height 38
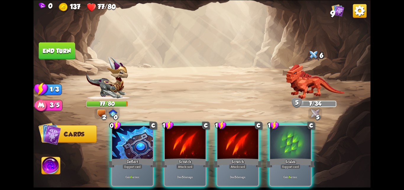
click at [143, 141] on div at bounding box center [132, 142] width 41 height 34
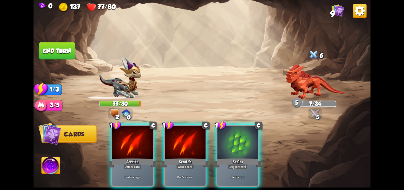
click at [143, 141] on div at bounding box center [132, 142] width 41 height 34
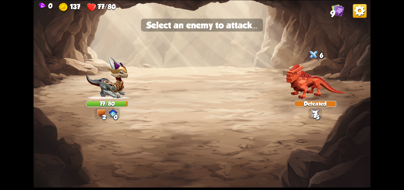
click at [143, 141] on img at bounding box center [201, 95] width 337 height 190
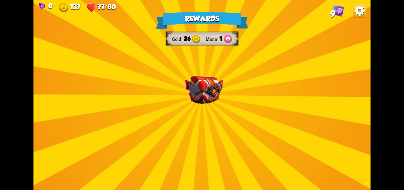
click at [212, 99] on img at bounding box center [204, 90] width 38 height 28
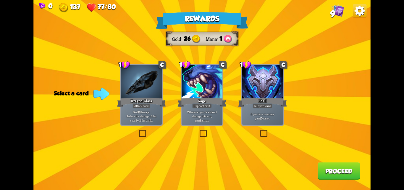
click at [146, 128] on div "Rewards Gold 26 Mana 1 Select a card 1 C Dragon Glass Attack card Deal 12 damag…" at bounding box center [201, 95] width 337 height 190
click at [141, 113] on p "Deal 12 damage. Reduce the damage of this card by 2 this battle." at bounding box center [141, 116] width 39 height 12
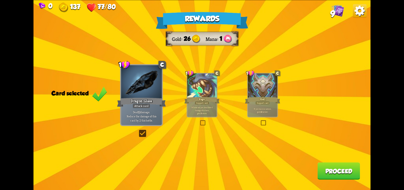
click at [331, 163] on button "Proceed" at bounding box center [338, 170] width 43 height 17
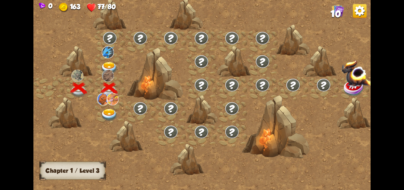
click at [332, 167] on div at bounding box center [241, 97] width 417 height 197
click at [108, 108] on div at bounding box center [110, 111] width 30 height 23
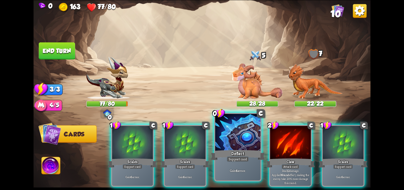
click at [235, 149] on div "Deflect" at bounding box center [238, 155] width 54 height 12
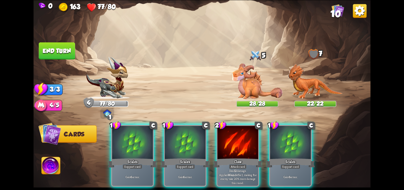
click at [183, 138] on div at bounding box center [185, 142] width 41 height 34
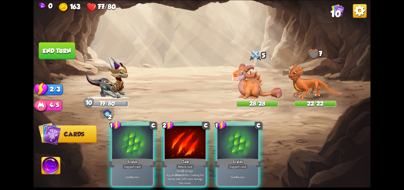
click at [183, 138] on div at bounding box center [185, 142] width 41 height 34
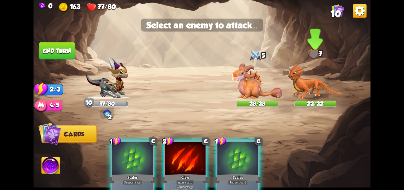
click at [294, 83] on img at bounding box center [315, 80] width 55 height 35
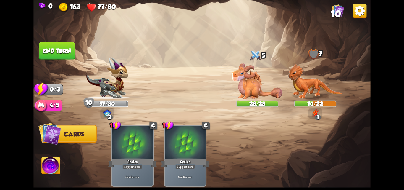
click at [51, 50] on button "End turn" at bounding box center [57, 50] width 36 height 17
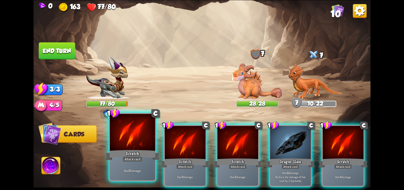
click at [131, 139] on div at bounding box center [132, 133] width 45 height 38
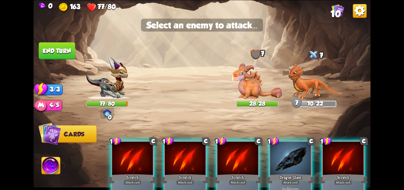
click at [131, 139] on div "1 C Scratch Attack card Deal 5 damage. 1 C Scratch Attack card Deal 5 damage. 1…" at bounding box center [236, 163] width 270 height 84
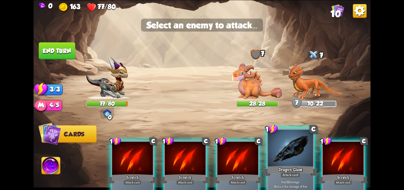
click at [283, 140] on div at bounding box center [290, 148] width 45 height 38
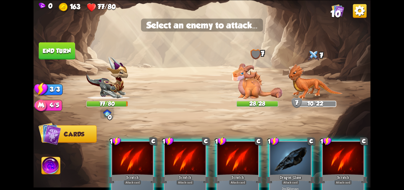
click at [283, 145] on div at bounding box center [290, 158] width 41 height 34
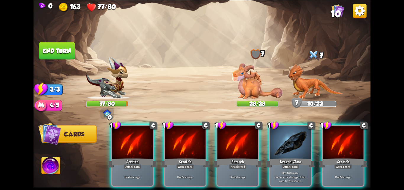
click at [257, 86] on img at bounding box center [257, 80] width 51 height 35
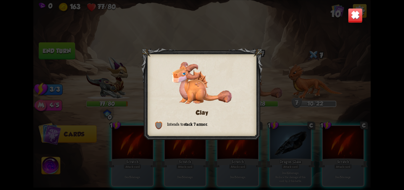
click at [199, 100] on img at bounding box center [202, 83] width 60 height 42
click at [294, 100] on div "Clay Intends to stack 7 armor ." at bounding box center [201, 95] width 337 height 190
drag, startPoint x: 262, startPoint y: 123, endPoint x: 192, endPoint y: 93, distance: 76.0
click at [250, 119] on div at bounding box center [201, 95] width 121 height 94
click at [351, 14] on img at bounding box center [355, 15] width 15 height 15
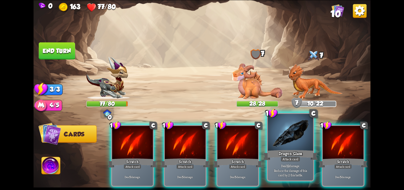
click at [270, 133] on div at bounding box center [290, 133] width 45 height 38
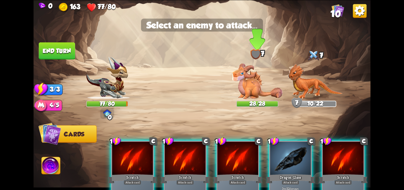
click at [253, 80] on img at bounding box center [257, 80] width 51 height 35
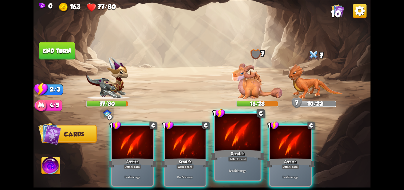
click at [241, 130] on div at bounding box center [237, 133] width 45 height 38
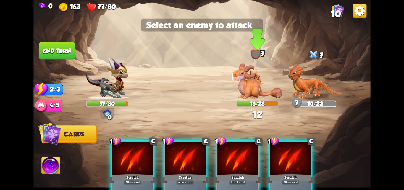
click at [245, 88] on img at bounding box center [257, 80] width 51 height 35
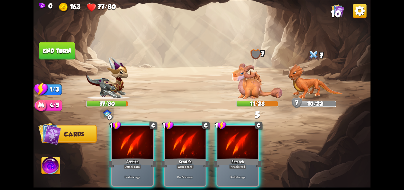
drag, startPoint x: 245, startPoint y: 122, endPoint x: 250, endPoint y: 108, distance: 14.3
click at [245, 122] on div "1 C Scratch Attack card Deal 5 damage. 1 C Scratch Attack card Deal 5 damage. 1…" at bounding box center [236, 147] width 270 height 84
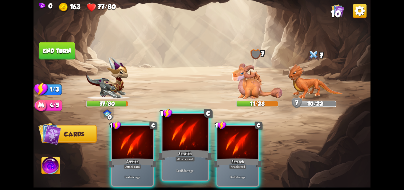
click at [170, 145] on div at bounding box center [184, 133] width 45 height 38
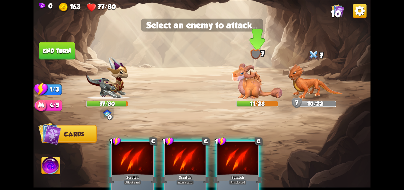
click at [259, 88] on img at bounding box center [257, 80] width 51 height 35
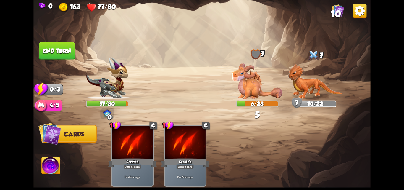
click at [60, 49] on button "End turn" at bounding box center [57, 50] width 36 height 17
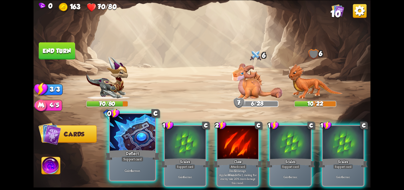
click at [141, 166] on div "Gain 4 armor." at bounding box center [132, 170] width 45 height 20
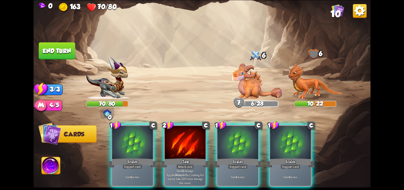
click at [141, 167] on div "Gain 6 armor." at bounding box center [132, 176] width 41 height 18
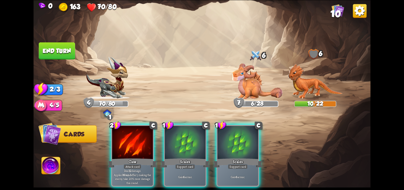
click at [141, 168] on p "Deal 12 damage. Applies Wound effect, making the enemy take 20% more damage thi…" at bounding box center [132, 176] width 39 height 16
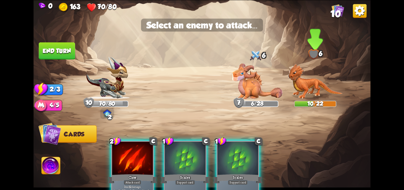
click at [296, 86] on img at bounding box center [315, 80] width 55 height 35
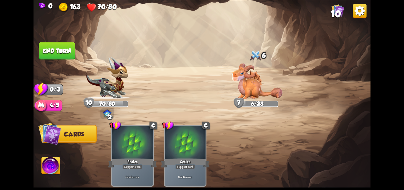
click at [64, 58] on button "End turn" at bounding box center [57, 50] width 36 height 17
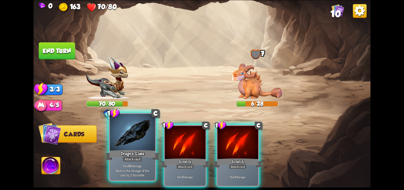
click at [151, 139] on div at bounding box center [132, 133] width 45 height 38
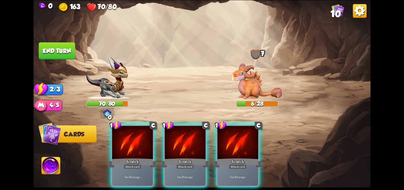
click at [151, 139] on div at bounding box center [132, 142] width 41 height 34
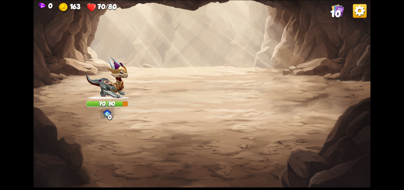
click at [335, 14] on span "10" at bounding box center [335, 14] width 10 height 10
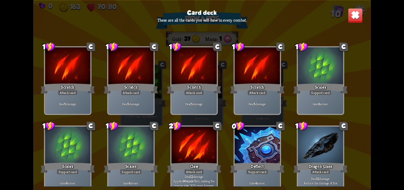
click at [352, 19] on img at bounding box center [355, 15] width 15 height 15
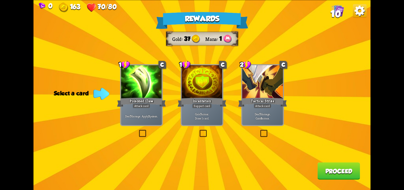
drag, startPoint x: 207, startPoint y: 103, endPoint x: 248, endPoint y: 120, distance: 44.9
click at [216, 106] on div "Incantation" at bounding box center [201, 101] width 49 height 11
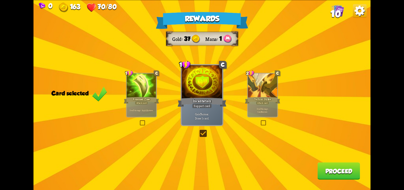
click at [336, 166] on button "Proceed" at bounding box center [338, 170] width 43 height 17
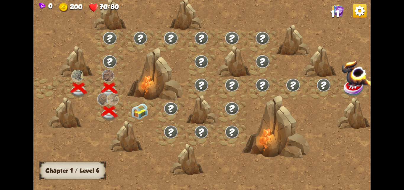
click at [138, 108] on img at bounding box center [139, 111] width 17 height 16
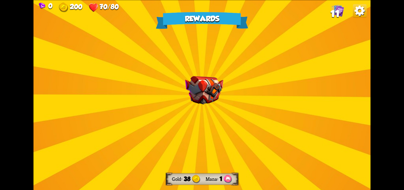
drag, startPoint x: 202, startPoint y: 142, endPoint x: 207, endPoint y: 133, distance: 10.2
click at [207, 135] on div "Rewards Gold 38 Mana 1 Select a card 2 R Immolate Attack card Deal 14 damage to…" at bounding box center [201, 95] width 337 height 190
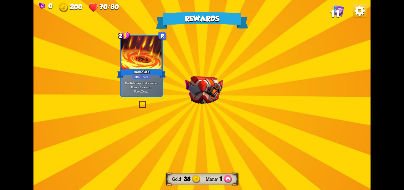
click at [205, 89] on img at bounding box center [204, 90] width 38 height 28
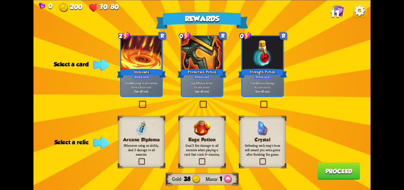
click at [211, 77] on div "Protection Potion" at bounding box center [201, 72] width 49 height 11
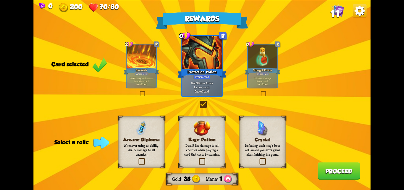
click at [259, 82] on p "Gain 2 Bonus Damage for one round." at bounding box center [262, 80] width 28 height 6
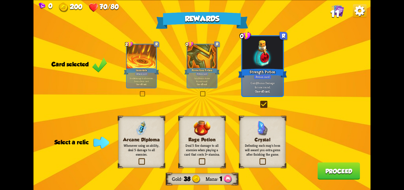
click at [326, 169] on button "Proceed" at bounding box center [338, 170] width 43 height 17
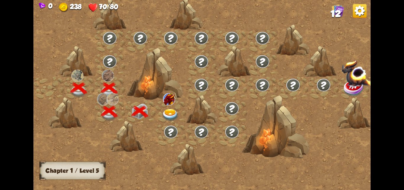
click at [170, 118] on img at bounding box center [170, 115] width 17 height 12
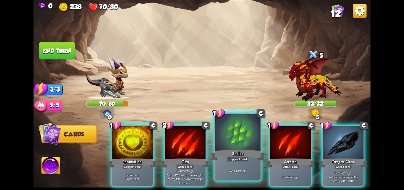
click at [253, 138] on div at bounding box center [237, 133] width 45 height 38
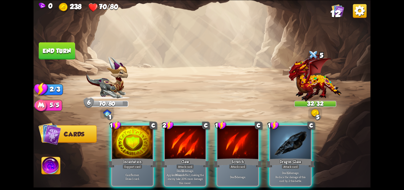
click at [253, 138] on div at bounding box center [237, 142] width 41 height 34
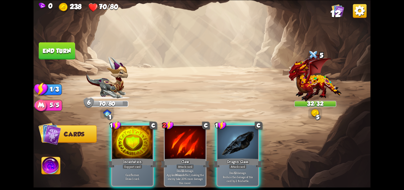
drag, startPoint x: 253, startPoint y: 138, endPoint x: 106, endPoint y: 104, distance: 151.0
click at [252, 138] on div at bounding box center [237, 142] width 41 height 34
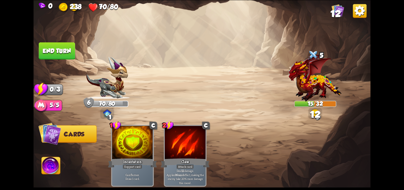
click at [61, 48] on button "End turn" at bounding box center [57, 50] width 36 height 17
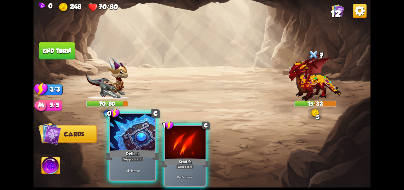
click at [136, 140] on div at bounding box center [132, 133] width 45 height 38
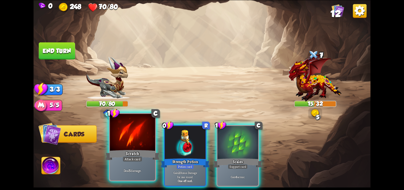
click at [136, 140] on div at bounding box center [132, 133] width 45 height 38
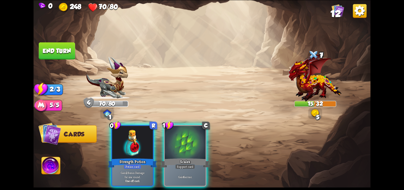
click at [136, 140] on div at bounding box center [132, 142] width 41 height 34
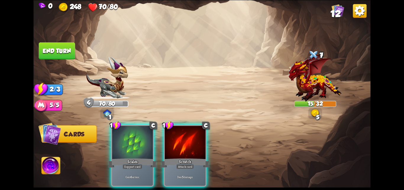
click at [136, 140] on div at bounding box center [132, 142] width 41 height 34
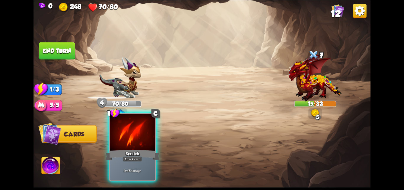
click at [121, 119] on div at bounding box center [132, 133] width 45 height 38
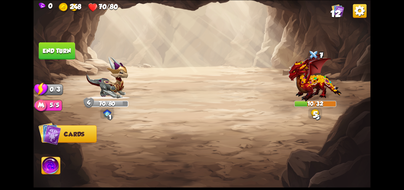
click at [42, 20] on img at bounding box center [201, 95] width 337 height 190
click at [49, 60] on img at bounding box center [201, 95] width 337 height 190
click at [55, 55] on button "End turn" at bounding box center [57, 50] width 36 height 17
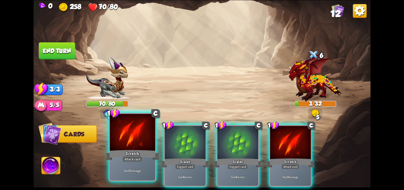
click at [135, 160] on div "Attack card" at bounding box center [133, 159] width 20 height 6
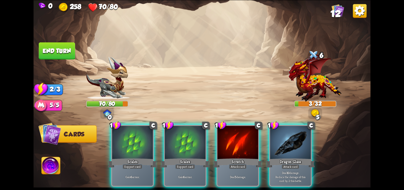
click at [135, 164] on div "Support card" at bounding box center [132, 166] width 20 height 5
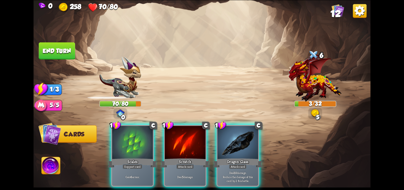
click at [135, 160] on div "1 C Scales Support card Gain 6 armor. 1 C Scratch Attack card Deal 5 damage. 1 …" at bounding box center [236, 147] width 270 height 84
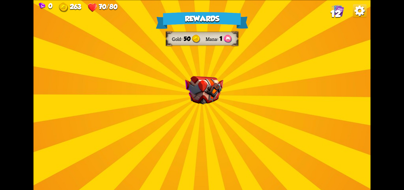
click at [183, 82] on div "Rewards Gold 50 Mana 1 Select a card 3 C Maul Attack card Deal 20 damage. 1 C B…" at bounding box center [201, 95] width 337 height 190
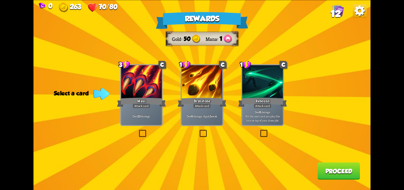
click at [124, 102] on div "Maul" at bounding box center [141, 101] width 49 height 11
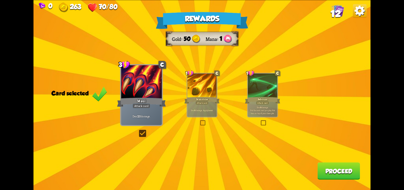
click at [330, 168] on button "Proceed" at bounding box center [338, 170] width 43 height 17
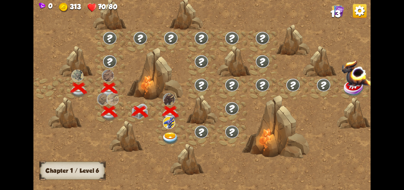
click at [172, 133] on img at bounding box center [170, 138] width 17 height 12
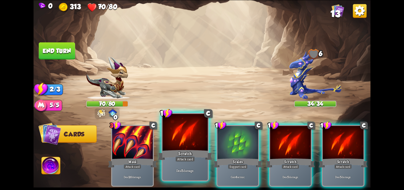
click at [174, 140] on div at bounding box center [184, 133] width 45 height 38
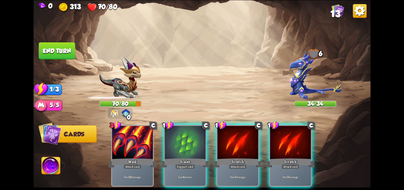
click at [174, 140] on div at bounding box center [185, 142] width 41 height 34
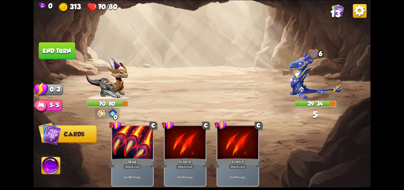
click at [52, 47] on button "End turn" at bounding box center [57, 50] width 36 height 17
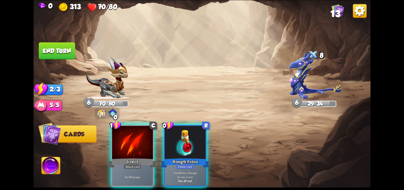
click at [48, 103] on div "Player turn" at bounding box center [201, 95] width 337 height 52
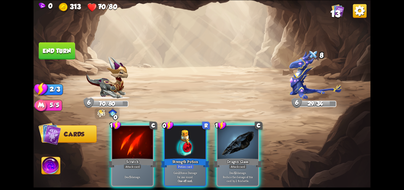
click at [48, 103] on div "Player turn" at bounding box center [201, 95] width 337 height 52
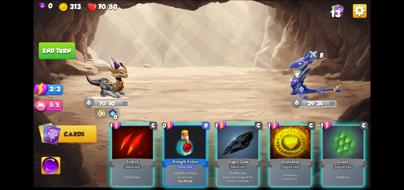
click at [46, 104] on div "Select an enemy to attack... You don't have enough stamina to play that card...…" at bounding box center [201, 95] width 337 height 190
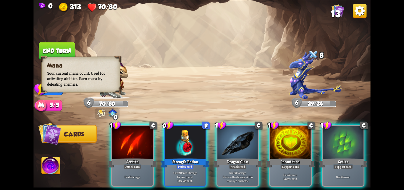
click at [46, 104] on img at bounding box center [41, 105] width 13 height 13
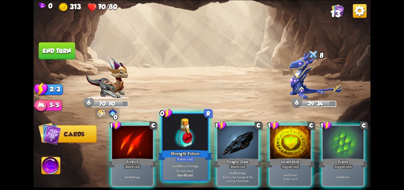
click at [175, 139] on div at bounding box center [184, 133] width 45 height 38
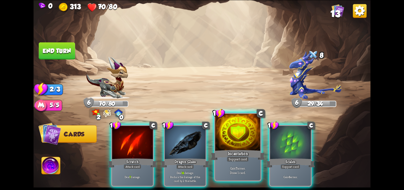
drag, startPoint x: 290, startPoint y: 138, endPoint x: 248, endPoint y: 138, distance: 42.6
click at [284, 138] on div at bounding box center [290, 142] width 41 height 34
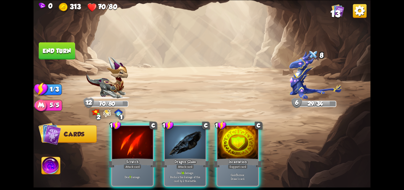
drag, startPoint x: 189, startPoint y: 150, endPoint x: 182, endPoint y: 149, distance: 7.8
click at [186, 157] on div "Dragon Glass" at bounding box center [185, 162] width 49 height 11
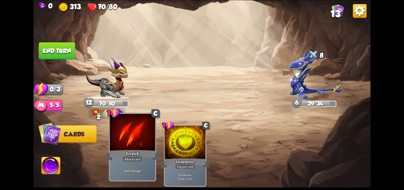
click at [141, 152] on div "Scratch" at bounding box center [132, 155] width 54 height 12
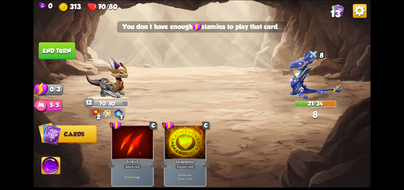
click at [55, 45] on button "End turn" at bounding box center [57, 50] width 36 height 17
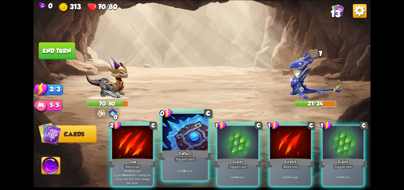
click at [170, 164] on div "Gain 4 armor." at bounding box center [184, 170] width 45 height 20
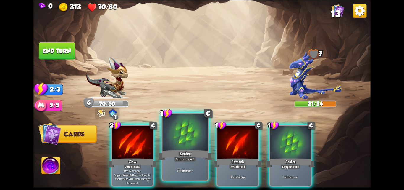
drag, startPoint x: 184, startPoint y: 164, endPoint x: 241, endPoint y: 165, distance: 56.5
click at [184, 164] on div "Gain 6 armor." at bounding box center [184, 170] width 45 height 20
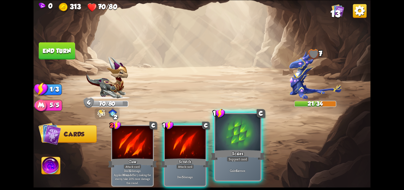
click at [250, 166] on div "Gain 6 armor." at bounding box center [237, 170] width 45 height 20
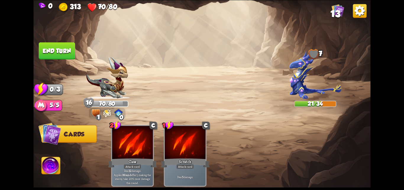
click at [58, 56] on button "End turn" at bounding box center [57, 50] width 36 height 17
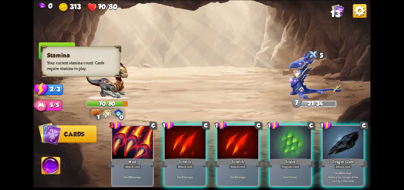
click at [53, 89] on div "2/3" at bounding box center [52, 89] width 22 height 11
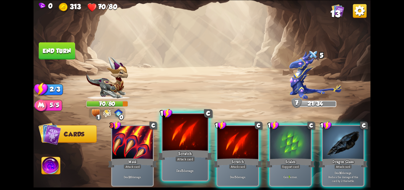
click at [192, 145] on div at bounding box center [184, 133] width 45 height 38
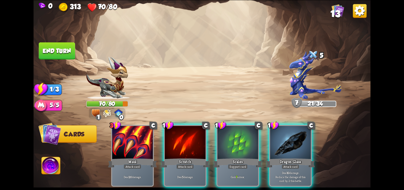
click at [192, 145] on div at bounding box center [185, 142] width 41 height 34
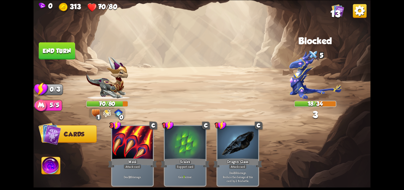
click at [58, 49] on button "End turn" at bounding box center [57, 50] width 36 height 17
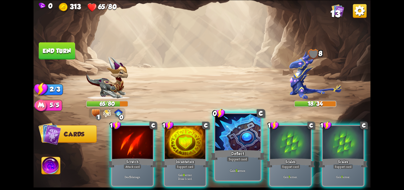
click at [224, 157] on div "Deflect" at bounding box center [238, 155] width 54 height 12
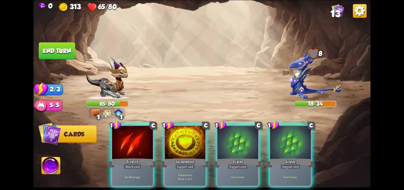
drag, startPoint x: 224, startPoint y: 157, endPoint x: 222, endPoint y: 154, distance: 4.4
click at [224, 157] on div "Scales" at bounding box center [237, 162] width 49 height 11
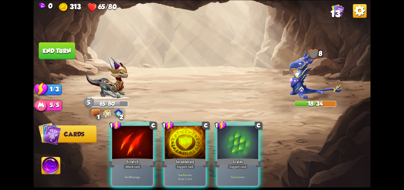
click at [161, 120] on div "1 C Scratch Attack card Deal 5 damage. 1 C Incantation Support card Gain 8 armo…" at bounding box center [236, 147] width 270 height 84
drag, startPoint x: 130, startPoint y: 138, endPoint x: 128, endPoint y: 132, distance: 6.5
click at [129, 134] on div at bounding box center [132, 142] width 41 height 34
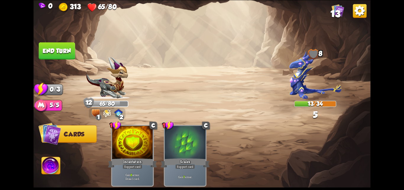
click at [44, 47] on button "End turn" at bounding box center [57, 50] width 36 height 17
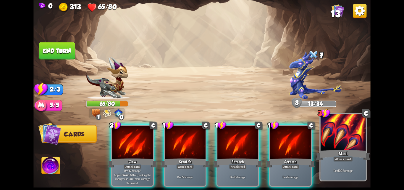
click at [332, 167] on div "Deal 20 damage." at bounding box center [343, 170] width 45 height 20
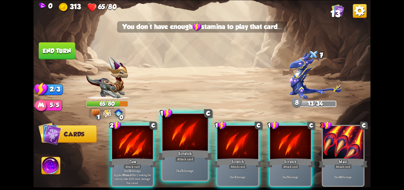
click at [173, 138] on div at bounding box center [184, 133] width 45 height 38
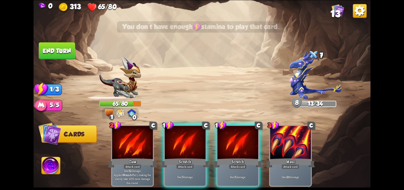
click at [174, 138] on div at bounding box center [185, 142] width 41 height 34
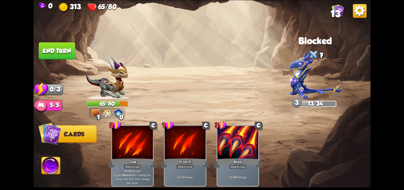
click at [51, 54] on button "End turn" at bounding box center [57, 50] width 36 height 17
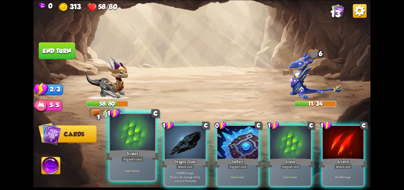
click at [146, 135] on div at bounding box center [132, 133] width 45 height 38
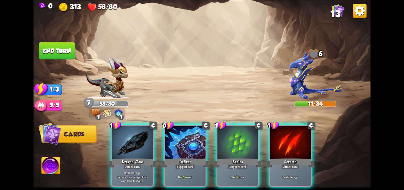
click at [146, 135] on div at bounding box center [132, 142] width 41 height 34
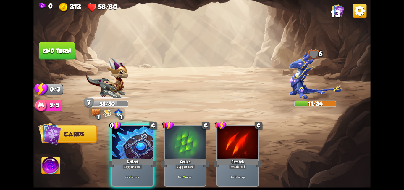
click at [146, 135] on div at bounding box center [132, 142] width 41 height 34
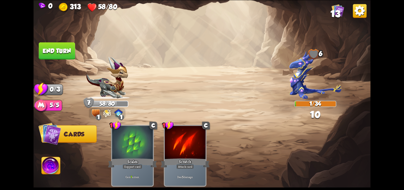
click at [146, 135] on div at bounding box center [132, 142] width 41 height 34
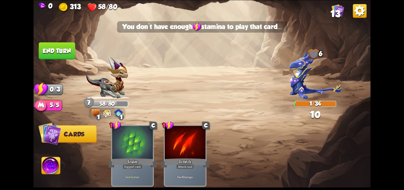
click at [65, 43] on button "End turn" at bounding box center [57, 50] width 36 height 17
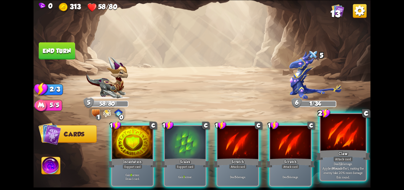
click at [334, 164] on p "Deal 12 damage. Applies Wound effect, making the enemy take 20% more damage thi…" at bounding box center [343, 170] width 43 height 18
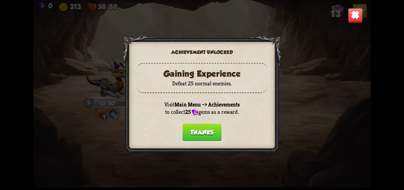
click at [206, 131] on button "Thanks" at bounding box center [202, 131] width 39 height 17
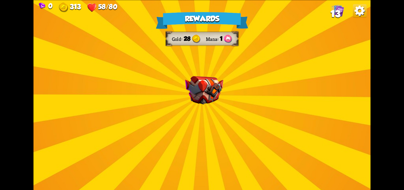
click at [204, 106] on div "Rewards Gold 28 Mana 1 Select a card 1 C Spot Weakness Support card If an enemy…" at bounding box center [201, 95] width 337 height 190
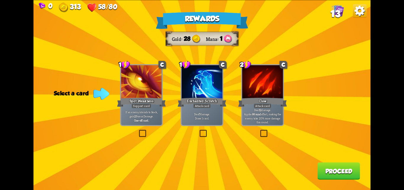
drag, startPoint x: 132, startPoint y: 108, endPoint x: 146, endPoint y: 110, distance: 14.3
click at [133, 108] on div "If an enemy intends to block, gain 2 Bonus Damage. One-off card." at bounding box center [141, 116] width 41 height 18
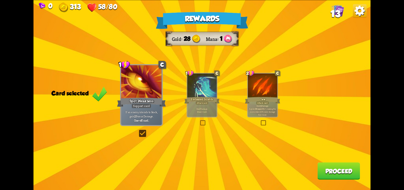
click at [329, 168] on button "Proceed" at bounding box center [338, 170] width 43 height 17
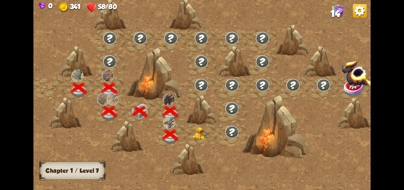
drag, startPoint x: 183, startPoint y: 126, endPoint x: 197, endPoint y: 132, distance: 14.7
click at [188, 129] on div at bounding box center [241, 97] width 417 height 197
click at [201, 133] on img at bounding box center [201, 133] width 17 height 13
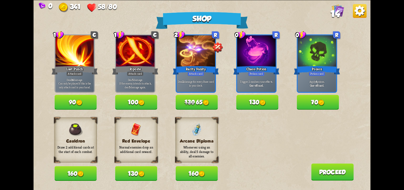
click at [208, 175] on button "160" at bounding box center [197, 173] width 42 height 15
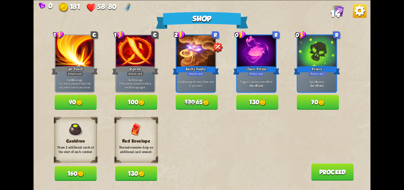
click at [71, 167] on button "160" at bounding box center [75, 173] width 42 height 15
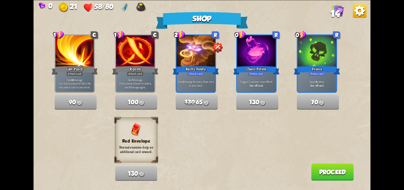
drag, startPoint x: 344, startPoint y: 174, endPoint x: 248, endPoint y: 140, distance: 102.6
click at [307, 156] on div "Shop 1 C Last Punch Attack card Deal 14 damage. Can only be played if this is t…" at bounding box center [201, 95] width 337 height 190
click at [317, 166] on button "Proceed" at bounding box center [332, 171] width 43 height 17
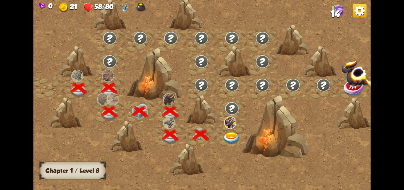
click at [230, 138] on img at bounding box center [231, 138] width 17 height 12
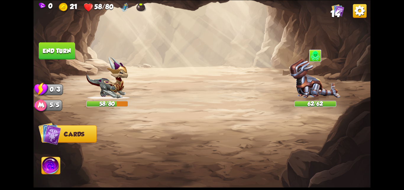
click at [114, 96] on img at bounding box center [107, 78] width 42 height 42
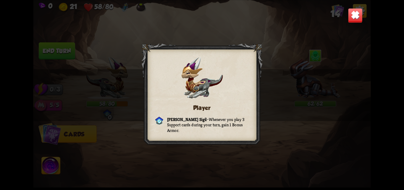
click at [307, 89] on div "Player [PERSON_NAME] Sigil – Whenever you play 3 Support cards during your turn…" at bounding box center [201, 95] width 337 height 190
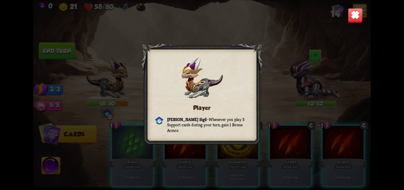
click at [355, 18] on img at bounding box center [355, 15] width 15 height 15
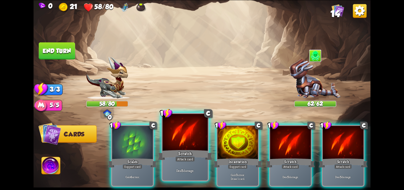
click at [140, 157] on div "Scales" at bounding box center [132, 162] width 49 height 11
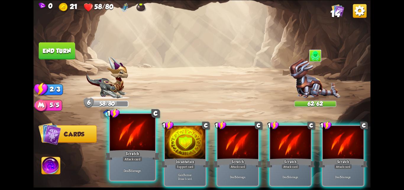
click at [143, 148] on div at bounding box center [132, 133] width 45 height 38
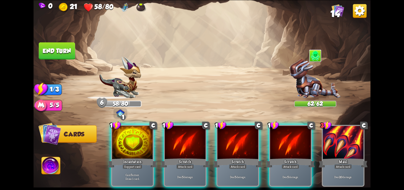
click at [143, 148] on div at bounding box center [132, 142] width 41 height 34
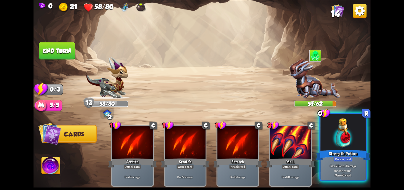
drag, startPoint x: 328, startPoint y: 142, endPoint x: 276, endPoint y: 119, distance: 57.6
click at [326, 141] on div at bounding box center [343, 133] width 45 height 38
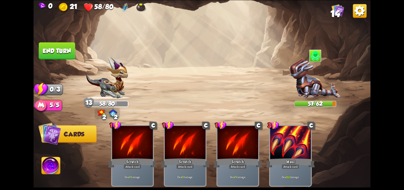
click at [65, 49] on button "End turn" at bounding box center [57, 50] width 36 height 17
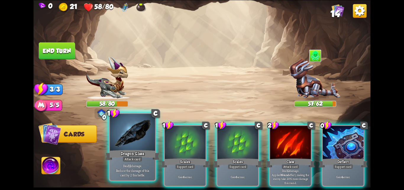
click at [128, 149] on div "Dragon Glass" at bounding box center [132, 155] width 54 height 12
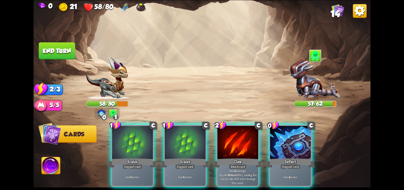
click at [128, 157] on div "Scales" at bounding box center [132, 162] width 49 height 11
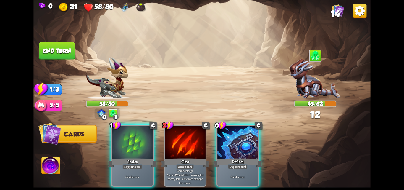
click at [128, 157] on div "Scales" at bounding box center [132, 162] width 49 height 11
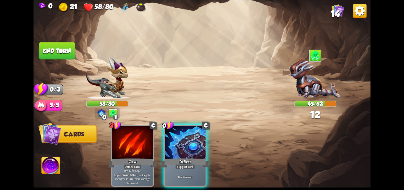
drag, startPoint x: 182, startPoint y: 150, endPoint x: 164, endPoint y: 143, distance: 19.3
click at [179, 157] on div "Deflect" at bounding box center [185, 162] width 49 height 11
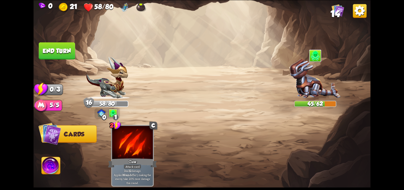
click at [57, 53] on button "End turn" at bounding box center [57, 50] width 36 height 17
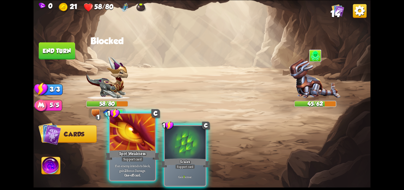
click
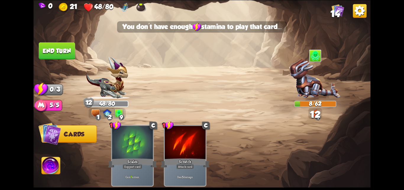
click at [40, 41] on img at bounding box center [201, 95] width 337 height 190
drag, startPoint x: 51, startPoint y: 48, endPoint x: 64, endPoint y: 57, distance: 15.8
click at [62, 56] on button "End turn" at bounding box center [57, 50] width 36 height 17
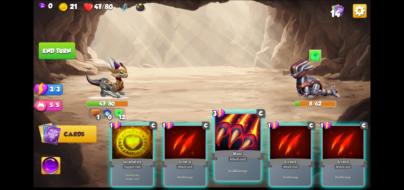
click at [233, 148] on div at bounding box center [237, 133] width 45 height 38
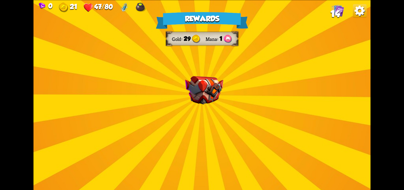
click at [200, 83] on img at bounding box center [204, 90] width 38 height 28
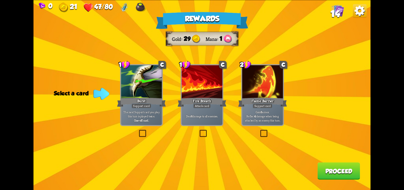
drag, startPoint x: 136, startPoint y: 99, endPoint x: 143, endPoint y: 102, distance: 6.9
click at [136, 100] on div "Burst" at bounding box center [141, 101] width 49 height 11
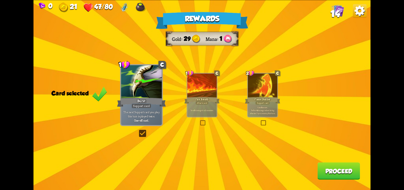
click at [344, 169] on button "Proceed" at bounding box center [338, 170] width 43 height 17
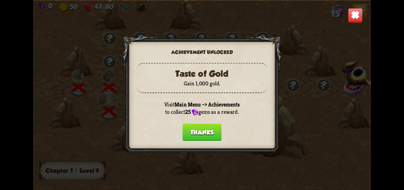
click at [200, 125] on button "Thanks" at bounding box center [202, 131] width 39 height 17
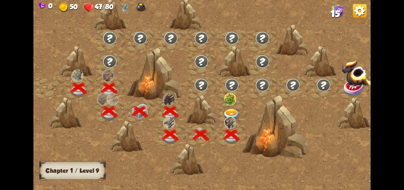
click at [228, 110] on img at bounding box center [231, 115] width 17 height 12
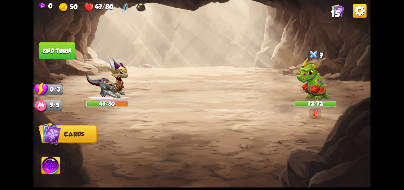
drag, startPoint x: 211, startPoint y: 120, endPoint x: 180, endPoint y: 121, distance: 31.7
click at [183, 120] on div "Select an enemy to attack... You don't have enough stamina to play that card...…" at bounding box center [201, 95] width 337 height 190
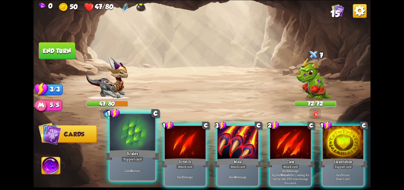
click at [133, 148] on div at bounding box center [132, 133] width 45 height 38
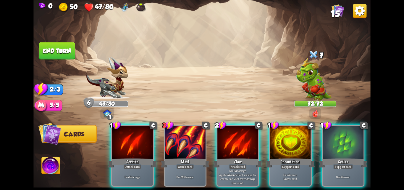
drag, startPoint x: 134, startPoint y: 148, endPoint x: 178, endPoint y: 148, distance: 44.1
click at [135, 148] on div at bounding box center [132, 142] width 41 height 34
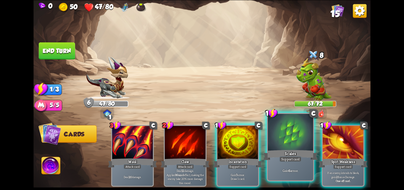
drag, startPoint x: 295, startPoint y: 149, endPoint x: 283, endPoint y: 146, distance: 11.6
click at [295, 149] on div "Scales" at bounding box center [290, 155] width 54 height 12
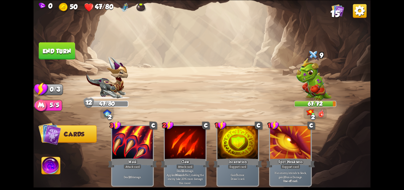
click at [46, 41] on img at bounding box center [201, 95] width 337 height 190
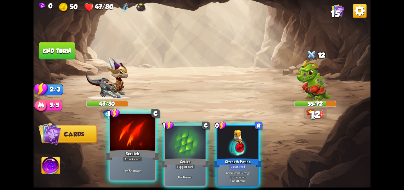
drag, startPoint x: 133, startPoint y: 133, endPoint x: 177, endPoint y: 130, distance: 43.9
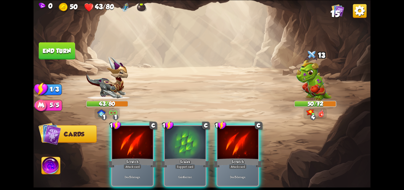
drag, startPoint x: 145, startPoint y: 140, endPoint x: 141, endPoint y: 138, distance: 4.0
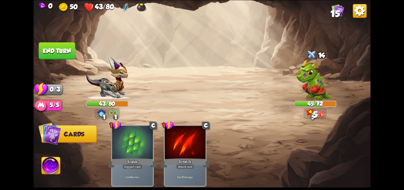
click at [46, 52] on button "End turn" at bounding box center [57, 50] width 36 height 17
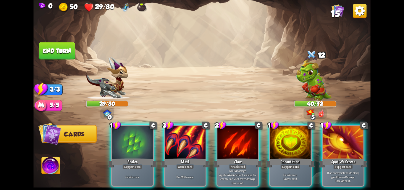
click at [182, 132] on div at bounding box center [185, 142] width 41 height 34
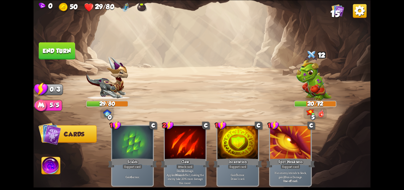
click at [54, 50] on button "End turn" at bounding box center [57, 50] width 36 height 17
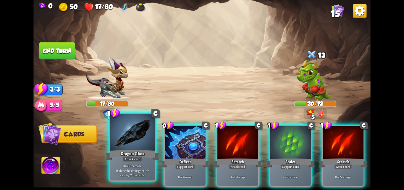
click at [124, 132] on div at bounding box center [132, 133] width 45 height 38
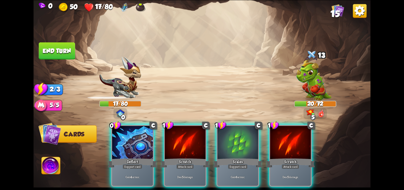
click at [124, 132] on div at bounding box center [132, 142] width 41 height 34
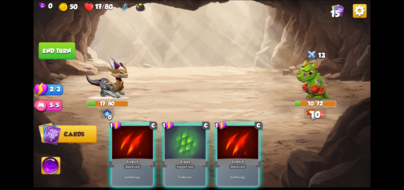
click at [124, 132] on div at bounding box center [132, 142] width 41 height 34
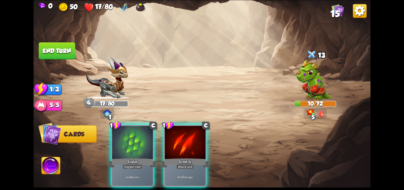
drag, startPoint x: 147, startPoint y: 140, endPoint x: 143, endPoint y: 134, distance: 8.0
click at [146, 138] on div at bounding box center [132, 142] width 41 height 34
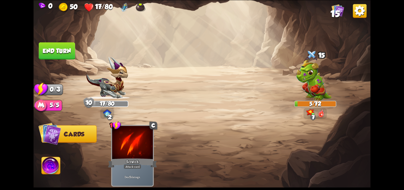
click at [63, 49] on button "End turn" at bounding box center [57, 50] width 36 height 17
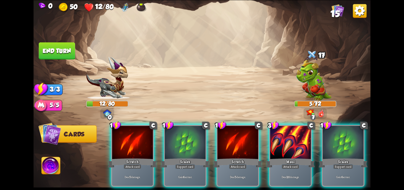
drag, startPoint x: 283, startPoint y: 146, endPoint x: 280, endPoint y: 147, distance: 3.2
click at [281, 147] on div at bounding box center [290, 142] width 41 height 34
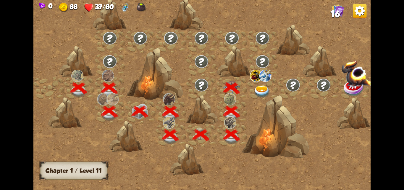
scroll to position [0, 90]
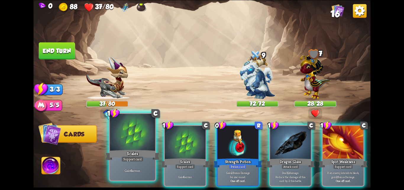
click at [140, 146] on div at bounding box center [132, 133] width 45 height 38
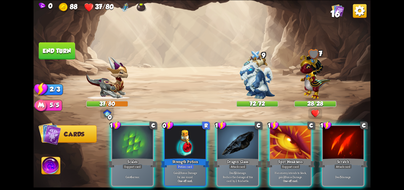
click at [141, 146] on div at bounding box center [132, 142] width 41 height 34
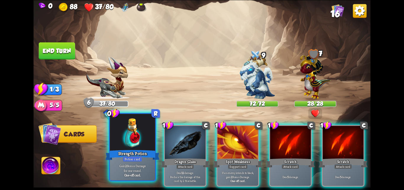
click at [141, 146] on div at bounding box center [132, 133] width 45 height 38
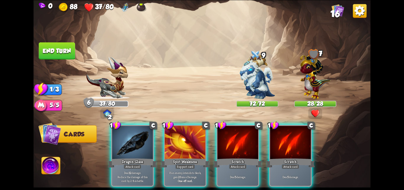
click at [141, 146] on div at bounding box center [132, 142] width 41 height 34
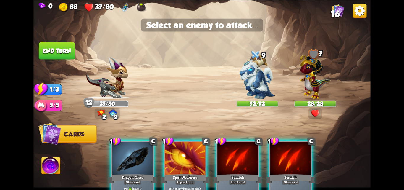
click at [120, 164] on div at bounding box center [132, 158] width 41 height 34
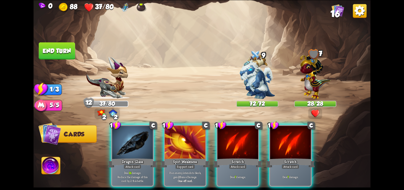
drag, startPoint x: 141, startPoint y: 136, endPoint x: 159, endPoint y: 129, distance: 19.0
click at [143, 136] on div at bounding box center [132, 142] width 41 height 34
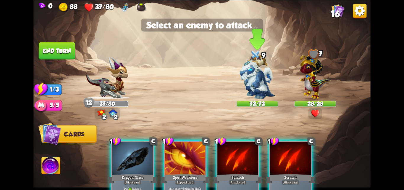
click at [265, 88] on img at bounding box center [257, 76] width 35 height 44
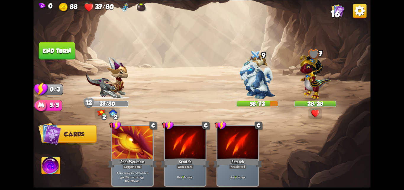
click at [46, 46] on button "End turn" at bounding box center [57, 50] width 36 height 17
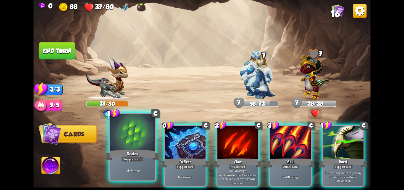
click at [147, 135] on div at bounding box center [132, 133] width 45 height 38
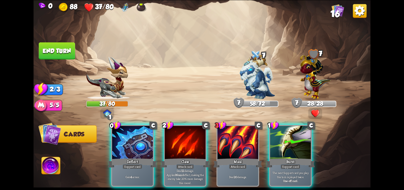
click at [147, 135] on div at bounding box center [132, 142] width 41 height 34
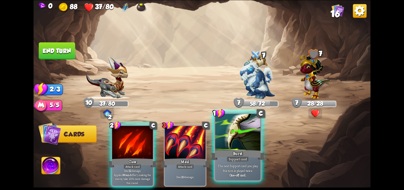
click at [235, 132] on div at bounding box center [237, 133] width 45 height 38
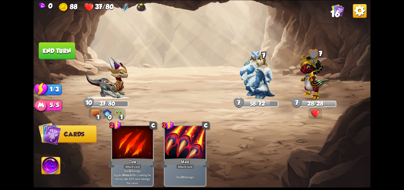
click at [57, 51] on button "End turn" at bounding box center [57, 50] width 36 height 17
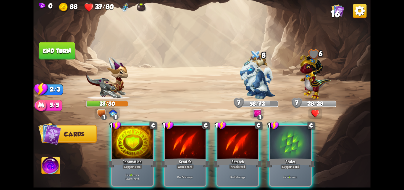
drag, startPoint x: 278, startPoint y: 137, endPoint x: 268, endPoint y: 136, distance: 10.4
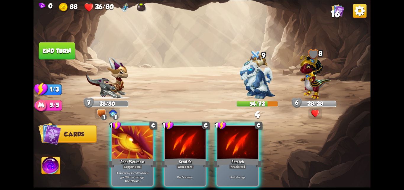
drag, startPoint x: 192, startPoint y: 132, endPoint x: 188, endPoint y: 126, distance: 7.2
click at [192, 130] on div at bounding box center [185, 142] width 41 height 34
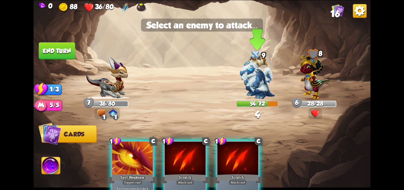
click at [257, 80] on img at bounding box center [257, 76] width 35 height 44
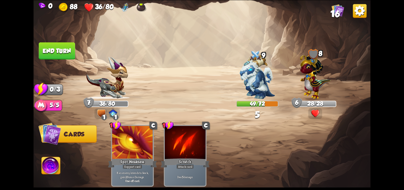
click at [68, 51] on button "End turn" at bounding box center [57, 50] width 36 height 17
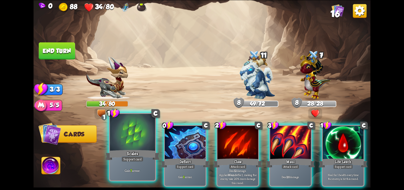
click at [141, 129] on div at bounding box center [132, 133] width 45 height 38
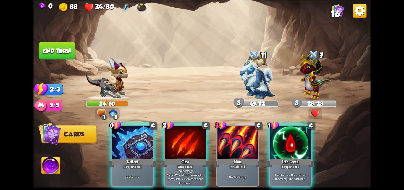
click at [141, 129] on div at bounding box center [132, 142] width 41 height 34
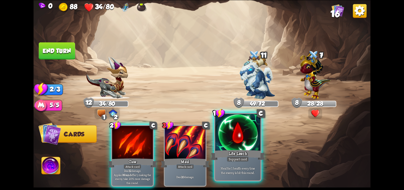
click at [229, 154] on div "Life Leech" at bounding box center [238, 155] width 54 height 12
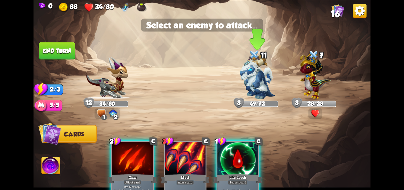
click at [265, 90] on img at bounding box center [257, 76] width 35 height 44
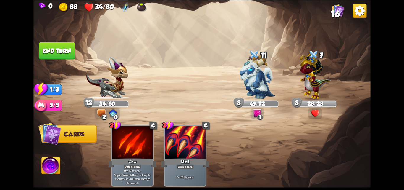
drag, startPoint x: 73, startPoint y: 134, endPoint x: 72, endPoint y: 131, distance: 3.7
drag, startPoint x: 57, startPoint y: 98, endPoint x: 52, endPoint y: 93, distance: 6.5
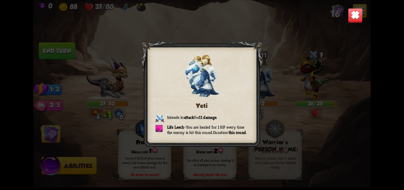
drag, startPoint x: 271, startPoint y: 106, endPoint x: 330, endPoint y: 46, distance: 84.3
drag, startPoint x: 357, startPoint y: 21, endPoint x: 356, endPoint y: 17, distance: 4.3
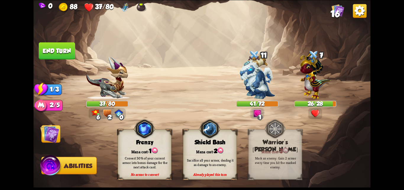
drag, startPoint x: 63, startPoint y: 162, endPoint x: 63, endPoint y: 130, distance: 31.9
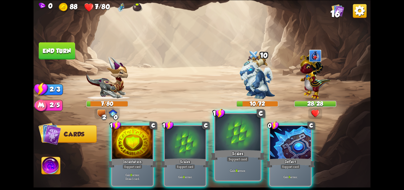
drag, startPoint x: 270, startPoint y: 129, endPoint x: 215, endPoint y: 139, distance: 55.6
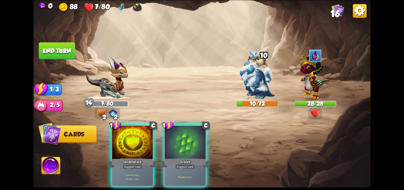
drag, startPoint x: 176, startPoint y: 146, endPoint x: 37, endPoint y: 71, distance: 158.2
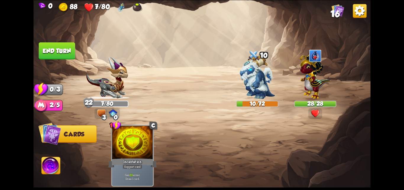
drag, startPoint x: 57, startPoint y: 49, endPoint x: 53, endPoint y: 53, distance: 6.1
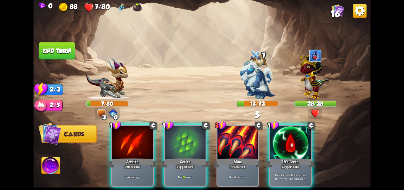
drag, startPoint x: 275, startPoint y: 133, endPoint x: 262, endPoint y: 82, distance: 51.8
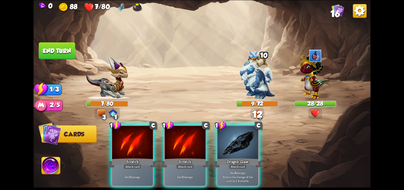
drag, startPoint x: 248, startPoint y: 137, endPoint x: 259, endPoint y: 91, distance: 47.3
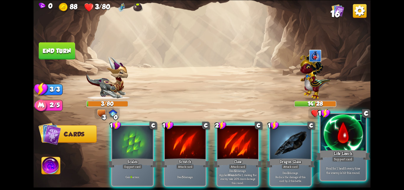
drag, startPoint x: 336, startPoint y: 150, endPoint x: 319, endPoint y: 151, distance: 17.5
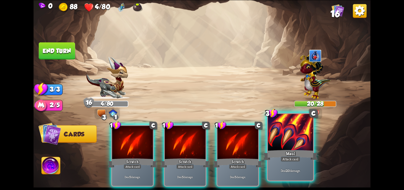
drag, startPoint x: 301, startPoint y: 159, endPoint x: 254, endPoint y: 128, distance: 56.1
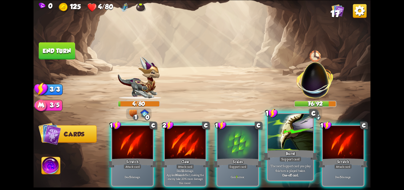
drag, startPoint x: 285, startPoint y: 163, endPoint x: 262, endPoint y: 164, distance: 22.5
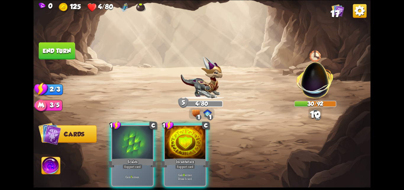
drag, startPoint x: 146, startPoint y: 129, endPoint x: 106, endPoint y: 109, distance: 45.2
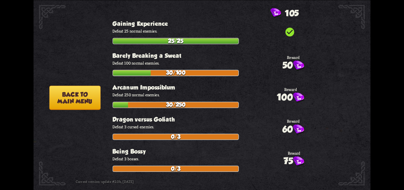
scroll to position [0, 0]
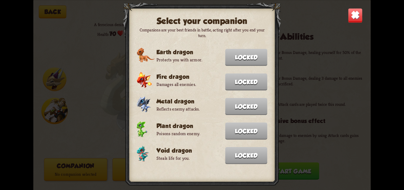
drag, startPoint x: 197, startPoint y: 60, endPoint x: 204, endPoint y: 57, distance: 7.6
drag, startPoint x: 357, startPoint y: 20, endPoint x: 269, endPoint y: 42, distance: 90.2
drag, startPoint x: 358, startPoint y: 14, endPoint x: 352, endPoint y: 18, distance: 7.5
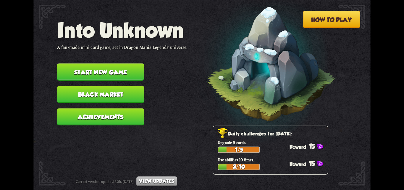
drag, startPoint x: 233, startPoint y: 141, endPoint x: 269, endPoint y: 91, distance: 61.4
drag, startPoint x: 312, startPoint y: 28, endPoint x: 314, endPoint y: 17, distance: 11.0
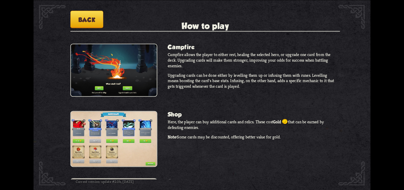
scroll to position [434, 0]
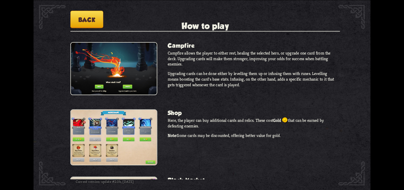
drag, startPoint x: 329, startPoint y: 146, endPoint x: 337, endPoint y: 153, distance: 10.5
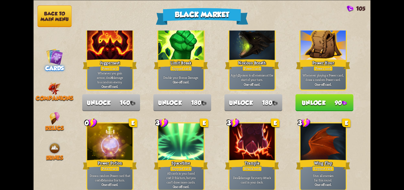
scroll to position [592, 0]
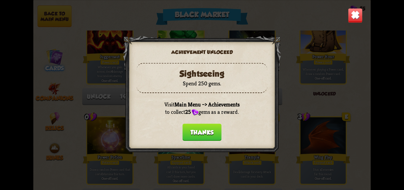
drag, startPoint x: 191, startPoint y: 129, endPoint x: 141, endPoint y: 81, distance: 68.8
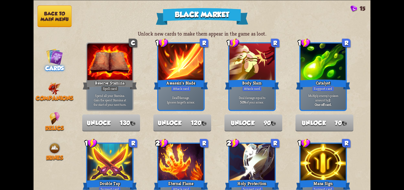
drag, startPoint x: 53, startPoint y: 20, endPoint x: 56, endPoint y: 23, distance: 4.4
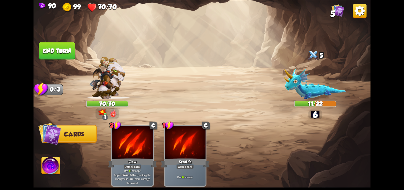
drag, startPoint x: 60, startPoint y: 52, endPoint x: 57, endPoint y: 54, distance: 3.4
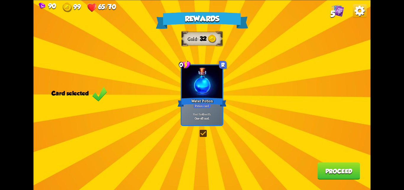
drag, startPoint x: 343, startPoint y: 170, endPoint x: 333, endPoint y: 166, distance: 10.2
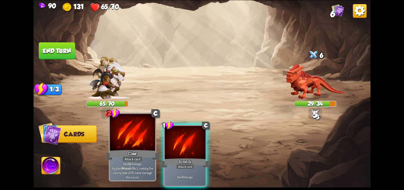
drag, startPoint x: 184, startPoint y: 144, endPoint x: 140, endPoint y: 131, distance: 46.0
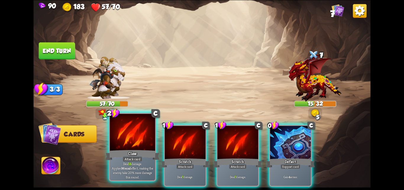
drag, startPoint x: 278, startPoint y: 151, endPoint x: 127, endPoint y: 156, distance: 151.6
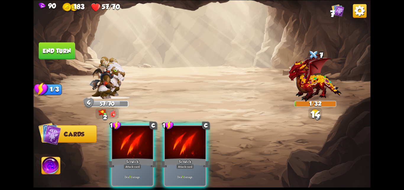
drag, startPoint x: 135, startPoint y: 148, endPoint x: 112, endPoint y: 124, distance: 33.1
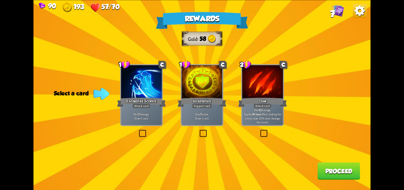
drag, startPoint x: 150, startPoint y: 99, endPoint x: 172, endPoint y: 116, distance: 27.6
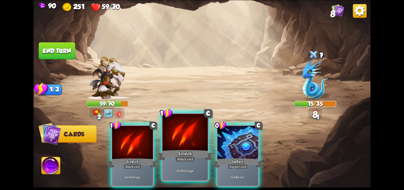
drag, startPoint x: 234, startPoint y: 141, endPoint x: 167, endPoint y: 135, distance: 66.8
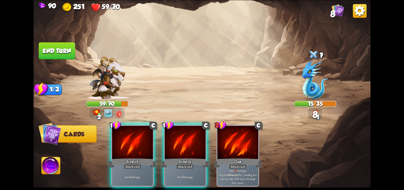
drag, startPoint x: 170, startPoint y: 141, endPoint x: 93, endPoint y: 98, distance: 87.8
drag, startPoint x: 122, startPoint y: 157, endPoint x: 104, endPoint y: 129, distance: 32.8
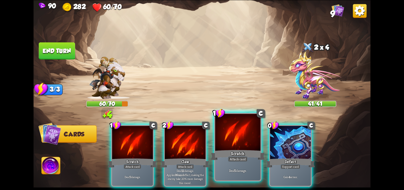
drag, startPoint x: 277, startPoint y: 141, endPoint x: 241, endPoint y: 136, distance: 36.7
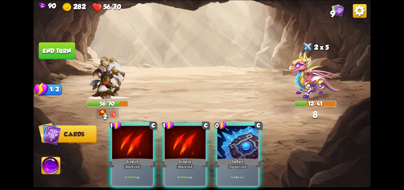
drag, startPoint x: 233, startPoint y: 135, endPoint x: 213, endPoint y: 136, distance: 19.8
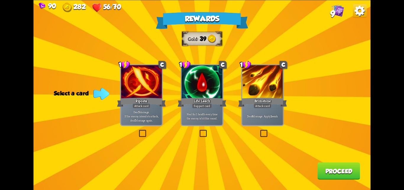
drag, startPoint x: 124, startPoint y: 95, endPoint x: 186, endPoint y: 115, distance: 64.6
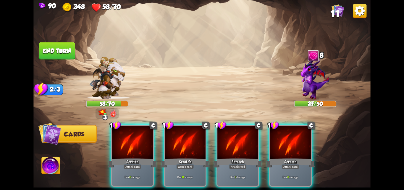
drag, startPoint x: 291, startPoint y: 147, endPoint x: 272, endPoint y: 142, distance: 20.0
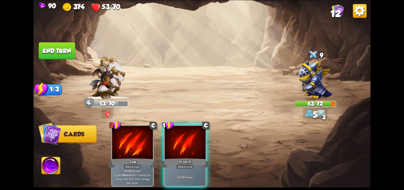
drag, startPoint x: 54, startPoint y: 42, endPoint x: 60, endPoint y: 54, distance: 13.6
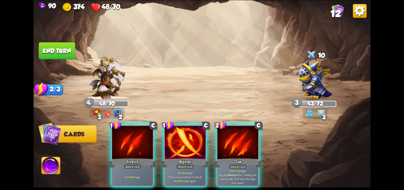
drag, startPoint x: 197, startPoint y: 148, endPoint x: 162, endPoint y: 144, distance: 35.1
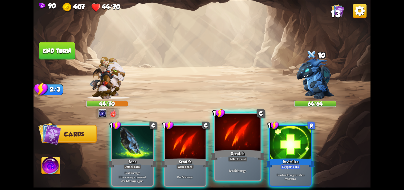
drag, startPoint x: 307, startPoint y: 160, endPoint x: 218, endPoint y: 152, distance: 89.4
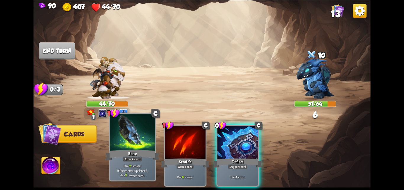
drag, startPoint x: 230, startPoint y: 152, endPoint x: 109, endPoint y: 118, distance: 126.1
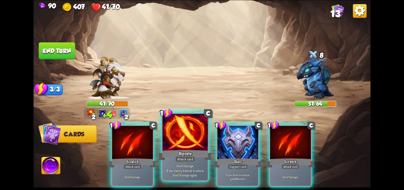
drag, startPoint x: 231, startPoint y: 155, endPoint x: 202, endPoint y: 164, distance: 30.0
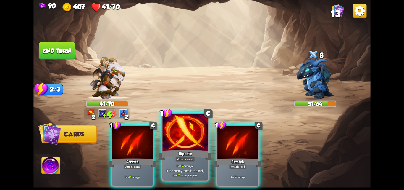
drag, startPoint x: 198, startPoint y: 162, endPoint x: 194, endPoint y: 160, distance: 4.0
drag, startPoint x: 196, startPoint y: 147, endPoint x: 135, endPoint y: 124, distance: 65.6
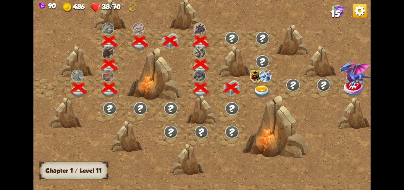
scroll to position [0, 90]
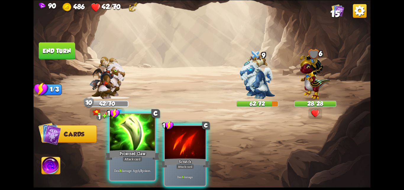
drag, startPoint x: 135, startPoint y: 132, endPoint x: 203, endPoint y: 107, distance: 72.3
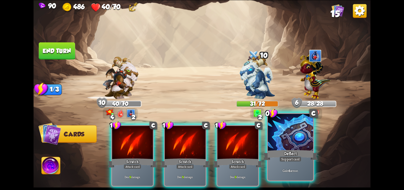
drag, startPoint x: 274, startPoint y: 151, endPoint x: 269, endPoint y: 151, distance: 5.0
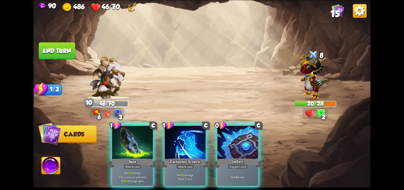
drag, startPoint x: 245, startPoint y: 149, endPoint x: 228, endPoint y: 153, distance: 17.8
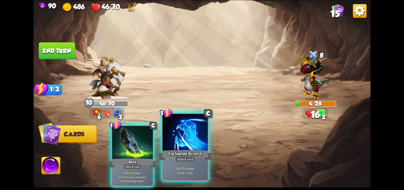
drag, startPoint x: 212, startPoint y: 152, endPoint x: 194, endPoint y: 145, distance: 19.3
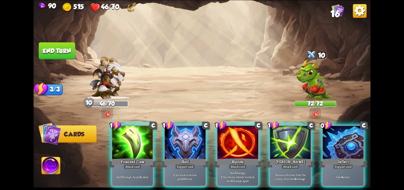
drag, startPoint x: 338, startPoint y: 158, endPoint x: 319, endPoint y: 154, distance: 19.0
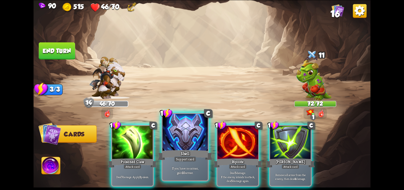
drag, startPoint x: 231, startPoint y: 143, endPoint x: 183, endPoint y: 155, distance: 50.0
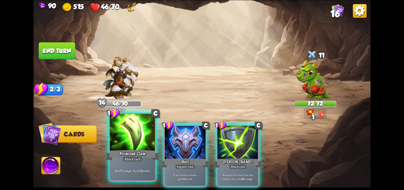
drag, startPoint x: 172, startPoint y: 154, endPoint x: 125, endPoint y: 150, distance: 47.5
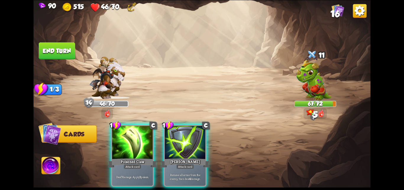
drag, startPoint x: 125, startPoint y: 150, endPoint x: 116, endPoint y: 141, distance: 12.6
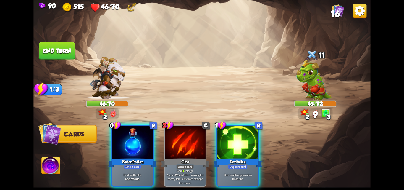
drag, startPoint x: 239, startPoint y: 151, endPoint x: 159, endPoint y: 148, distance: 80.0
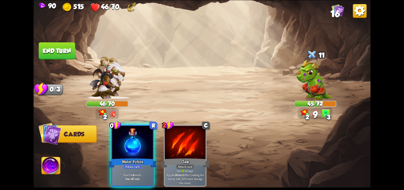
drag, startPoint x: 96, startPoint y: 143, endPoint x: 112, endPoint y: 137, distance: 16.6
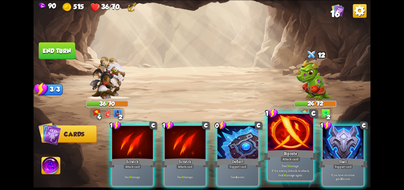
drag, startPoint x: 220, startPoint y: 140, endPoint x: 289, endPoint y: 152, distance: 70.5
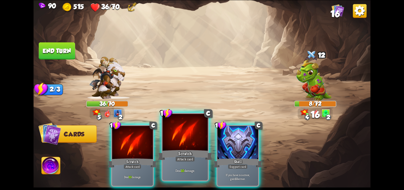
drag, startPoint x: 251, startPoint y: 148, endPoint x: 183, endPoint y: 144, distance: 67.2
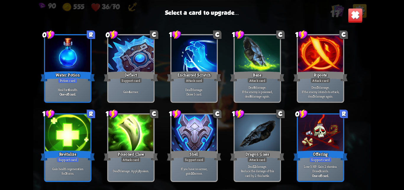
scroll to position [97, 0]
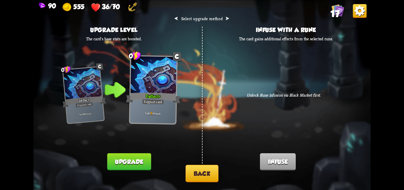
drag, startPoint x: 118, startPoint y: 157, endPoint x: 141, endPoint y: 149, distance: 24.4
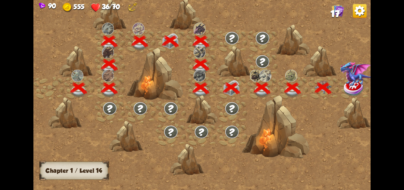
scroll to position [0, 90]
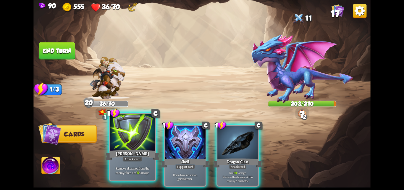
drag, startPoint x: 180, startPoint y: 141, endPoint x: 148, endPoint y: 142, distance: 32.6
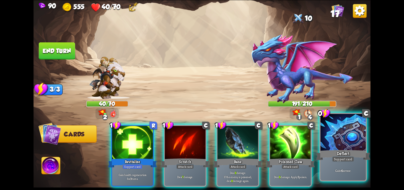
drag, startPoint x: 350, startPoint y: 150, endPoint x: 296, endPoint y: 157, distance: 53.9
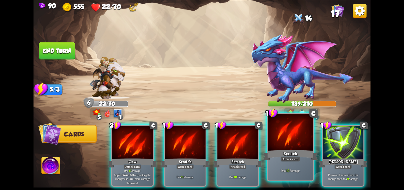
drag, startPoint x: 334, startPoint y: 142, endPoint x: 284, endPoint y: 150, distance: 50.7
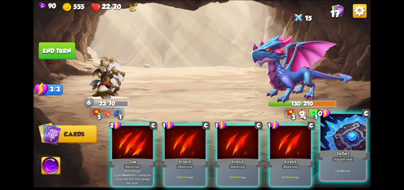
drag, startPoint x: 342, startPoint y: 148, endPoint x: 306, endPoint y: 148, distance: 36.4
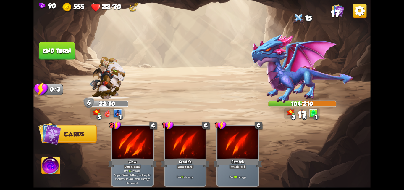
drag, startPoint x: 42, startPoint y: 41, endPoint x: 52, endPoint y: 51, distance: 14.4
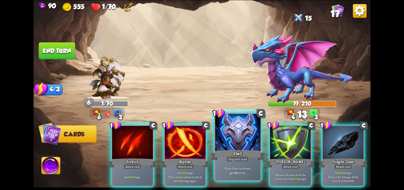
drag, startPoint x: 248, startPoint y: 139, endPoint x: 268, endPoint y: 139, distance: 20.7
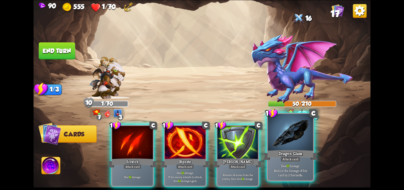
drag, startPoint x: 299, startPoint y: 142, endPoint x: 296, endPoint y: 141, distance: 3.5
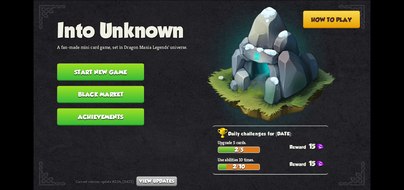
drag, startPoint x: 127, startPoint y: 119, endPoint x: 149, endPoint y: 110, distance: 24.0
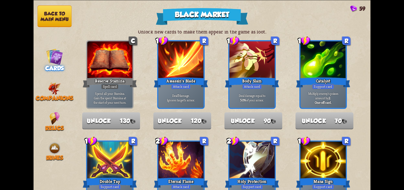
scroll to position [0, 0]
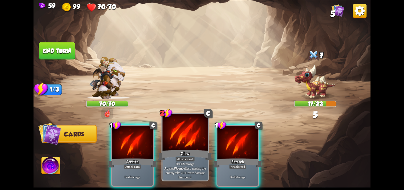
drag, startPoint x: 257, startPoint y: 138, endPoint x: 203, endPoint y: 129, distance: 54.2
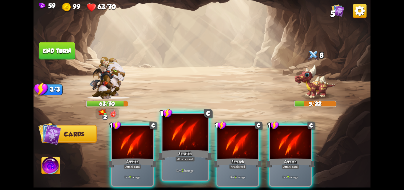
drag, startPoint x: 137, startPoint y: 156, endPoint x: 162, endPoint y: 148, distance: 26.2
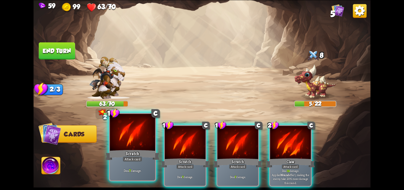
drag, startPoint x: 162, startPoint y: 148, endPoint x: 176, endPoint y: 145, distance: 14.3
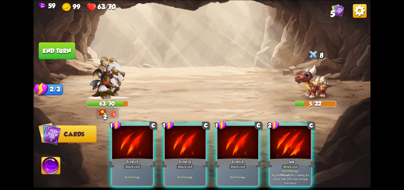
drag, startPoint x: 176, startPoint y: 145, endPoint x: 161, endPoint y: 140, distance: 15.3
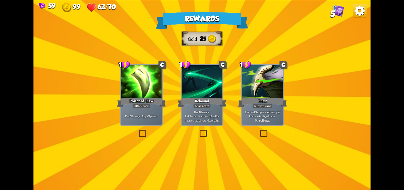
drag, startPoint x: 131, startPoint y: 105, endPoint x: 249, endPoint y: 130, distance: 120.2
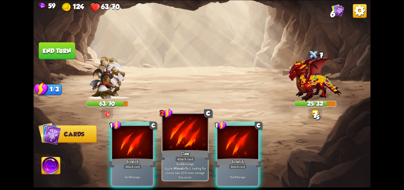
drag, startPoint x: 234, startPoint y: 141, endPoint x: 183, endPoint y: 125, distance: 53.2
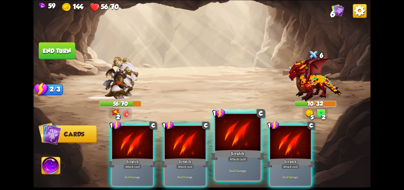
drag, startPoint x: 193, startPoint y: 138, endPoint x: 207, endPoint y: 136, distance: 14.1
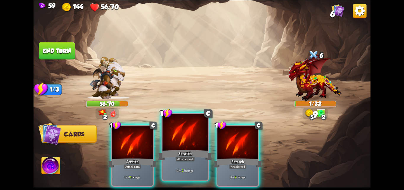
drag, startPoint x: 214, startPoint y: 137, endPoint x: 200, endPoint y: 134, distance: 14.4
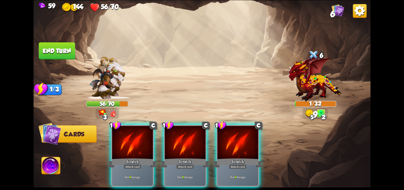
drag, startPoint x: 190, startPoint y: 143, endPoint x: 118, endPoint y: 76, distance: 98.2
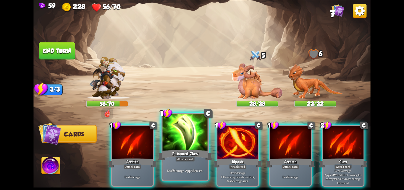
drag, startPoint x: 195, startPoint y: 149, endPoint x: 220, endPoint y: 141, distance: 26.4
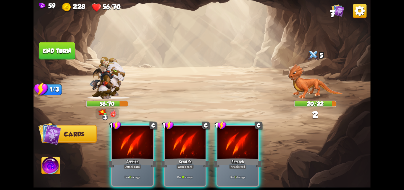
drag, startPoint x: 257, startPoint y: 138, endPoint x: 253, endPoint y: 136, distance: 4.1
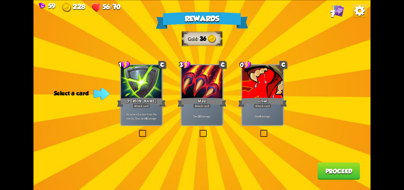
drag, startPoint x: 138, startPoint y: 84, endPoint x: 233, endPoint y: 126, distance: 103.3
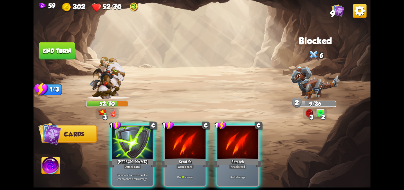
drag, startPoint x: 139, startPoint y: 139, endPoint x: 144, endPoint y: 139, distance: 5.3
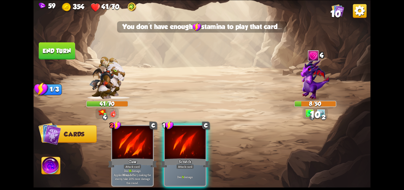
drag, startPoint x: 149, startPoint y: 140, endPoint x: 160, endPoint y: 140, distance: 11.6
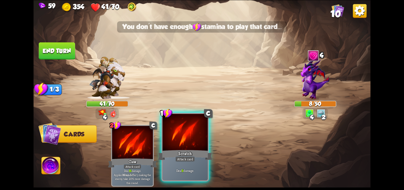
drag, startPoint x: 200, startPoint y: 141, endPoint x: 180, endPoint y: 136, distance: 20.6
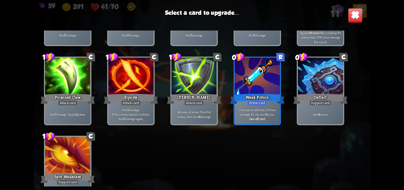
scroll to position [89, 0]
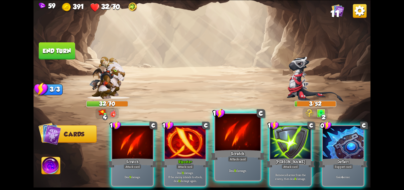
drag, startPoint x: 340, startPoint y: 159, endPoint x: 252, endPoint y: 166, distance: 88.4
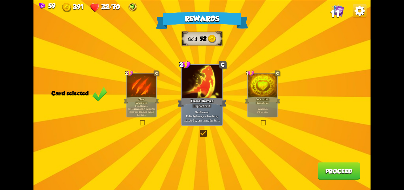
drag, startPoint x: 178, startPoint y: 109, endPoint x: 215, endPoint y: 95, distance: 39.1
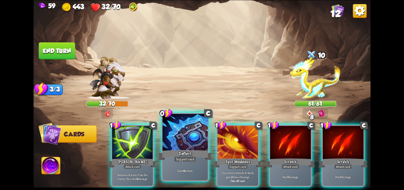
drag, startPoint x: 178, startPoint y: 167, endPoint x: 189, endPoint y: 162, distance: 11.4
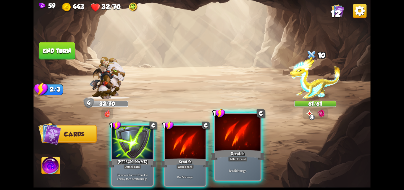
drag, startPoint x: 205, startPoint y: 157, endPoint x: 195, endPoint y: 156, distance: 10.4
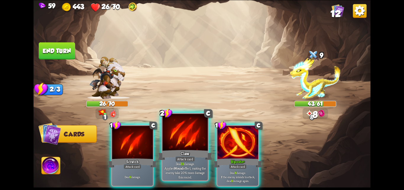
drag, startPoint x: 250, startPoint y: 145, endPoint x: 175, endPoint y: 139, distance: 74.5
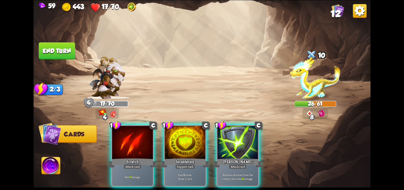
drag, startPoint x: 248, startPoint y: 144, endPoint x: 212, endPoint y: 145, distance: 37.0
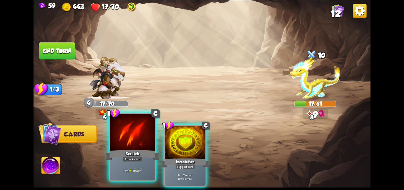
drag, startPoint x: 151, startPoint y: 135, endPoint x: 146, endPoint y: 133, distance: 5.2
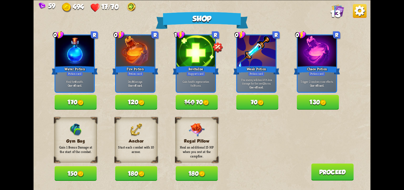
drag, startPoint x: 75, startPoint y: 98, endPoint x: 94, endPoint y: 112, distance: 23.3
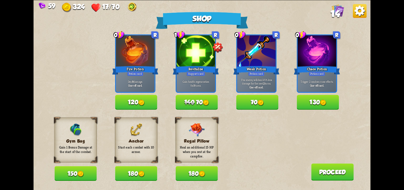
drag, startPoint x: 195, startPoint y: 177, endPoint x: 207, endPoint y: 177, distance: 12.1
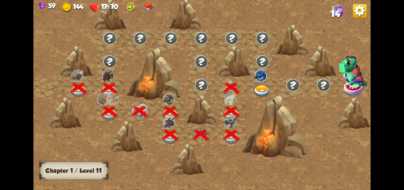
scroll to position [0, 90]
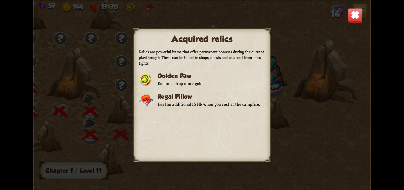
drag, startPoint x: 349, startPoint y: 11, endPoint x: 318, endPoint y: 41, distance: 43.9
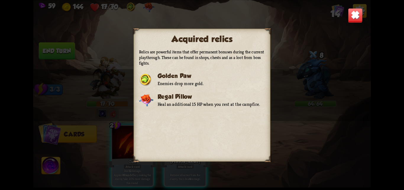
drag, startPoint x: 138, startPoint y: 99, endPoint x: 164, endPoint y: 81, distance: 31.6
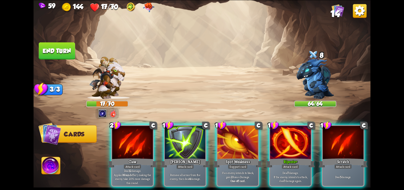
drag, startPoint x: 279, startPoint y: 150, endPoint x: 270, endPoint y: 147, distance: 8.9
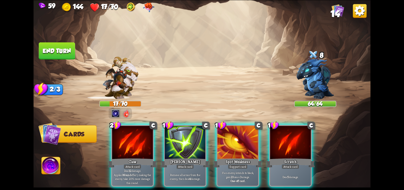
drag, startPoint x: 215, startPoint y: 134, endPoint x: 222, endPoint y: 132, distance: 7.5
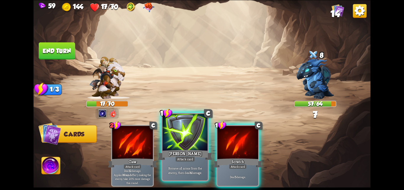
drag, startPoint x: 238, startPoint y: 130, endPoint x: 207, endPoint y: 126, distance: 30.5
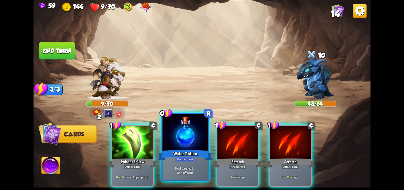
drag, startPoint x: 148, startPoint y: 144, endPoint x: 170, endPoint y: 148, distance: 23.1
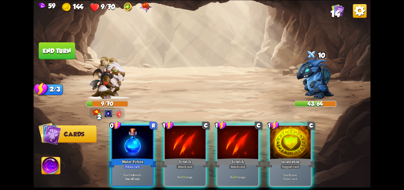
drag, startPoint x: 175, startPoint y: 149, endPoint x: 170, endPoint y: 149, distance: 5.3
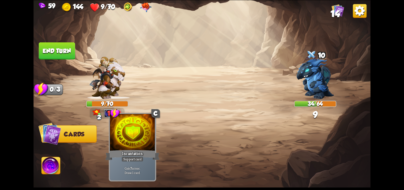
drag, startPoint x: 149, startPoint y: 137, endPoint x: 125, endPoint y: 127, distance: 26.4
